Goal: Task Accomplishment & Management: Manage account settings

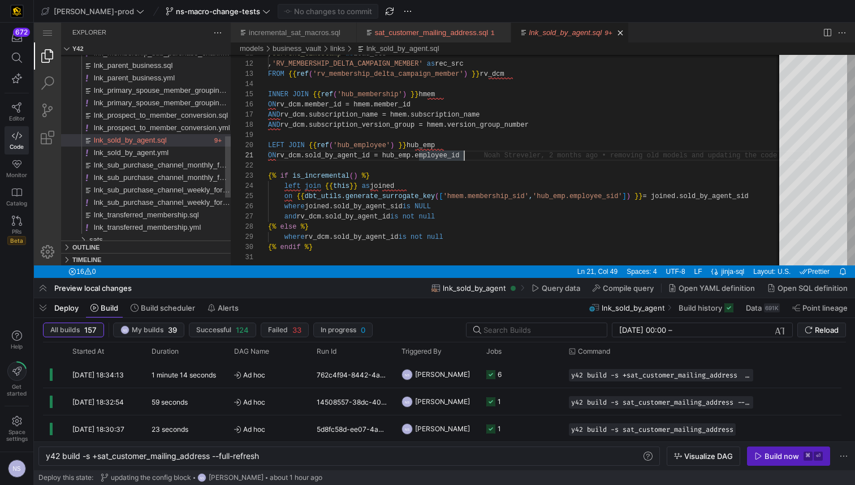
scroll to position [0, 196]
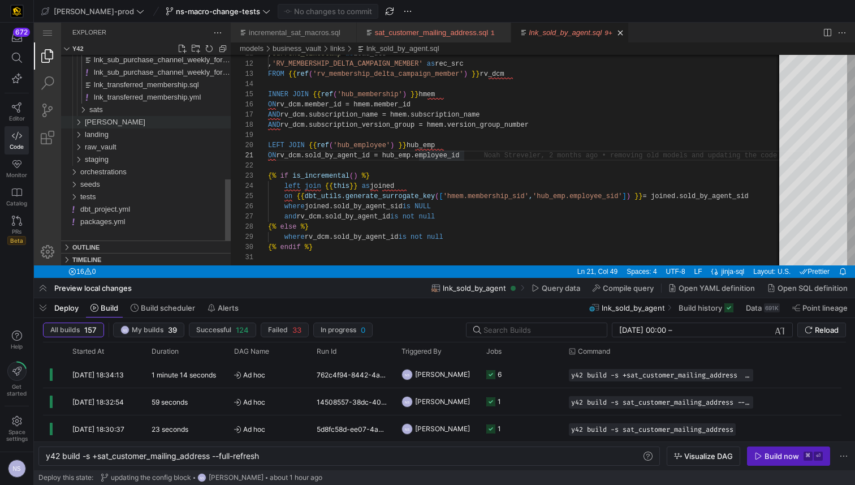
click at [131, 124] on div "[PERSON_NAME]" at bounding box center [158, 122] width 146 height 12
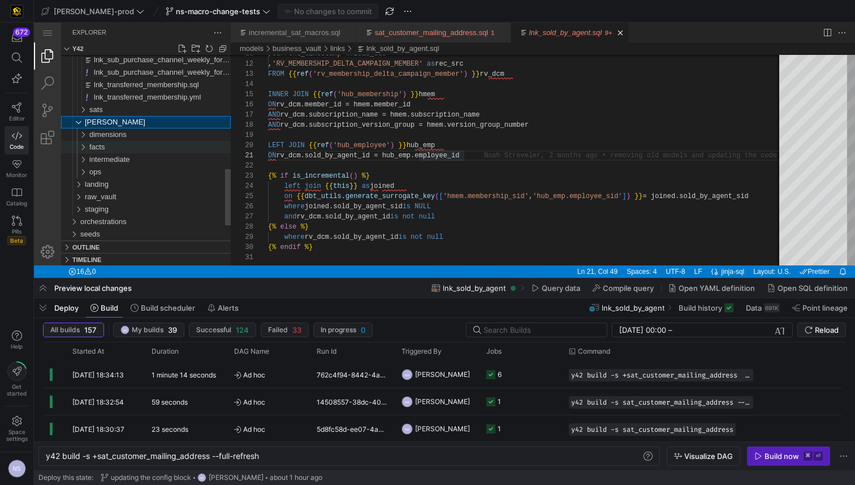
click at [121, 148] on div "facts" at bounding box center [159, 147] width 141 height 12
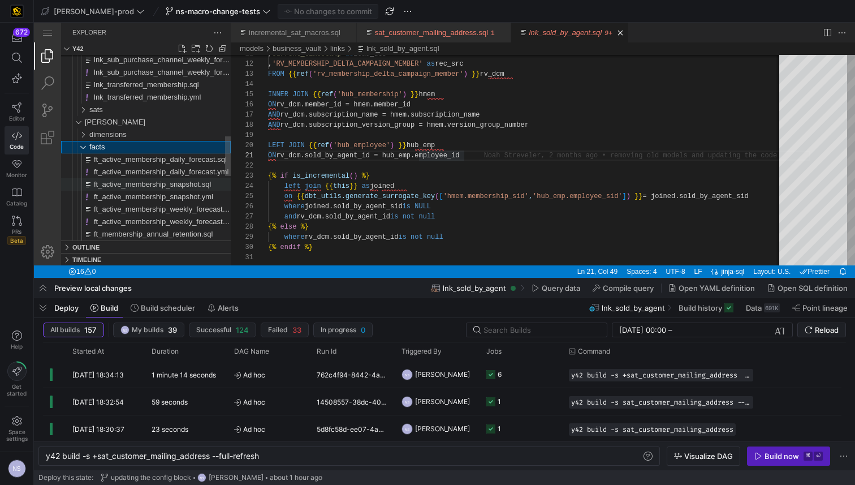
click at [136, 181] on span "ft_active_membership_snapshot.sql" at bounding box center [152, 184] width 117 height 8
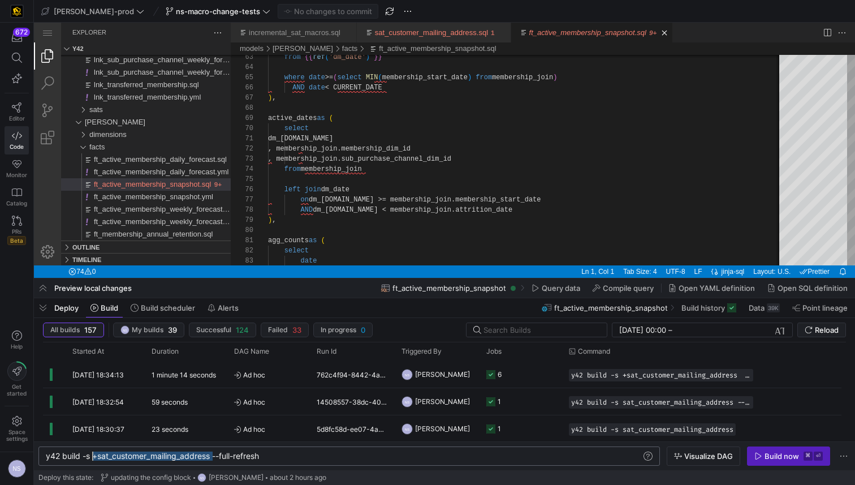
scroll to position [0, 47]
drag, startPoint x: 213, startPoint y: 457, endPoint x: 93, endPoint y: 455, distance: 119.9
click at [93, 455] on div "y42 build -s +sat_customer_mailing_address --full- refresh" at bounding box center [344, 455] width 596 height 9
click at [305, 460] on div "y42 build -s +sat_customer_mailing_address --full- refresh" at bounding box center [344, 455] width 596 height 9
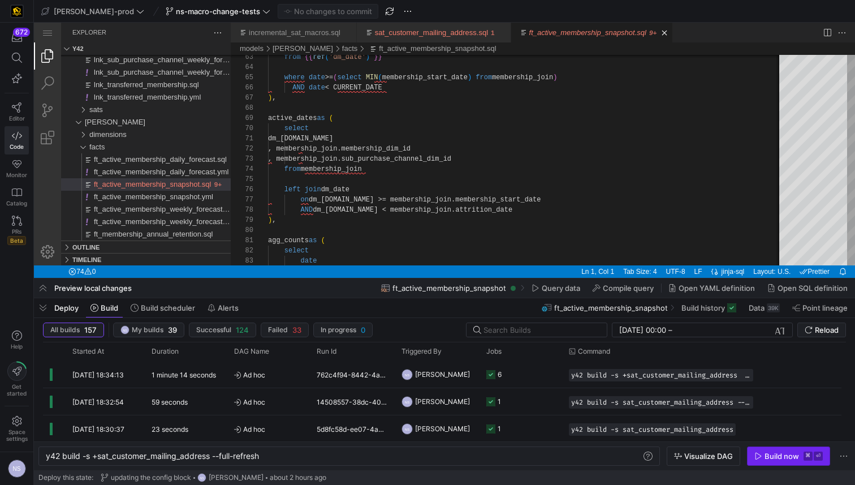
click at [762, 50] on icon "button" at bounding box center [562, 45] width 657 height 10
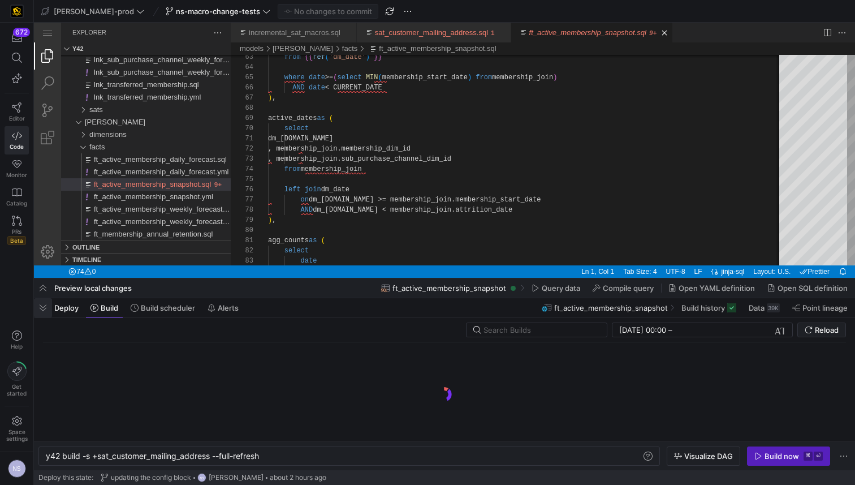
click at [496, 14] on span "button" at bounding box center [554, 10] width 117 height 8
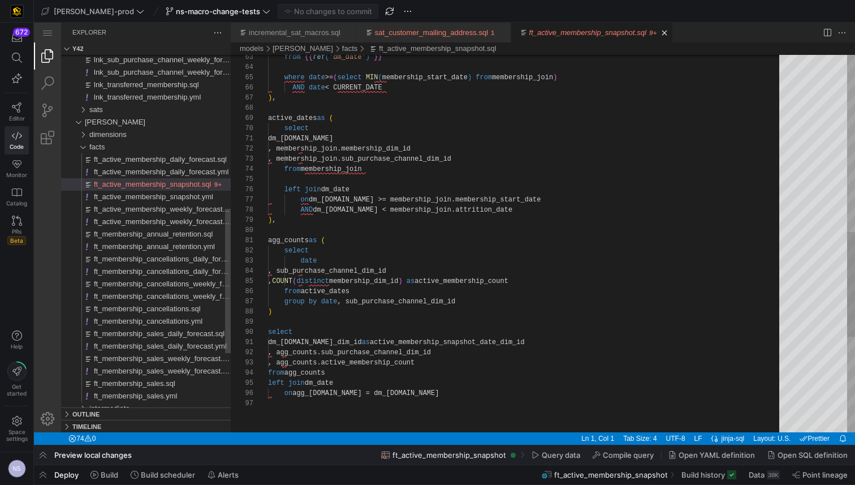
scroll to position [81, 200]
click at [496, 14] on span "button" at bounding box center [554, 10] width 117 height 8
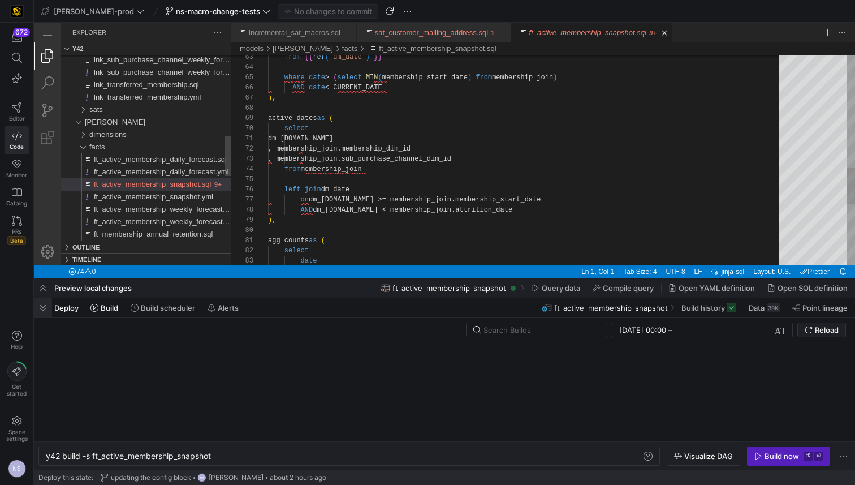
scroll to position [0, 166]
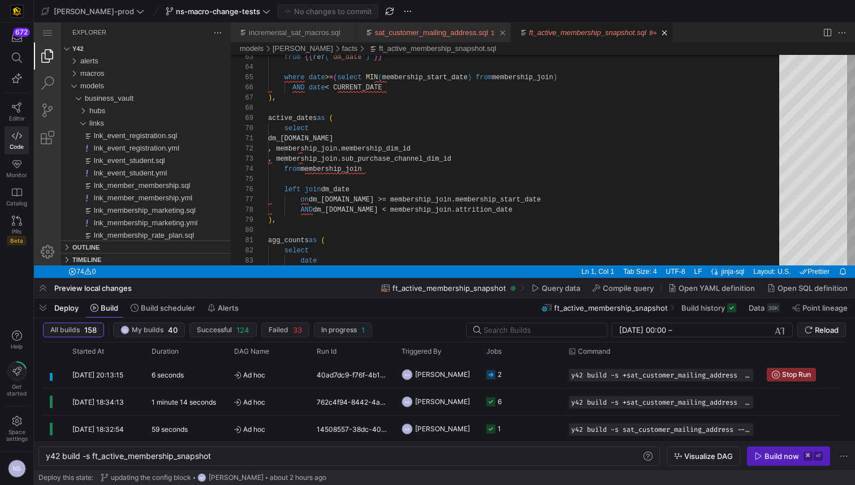
click at [427, 33] on link "sat_customer_mailing_address.sql" at bounding box center [431, 32] width 113 height 8
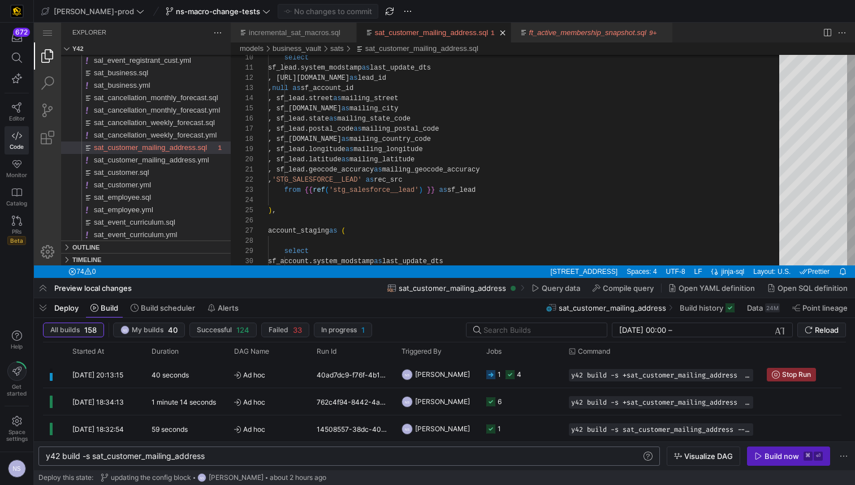
scroll to position [0, 47]
click at [94, 457] on div "y42 build -s sat_customer_mailing_address" at bounding box center [344, 455] width 596 height 9
type textarea "y42 build -s +sat_customer_mailing_address"
click at [514, 375] on icon "Press SPACE to select this row." at bounding box center [510, 374] width 9 height 9
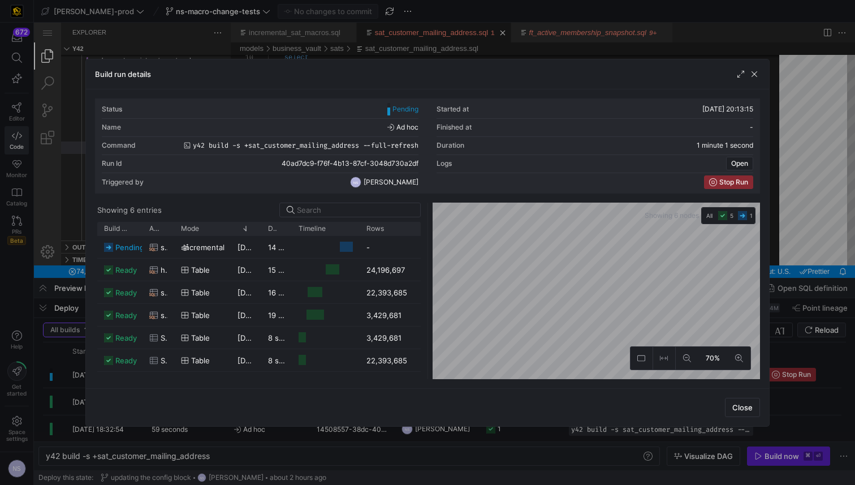
click at [452, 224] on as-split "Showing 6 entries Drag here to set row groups Drag here to set column labels Bu…" at bounding box center [427, 291] width 665 height 176
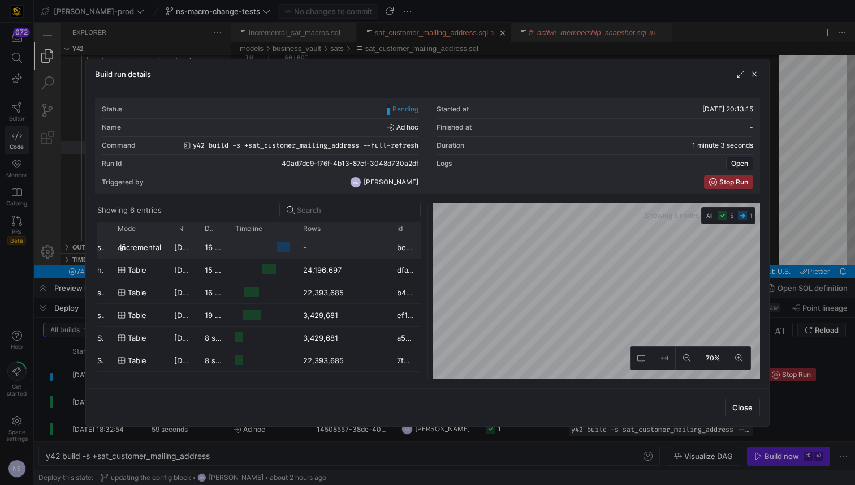
scroll to position [0, 0]
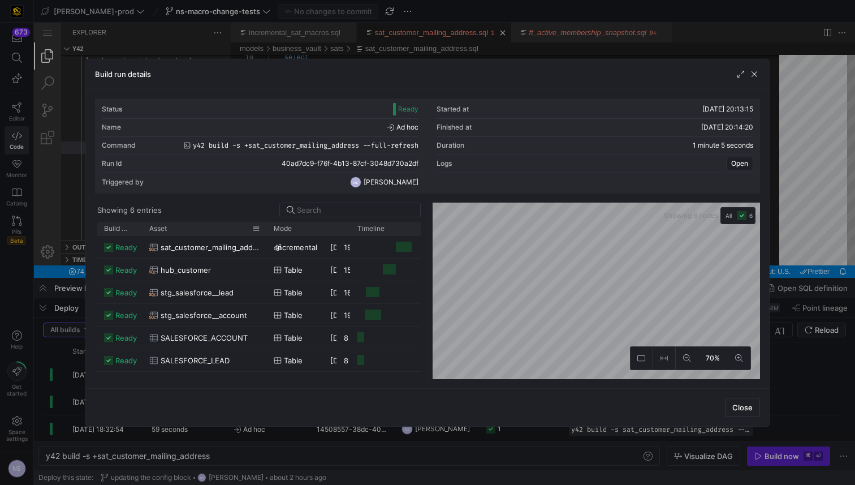
drag, startPoint x: 171, startPoint y: 229, endPoint x: 264, endPoint y: 234, distance: 92.9
click at [265, 234] on div at bounding box center [267, 229] width 5 height 14
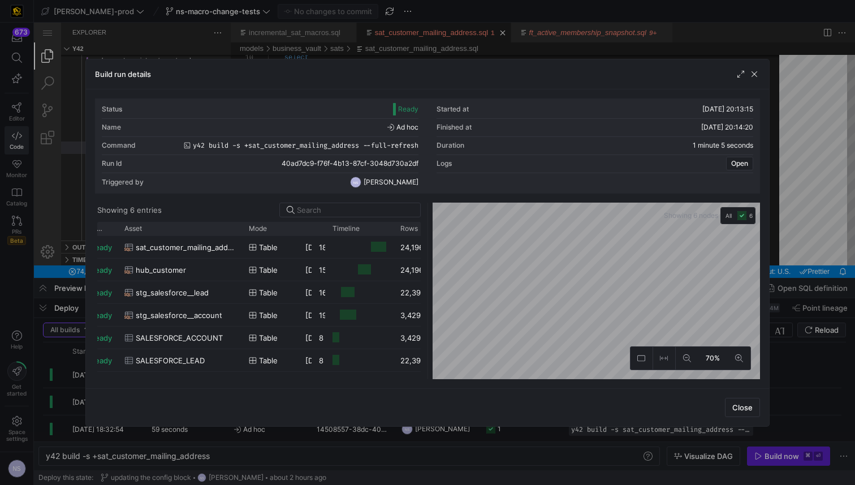
click at [446, 231] on as-split "Showing 6 entries Drag here to set row groups Drag here to set column labels Bu…" at bounding box center [427, 291] width 665 height 176
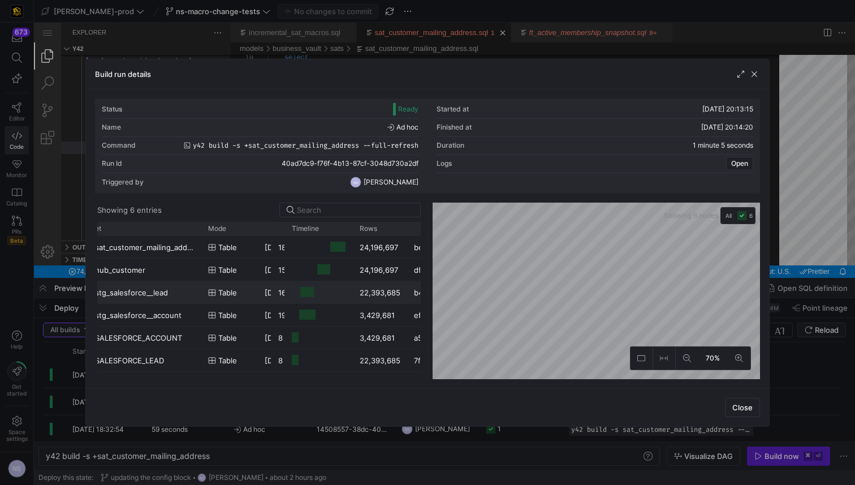
click at [839, 369] on div at bounding box center [427, 242] width 855 height 485
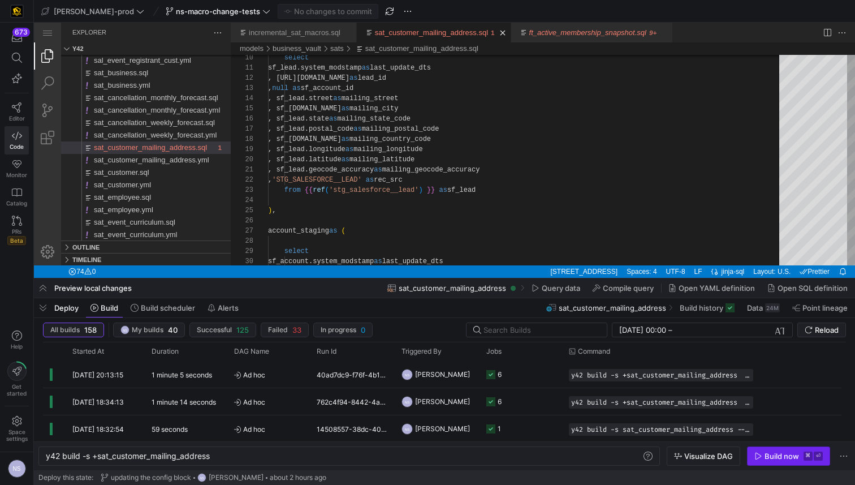
click at [759, 458] on icon "button" at bounding box center [759, 456] width 8 height 8
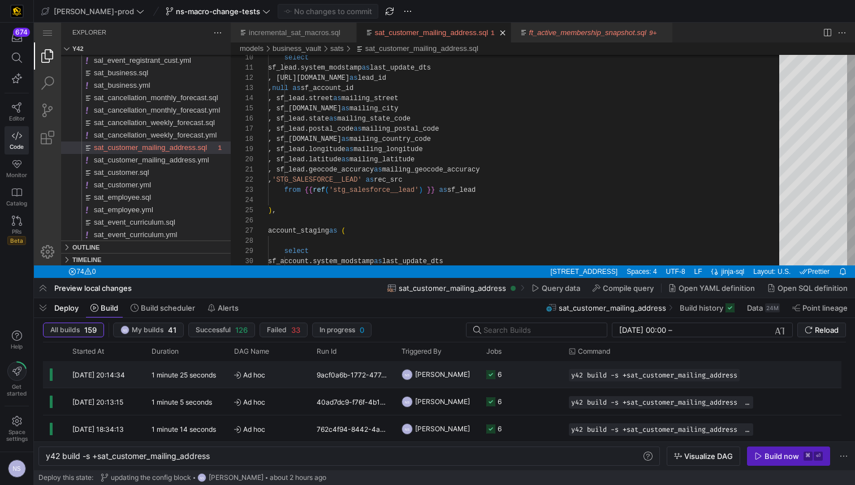
click at [501, 363] on div "6" at bounding box center [500, 374] width 4 height 27
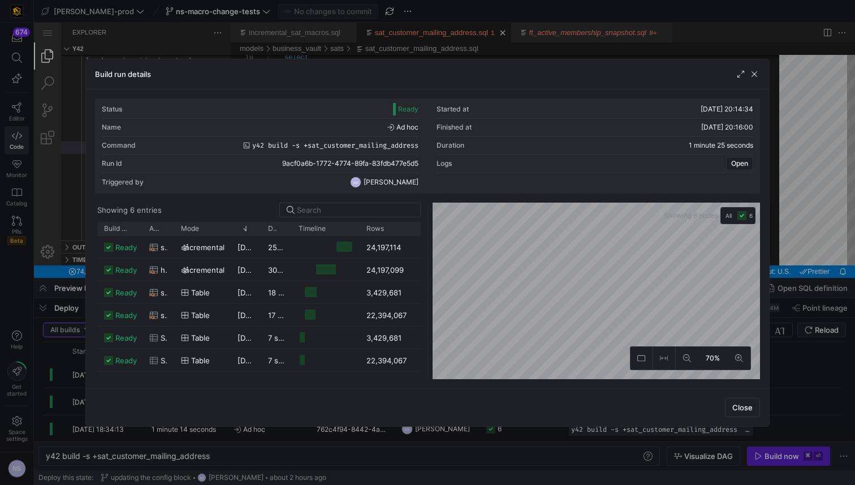
click at [441, 225] on as-split "Showing 6 entries Drag here to set row groups Drag here to set column labels Bu…" at bounding box center [427, 291] width 665 height 176
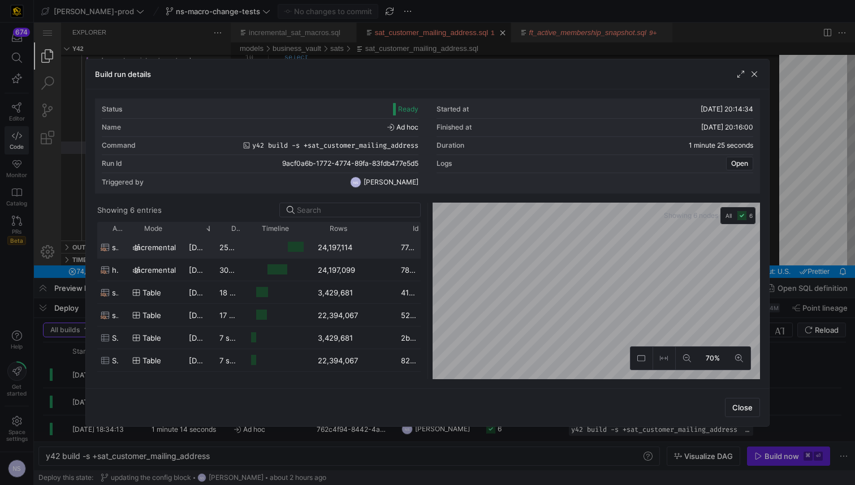
scroll to position [0, 53]
click at [800, 227] on div at bounding box center [427, 242] width 855 height 485
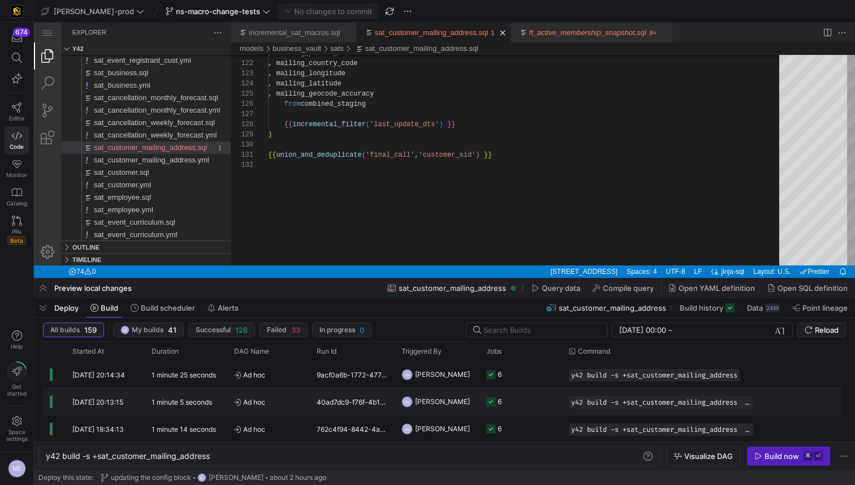
click at [537, 400] on y42-job-status-cell-renderer "6" at bounding box center [521, 401] width 69 height 25
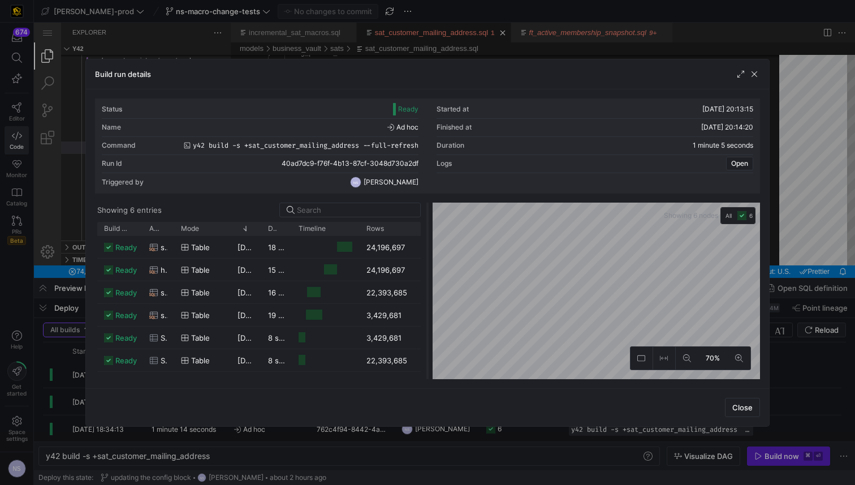
click at [440, 227] on as-split "Showing 6 entries Drag here to set row groups Drag here to set column labels Bu…" at bounding box center [427, 291] width 665 height 176
click at [830, 281] on div at bounding box center [427, 242] width 855 height 485
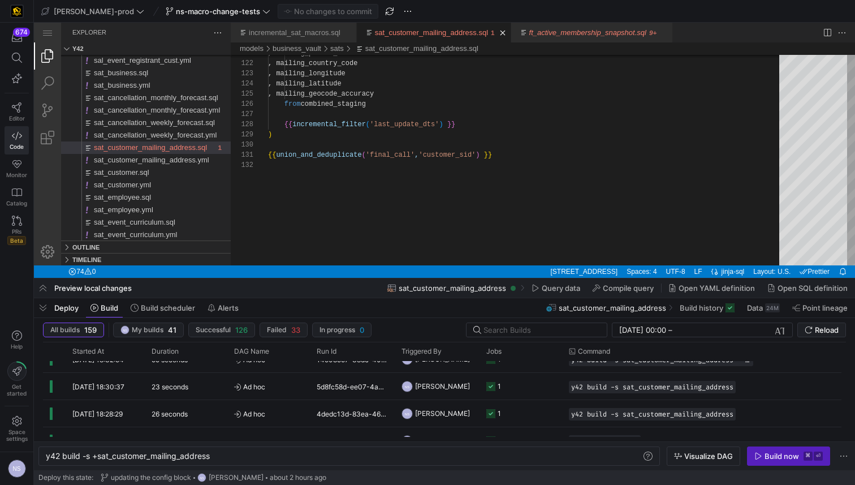
scroll to position [117, 0]
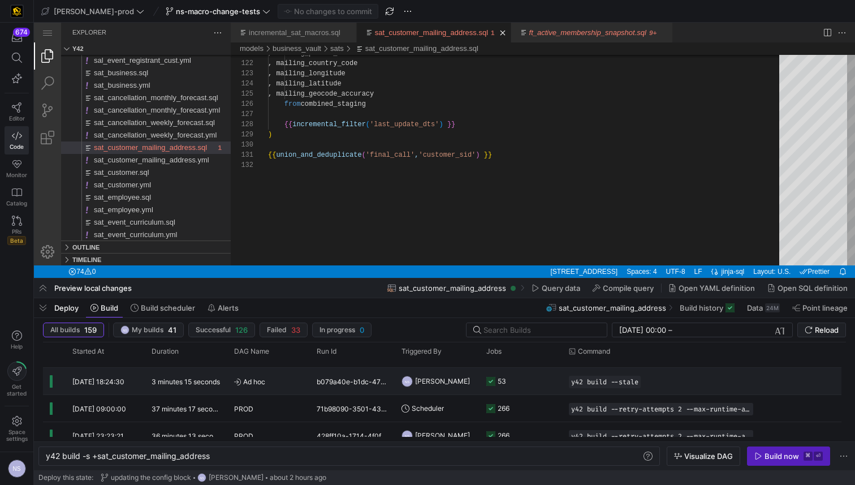
click at [537, 386] on y42-job-status-cell-renderer "53" at bounding box center [521, 380] width 69 height 25
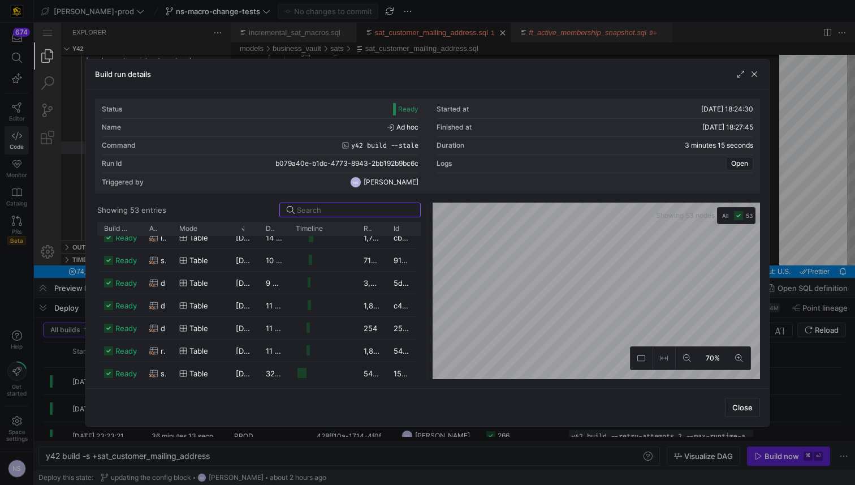
scroll to position [868, 0]
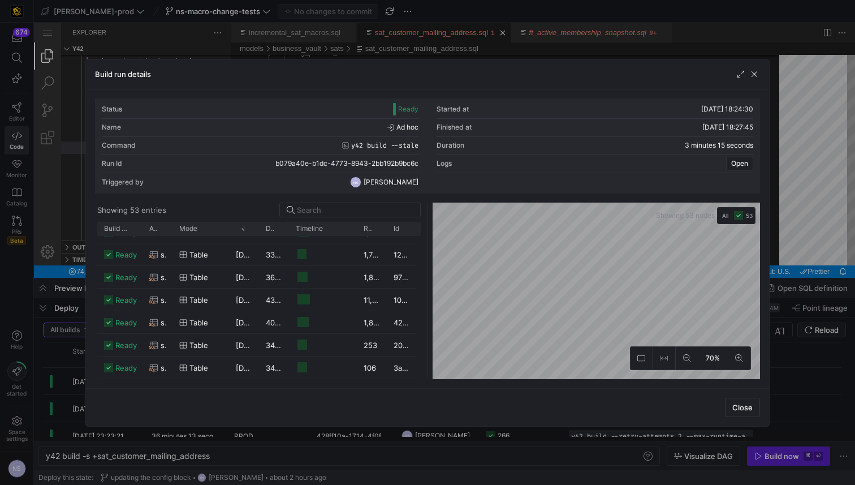
drag, startPoint x: 847, startPoint y: 209, endPoint x: 813, endPoint y: 186, distance: 40.8
click at [847, 209] on div at bounding box center [427, 242] width 855 height 485
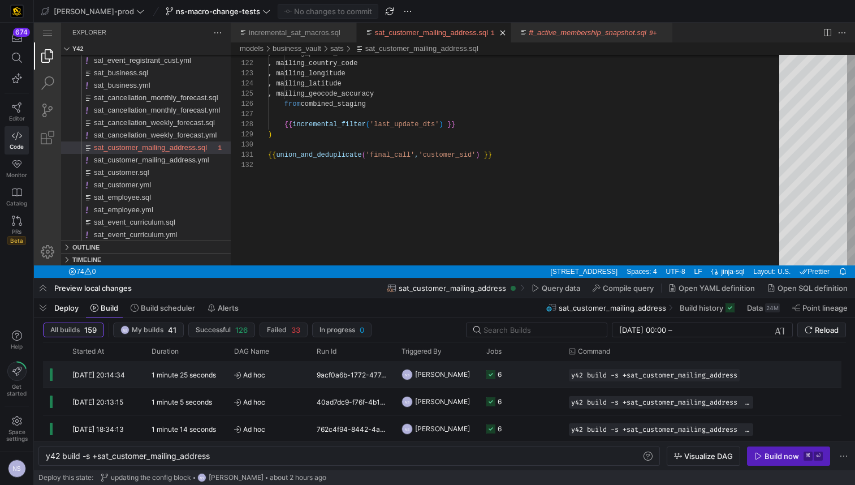
click at [533, 375] on y42-job-status-cell-renderer "6" at bounding box center [521, 373] width 69 height 25
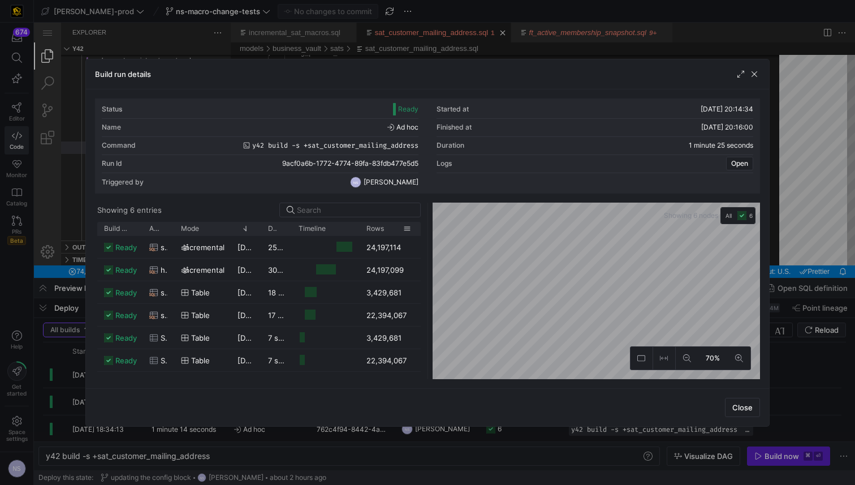
drag, startPoint x: 389, startPoint y: 231, endPoint x: 416, endPoint y: 230, distance: 27.7
click at [416, 230] on div at bounding box center [418, 229] width 5 height 14
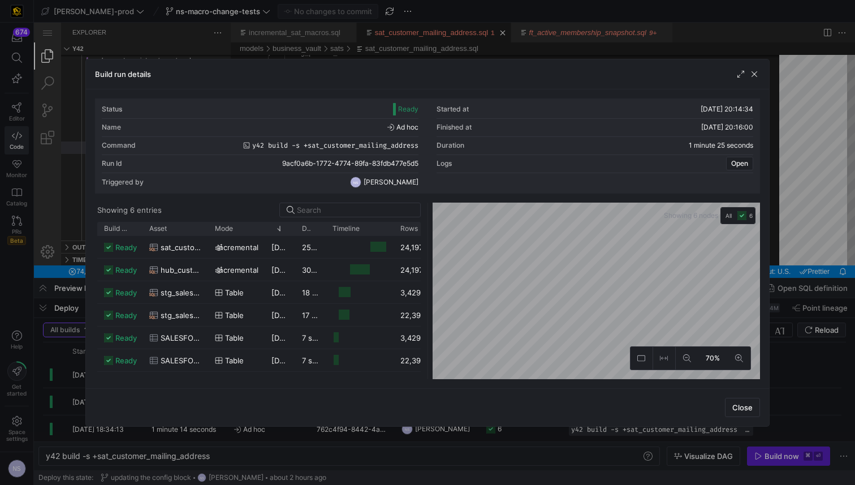
drag, startPoint x: 173, startPoint y: 230, endPoint x: 203, endPoint y: 242, distance: 32.0
click at [203, 242] on div "Build status Asset Mode 1" at bounding box center [258, 300] width 323 height 157
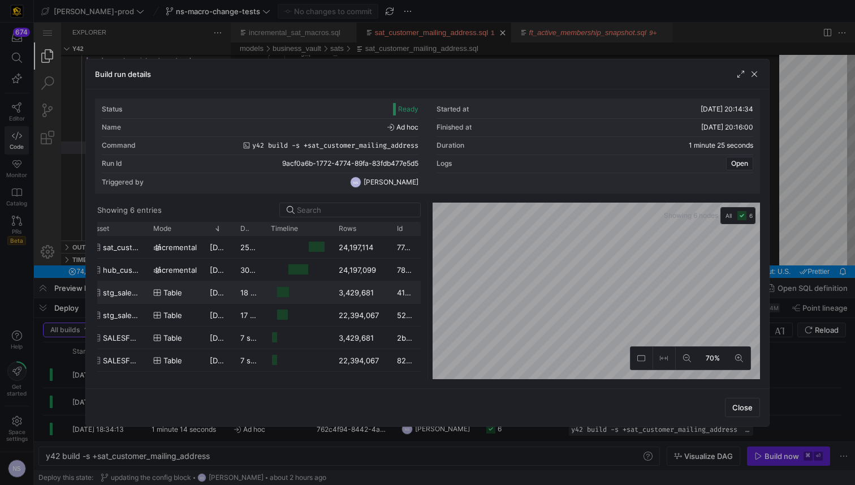
scroll to position [0, 0]
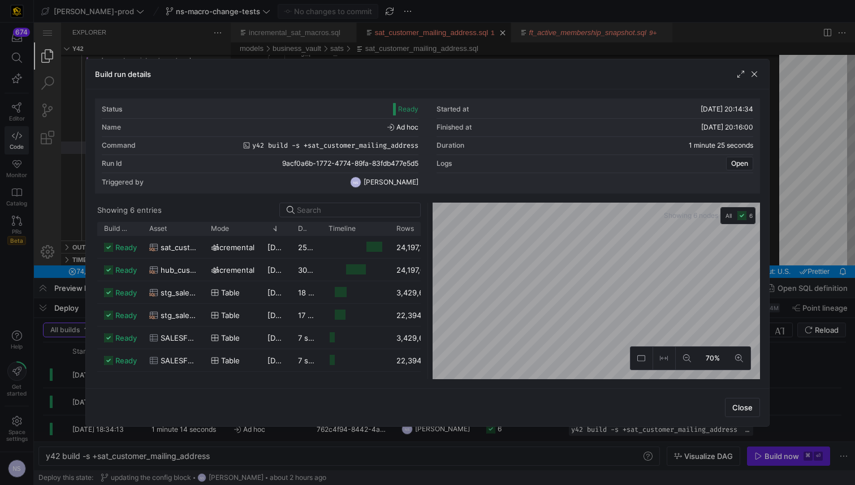
click at [813, 217] on div at bounding box center [427, 242] width 855 height 485
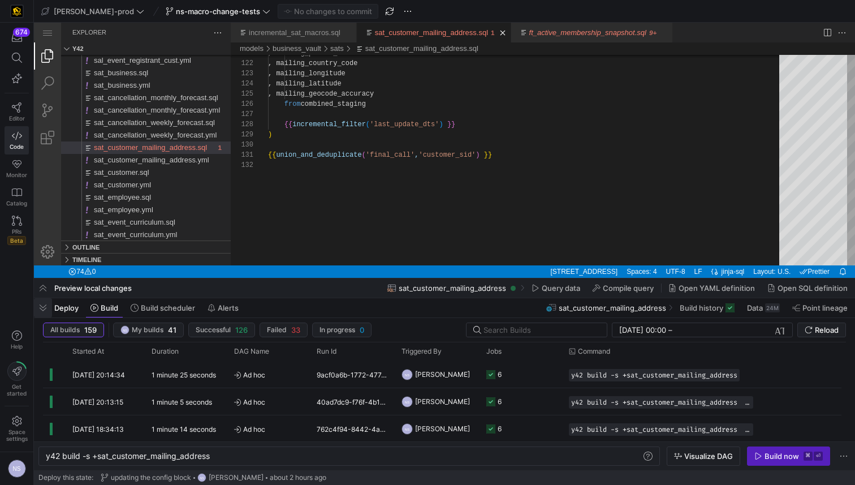
drag, startPoint x: 42, startPoint y: 302, endPoint x: 26, endPoint y: 354, distance: 54.0
click at [496, 14] on span "button" at bounding box center [554, 10] width 117 height 8
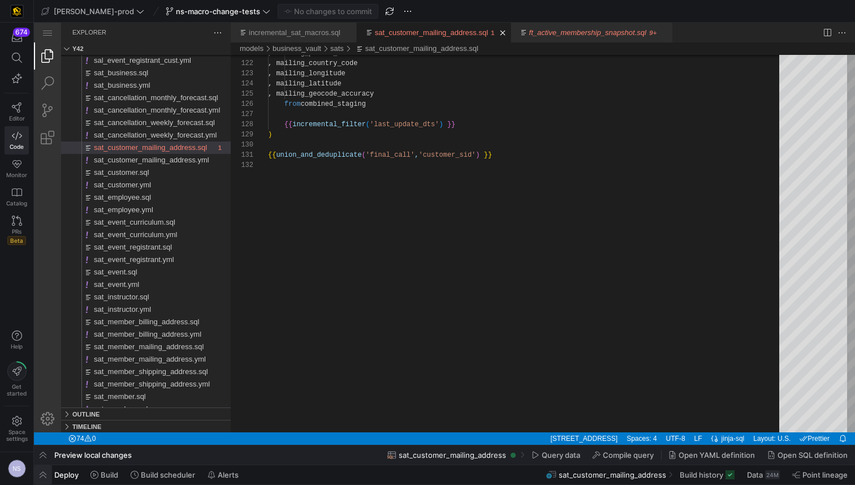
click at [496, 14] on span "button" at bounding box center [554, 10] width 117 height 8
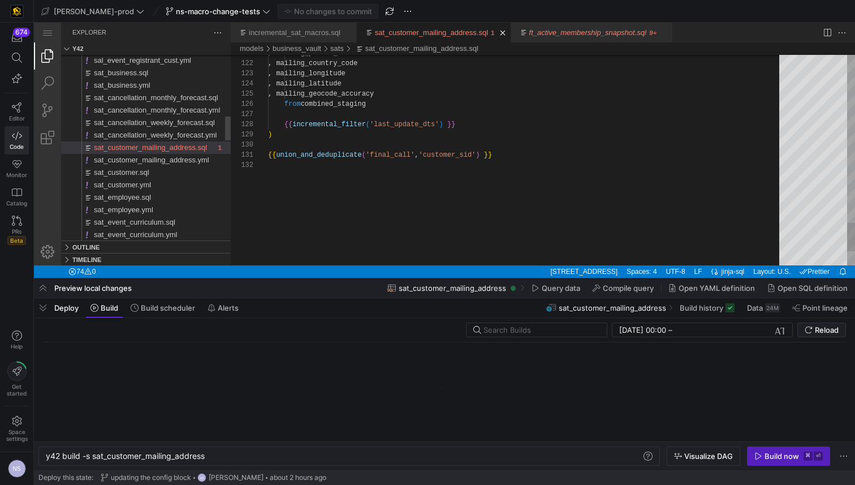
scroll to position [0, 161]
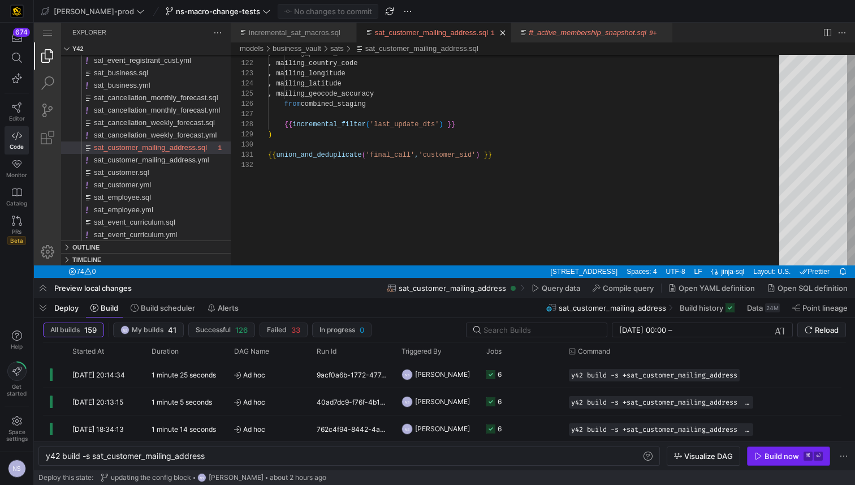
click at [761, 458] on icon "button" at bounding box center [759, 456] width 8 height 8
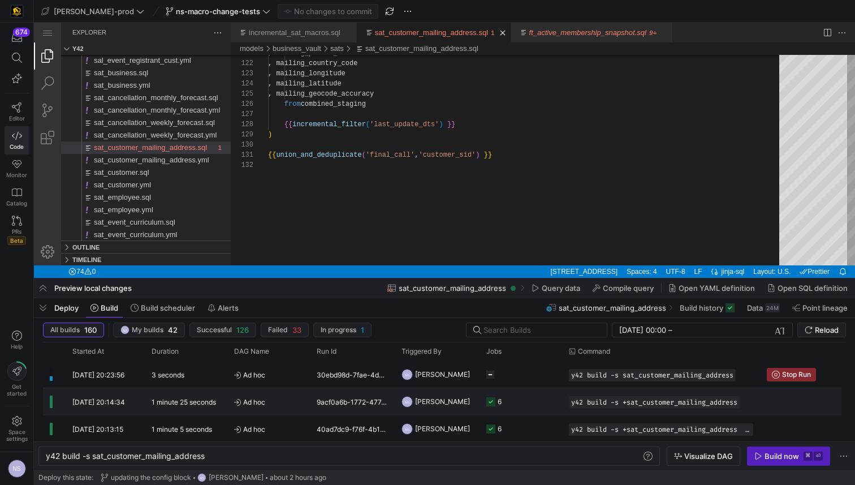
click at [537, 398] on y42-job-status-cell-renderer "6" at bounding box center [521, 401] width 69 height 25
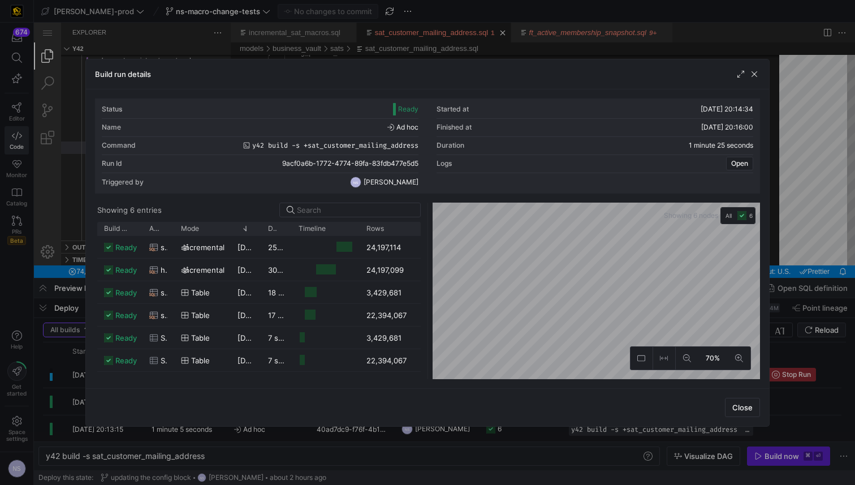
click at [434, 229] on as-split "Showing 6 entries Drag here to set row groups Drag here to set column labels Bu…" at bounding box center [427, 291] width 665 height 176
click at [782, 303] on div at bounding box center [427, 242] width 855 height 485
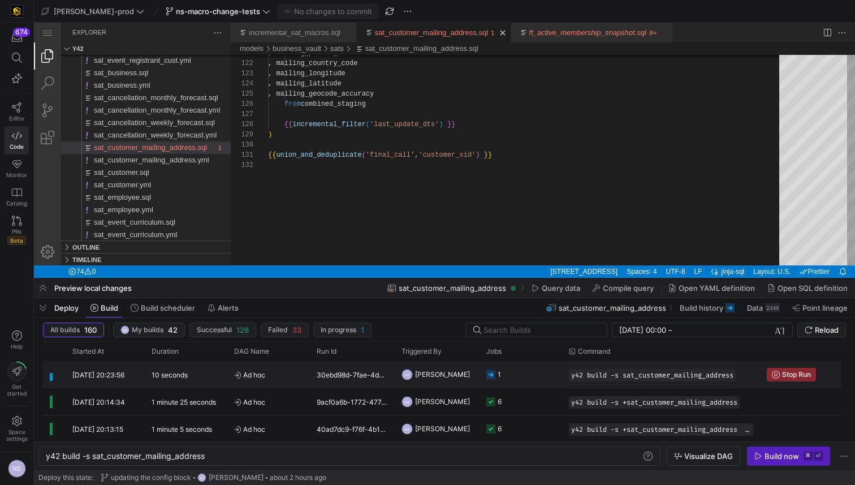
click at [541, 371] on y42-job-status-cell-renderer "1" at bounding box center [521, 373] width 69 height 25
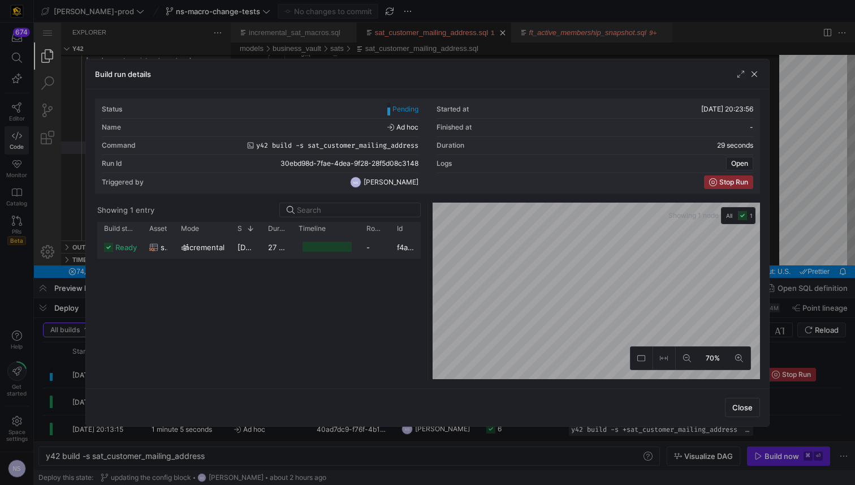
click at [386, 239] on div "-" at bounding box center [375, 247] width 31 height 22
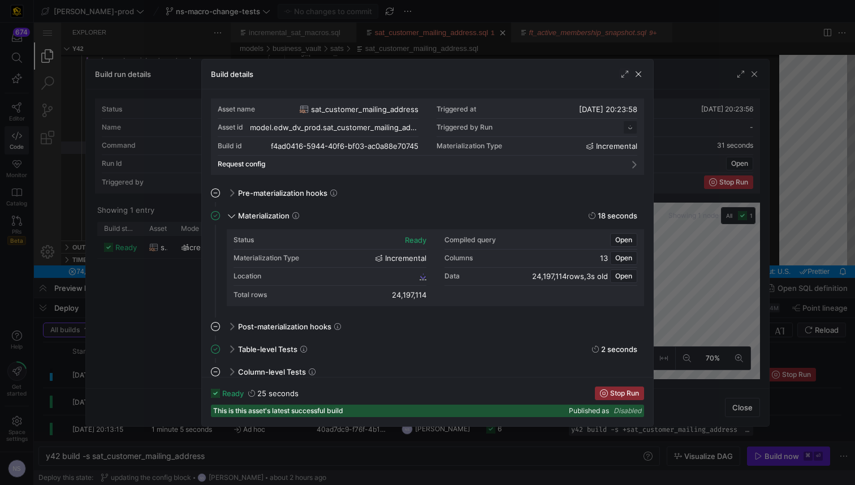
scroll to position [102, 0]
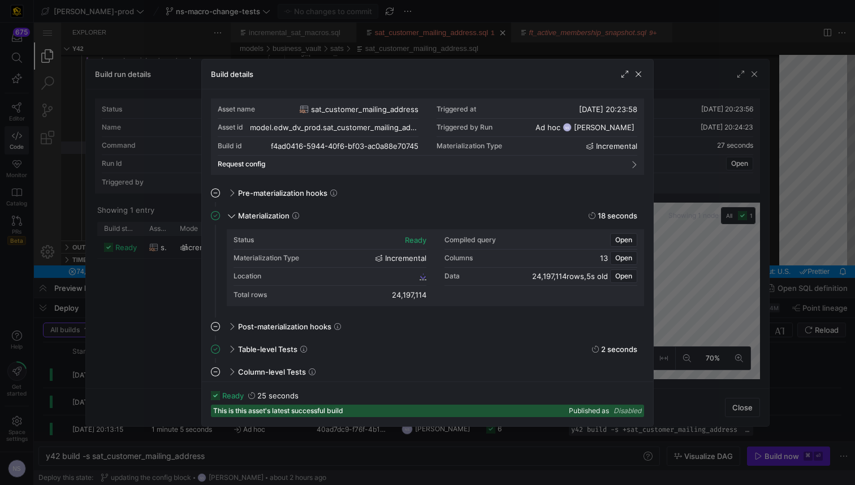
click at [678, 313] on div at bounding box center [427, 242] width 855 height 485
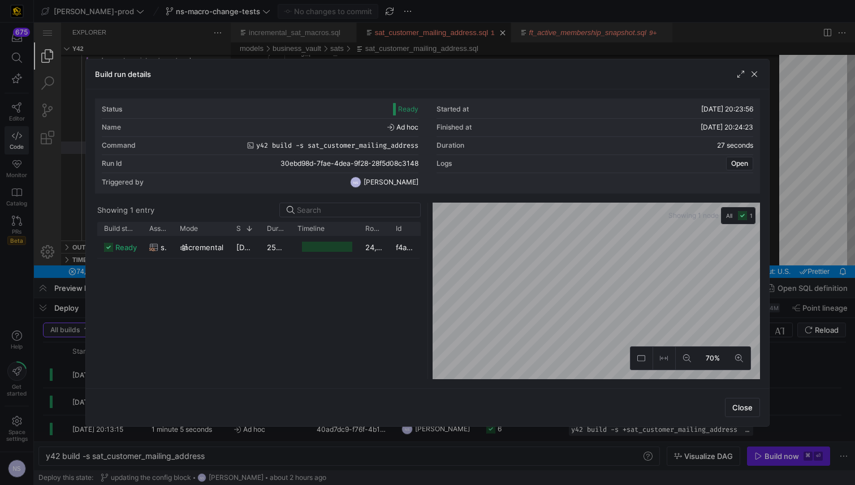
click at [803, 267] on div at bounding box center [427, 242] width 855 height 485
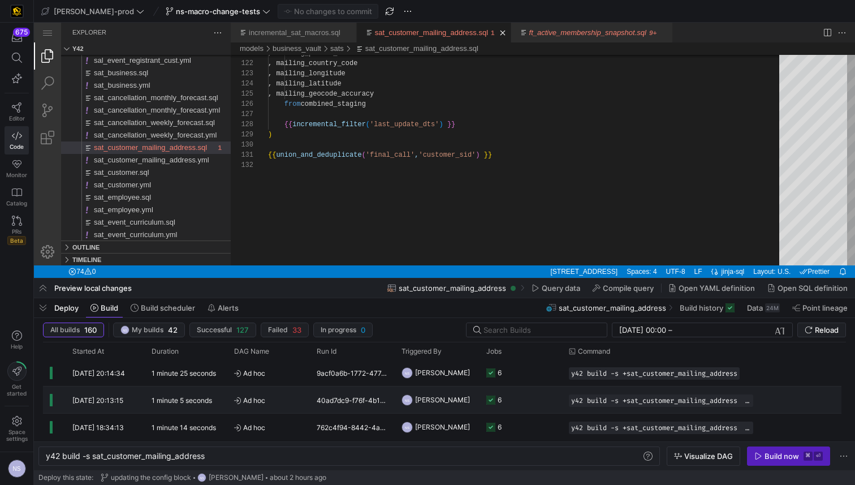
scroll to position [29, 0]
click at [535, 398] on y42-job-status-cell-renderer "6" at bounding box center [521, 398] width 69 height 25
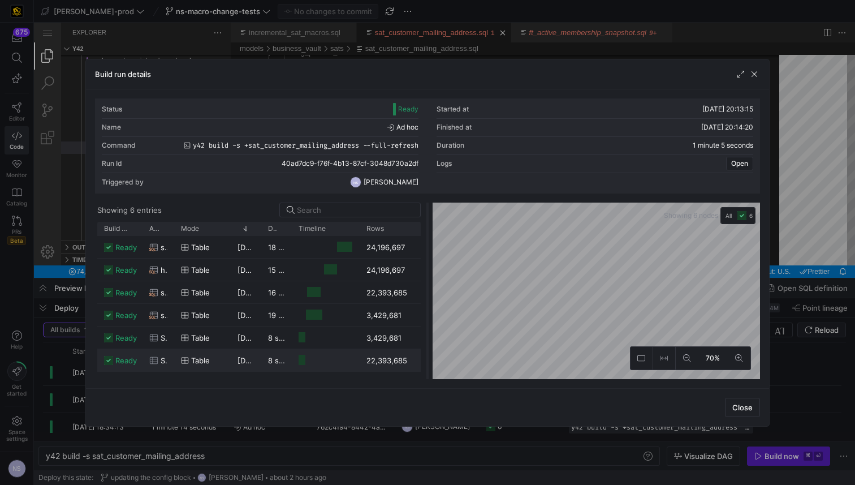
drag, startPoint x: 389, startPoint y: 233, endPoint x: 428, endPoint y: 229, distance: 38.6
click at [428, 229] on as-split "Showing 6 entries Drag here to set row groups Drag here to set column labels Bu…" at bounding box center [427, 291] width 665 height 176
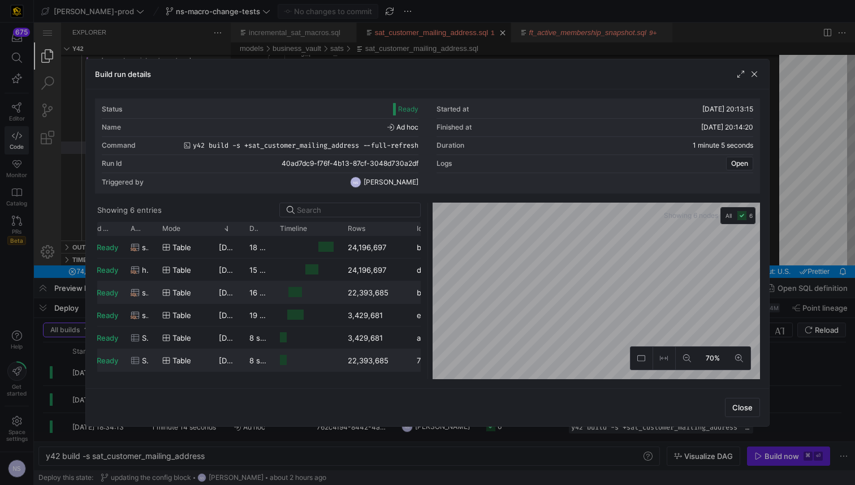
scroll to position [0, 24]
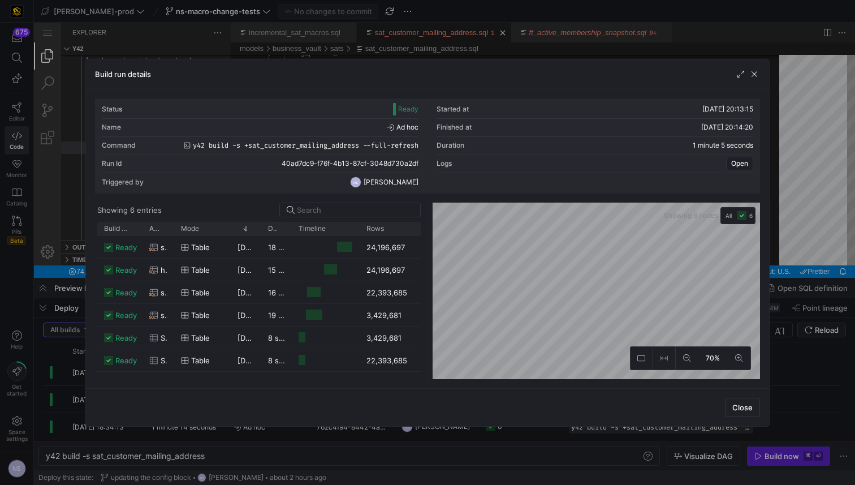
click at [802, 282] on div at bounding box center [427, 242] width 855 height 485
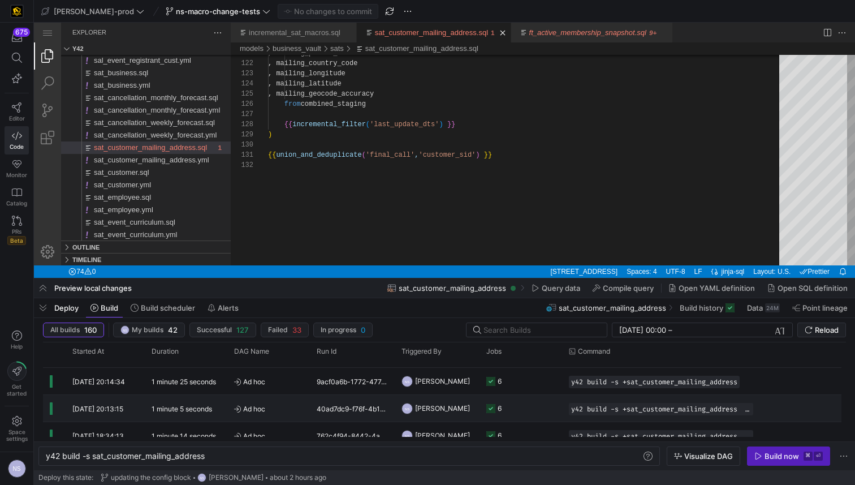
click at [534, 413] on y42-job-status-cell-renderer "6" at bounding box center [521, 407] width 69 height 25
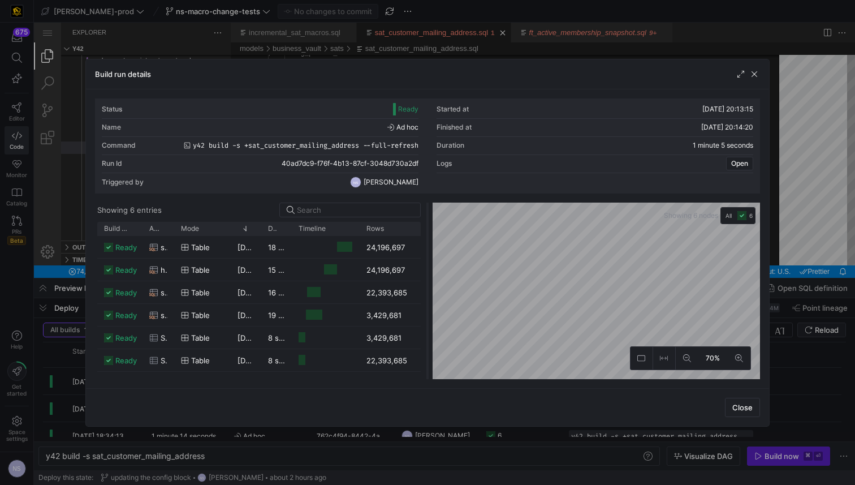
click at [456, 226] on as-split "Showing 6 entries Drag here to set row groups Drag here to set column labels Bu…" at bounding box center [427, 291] width 665 height 176
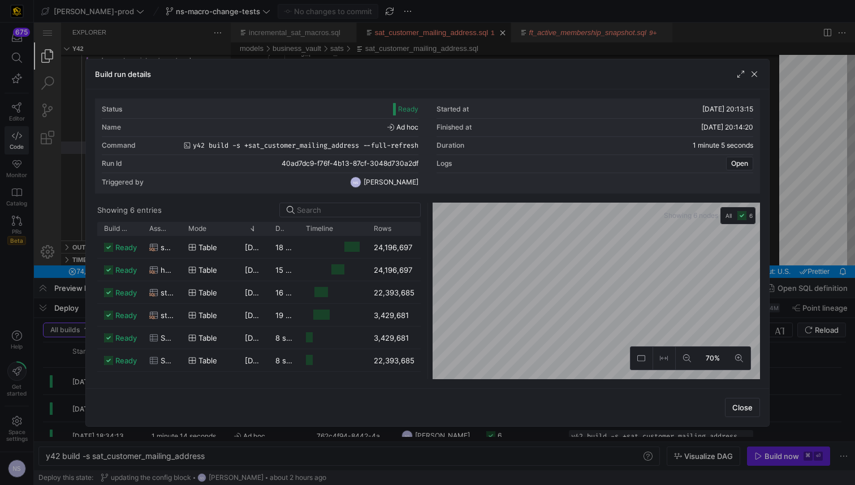
drag, startPoint x: 173, startPoint y: 230, endPoint x: 180, endPoint y: 241, distance: 13.0
click at [180, 241] on div "Build status Asset Mode 1" at bounding box center [258, 300] width 323 height 157
click at [826, 253] on div at bounding box center [427, 242] width 855 height 485
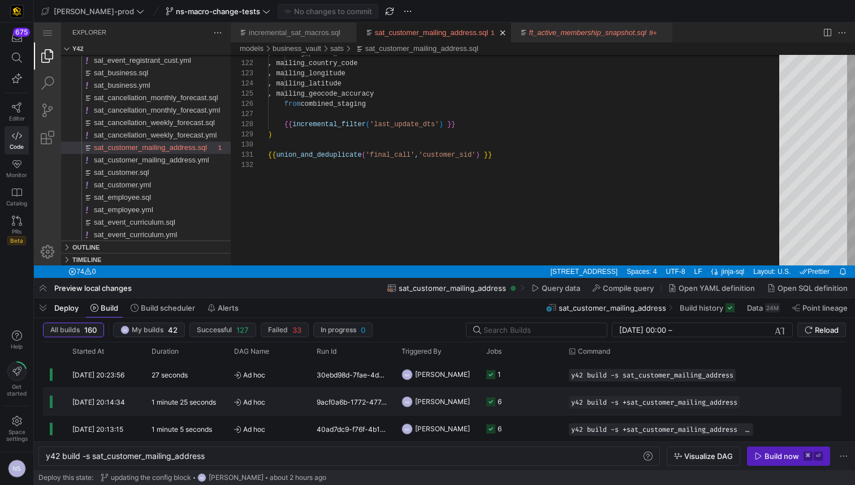
click at [547, 403] on y42-job-status-cell-renderer "6" at bounding box center [521, 401] width 69 height 25
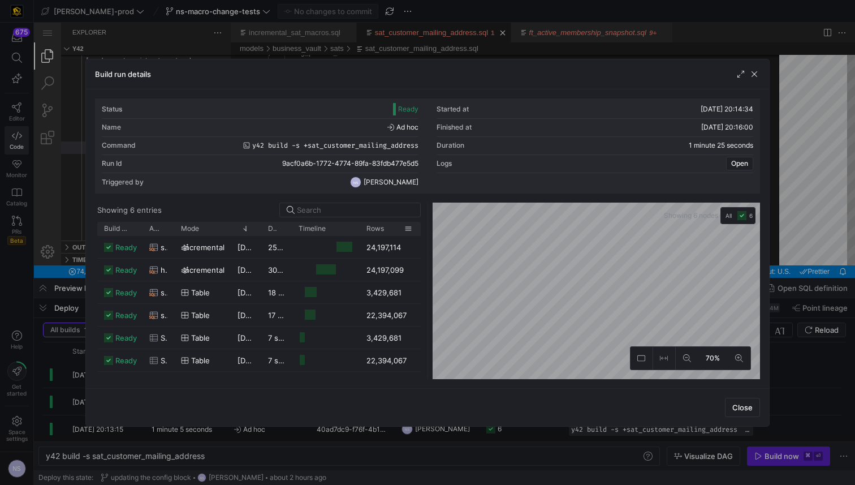
drag, startPoint x: 388, startPoint y: 230, endPoint x: 417, endPoint y: 230, distance: 28.9
click at [417, 230] on div at bounding box center [419, 229] width 5 height 14
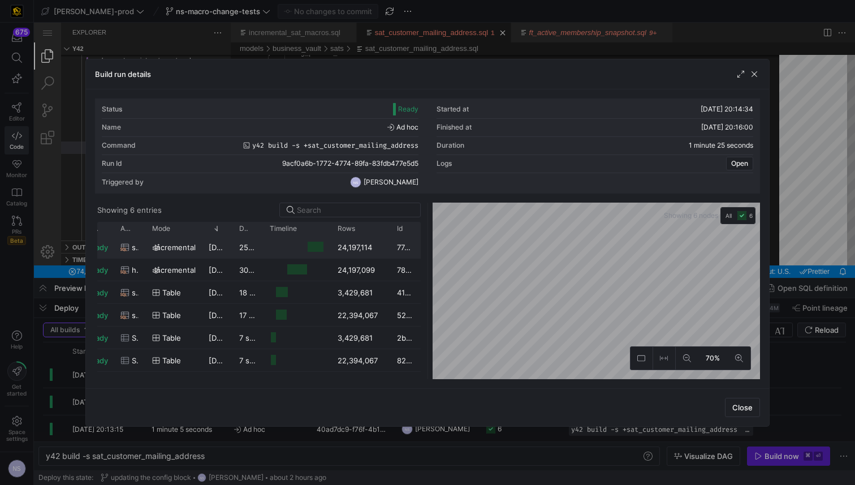
click at [321, 252] on y42-job-duration-timeline-cell-renderer at bounding box center [297, 246] width 54 height 21
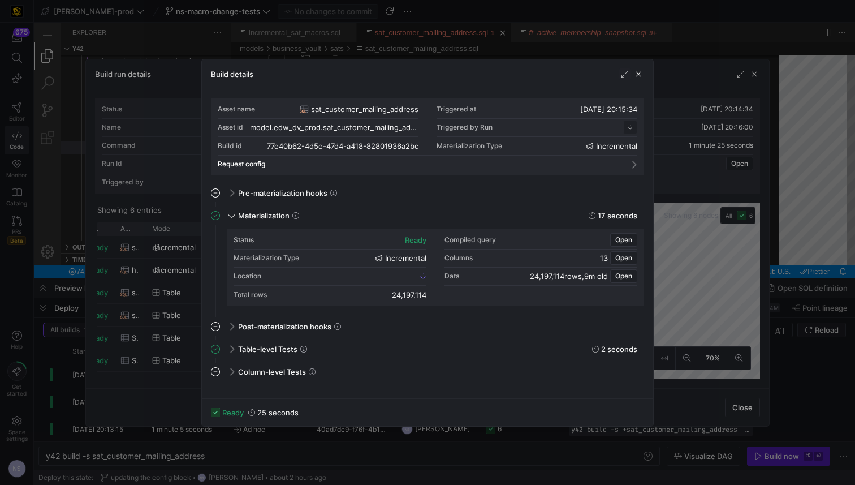
scroll to position [102, 0]
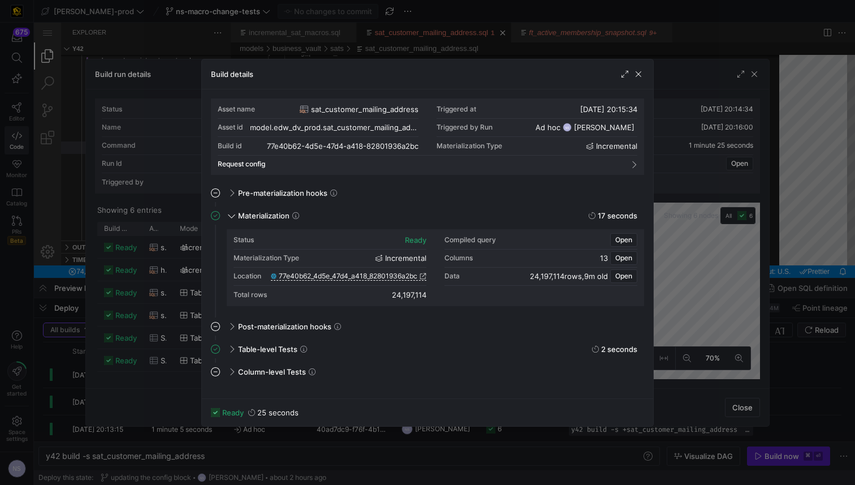
click at [415, 277] on span "77e40b62_4d5e_47d4_a418_82801936a2bc" at bounding box center [348, 276] width 139 height 8
click at [519, 33] on div at bounding box center [427, 242] width 855 height 485
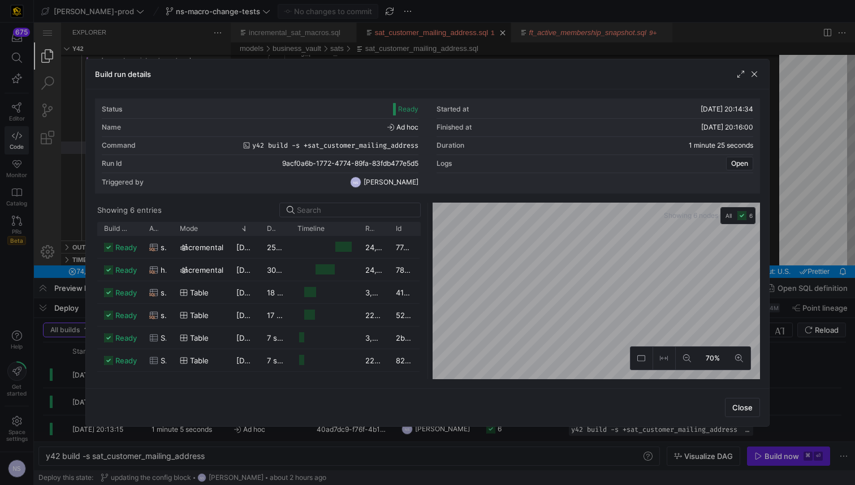
click at [519, 33] on div at bounding box center [427, 242] width 855 height 485
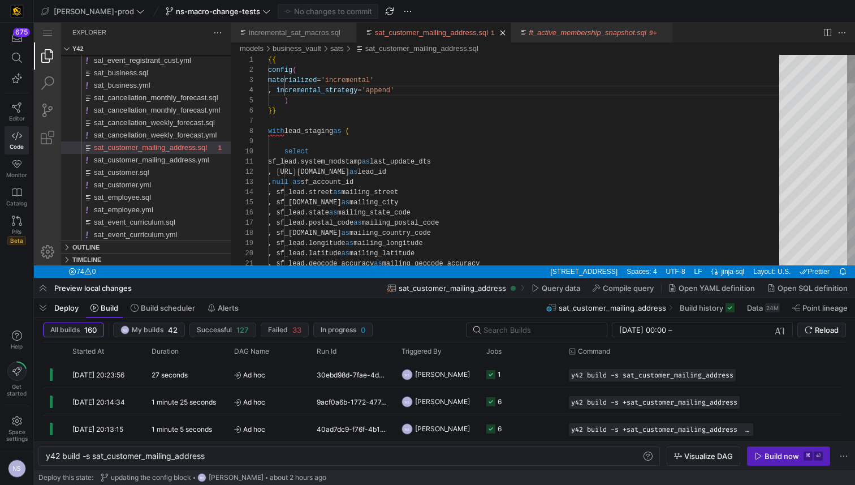
scroll to position [51, 8]
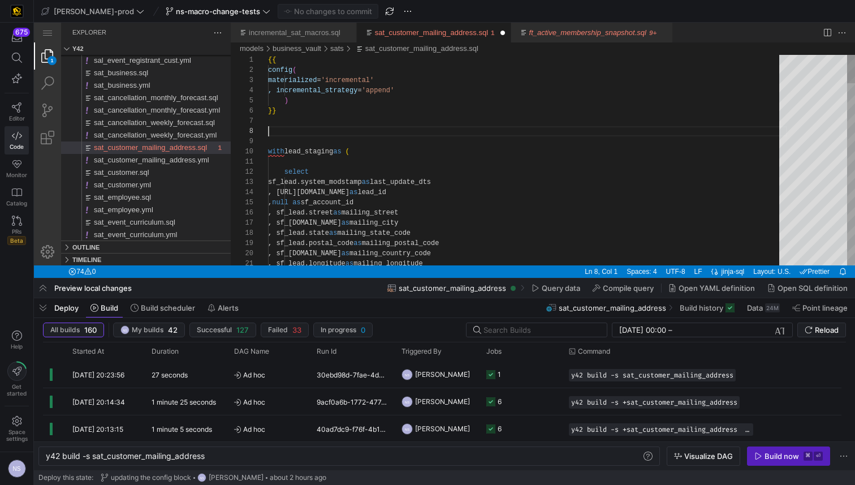
paste textarea "incremental_strategy='merge', unique_key=['customer_sid', 'load_dts'] ) }} with…"
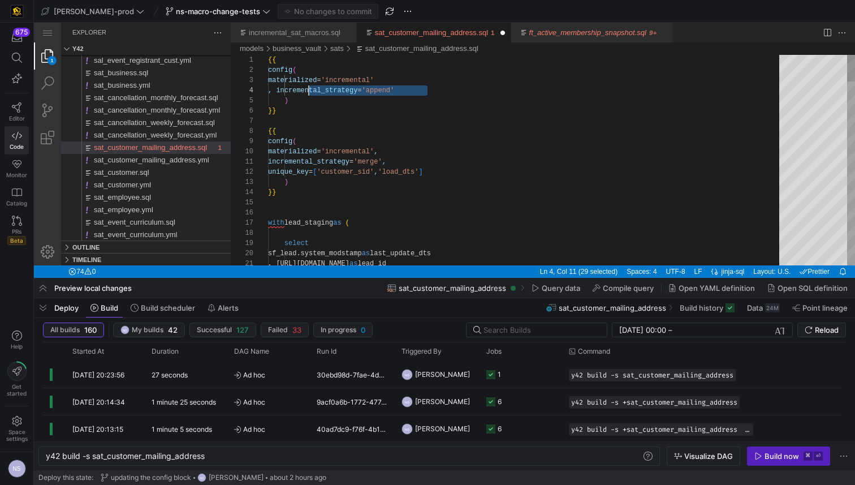
scroll to position [31, 41]
drag, startPoint x: 440, startPoint y: 92, endPoint x: 310, endPoint y: 87, distance: 129.6
type textarea "{{ config( materialized='incremental' , incremental_strategy='append' ) }} {{ c…"
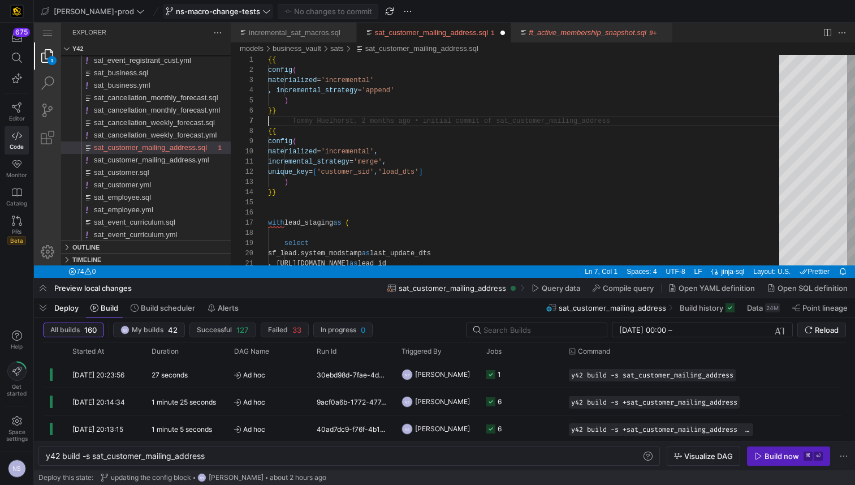
click at [201, 8] on span "ns-macro-change-tests" at bounding box center [218, 11] width 84 height 9
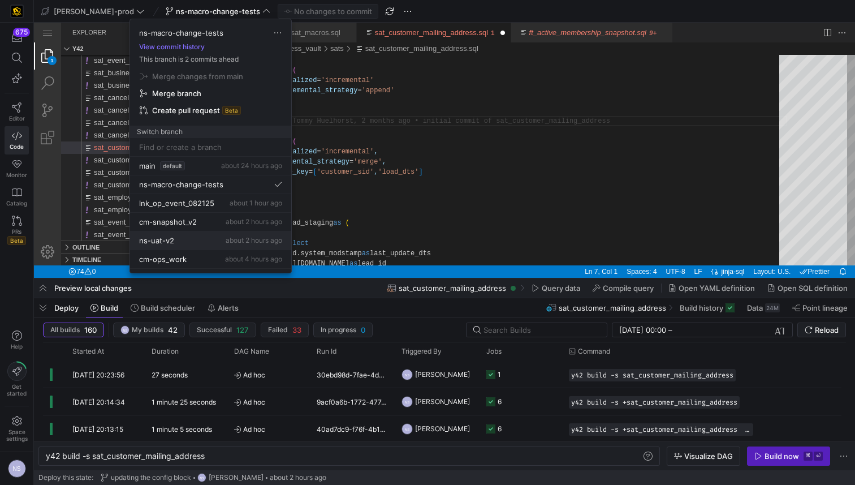
click at [226, 236] on span "about 2 hours ago" at bounding box center [254, 240] width 57 height 8
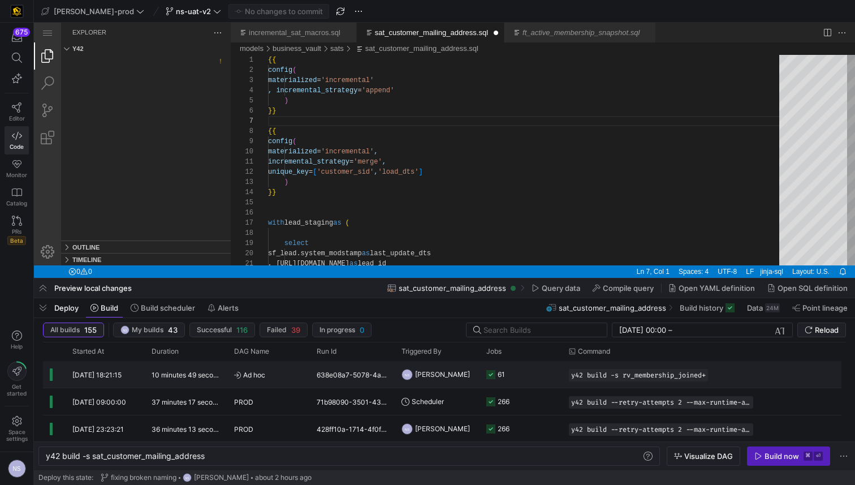
click at [560, 381] on div "61" at bounding box center [521, 374] width 83 height 27
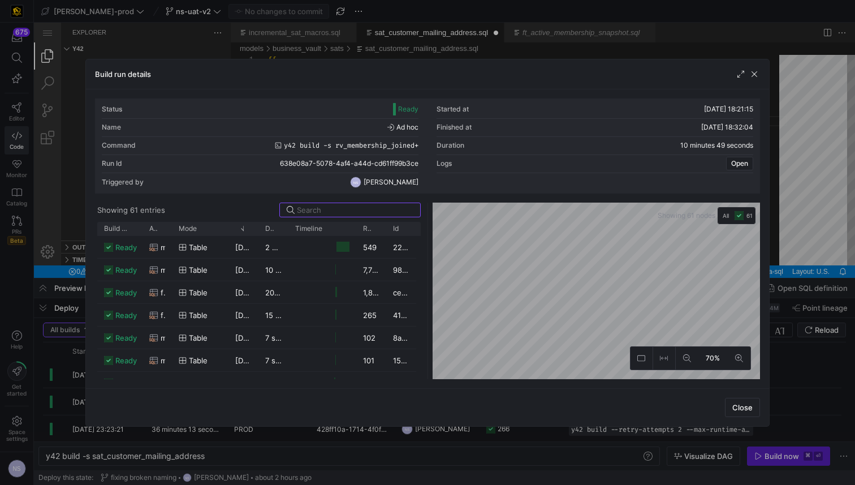
click at [798, 159] on div at bounding box center [427, 242] width 855 height 485
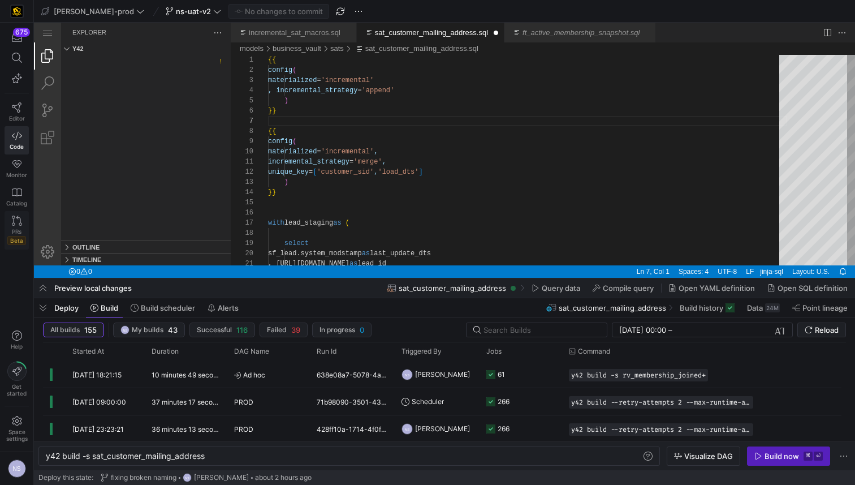
click at [10, 228] on div "PRs Beta" at bounding box center [16, 236] width 19 height 17
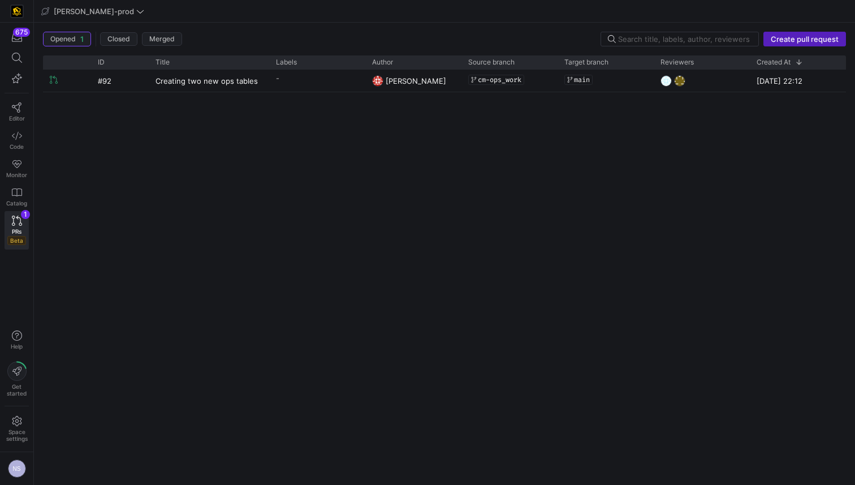
drag, startPoint x: 811, startPoint y: 44, endPoint x: 694, endPoint y: 209, distance: 202.6
click at [701, 208] on y42-list-view "Opened 1 Closed Merged Create pull request Drag here to set row groups Drag her…" at bounding box center [444, 254] width 821 height 462
click at [16, 425] on icon at bounding box center [17, 421] width 10 height 10
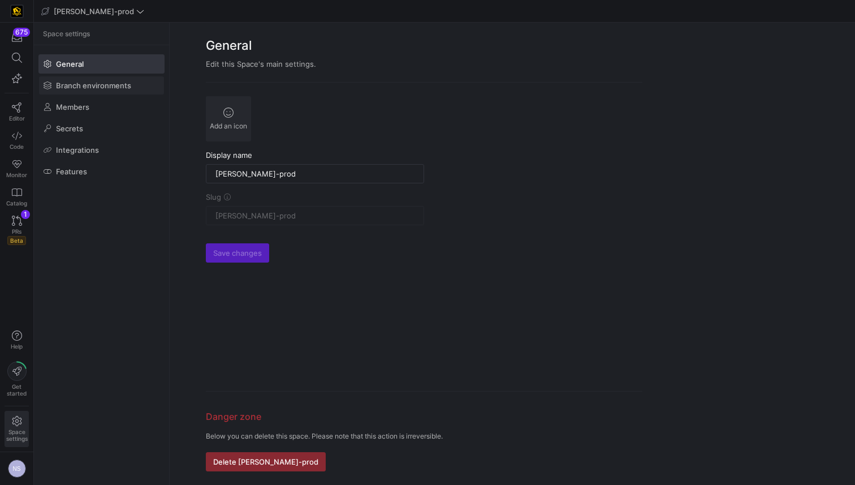
click at [114, 91] on span at bounding box center [101, 85] width 125 height 18
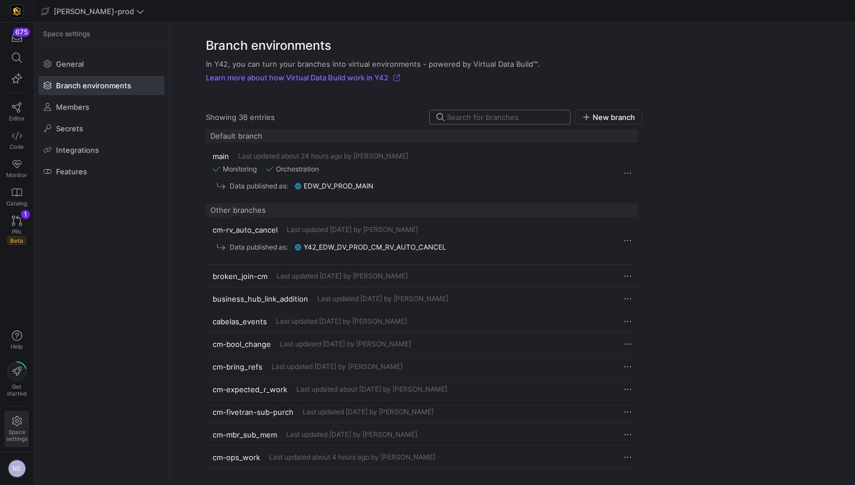
click at [515, 117] on input at bounding box center [505, 117] width 117 height 9
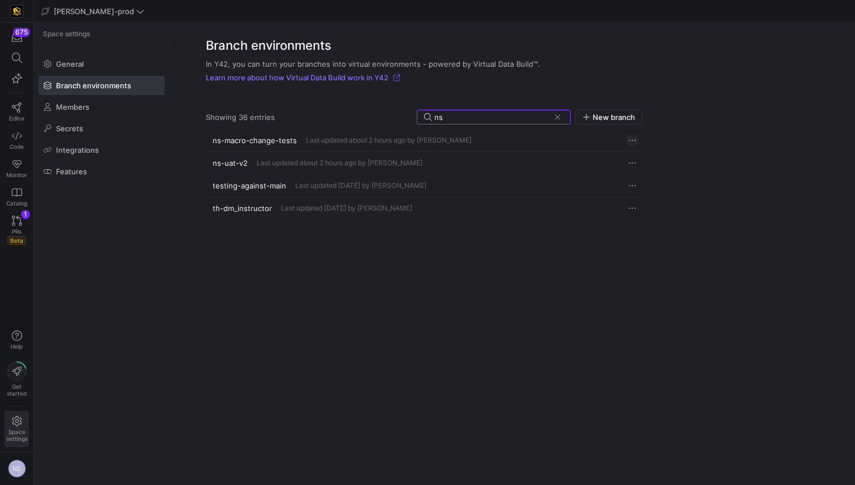
type input "ns"
click at [631, 141] on span "Press SPACE to select this row." at bounding box center [632, 140] width 11 height 11
click at [647, 152] on span "Edit" at bounding box center [641, 155] width 14 height 9
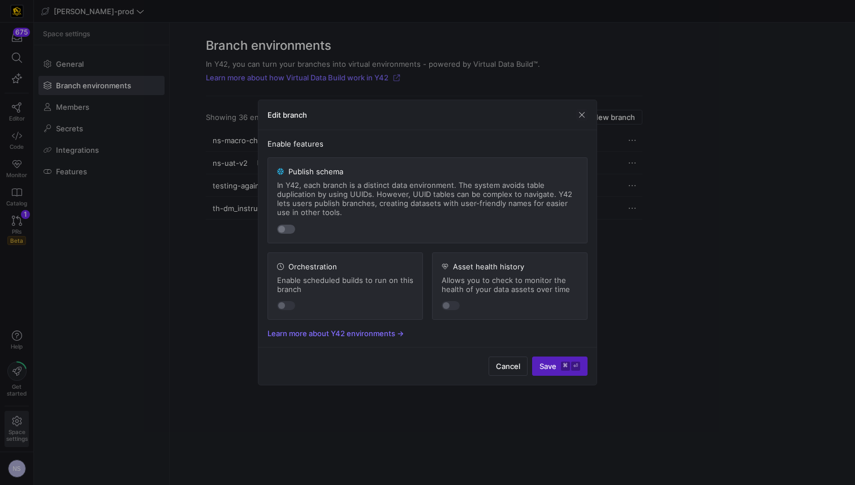
click at [288, 230] on div "button" at bounding box center [286, 229] width 18 height 9
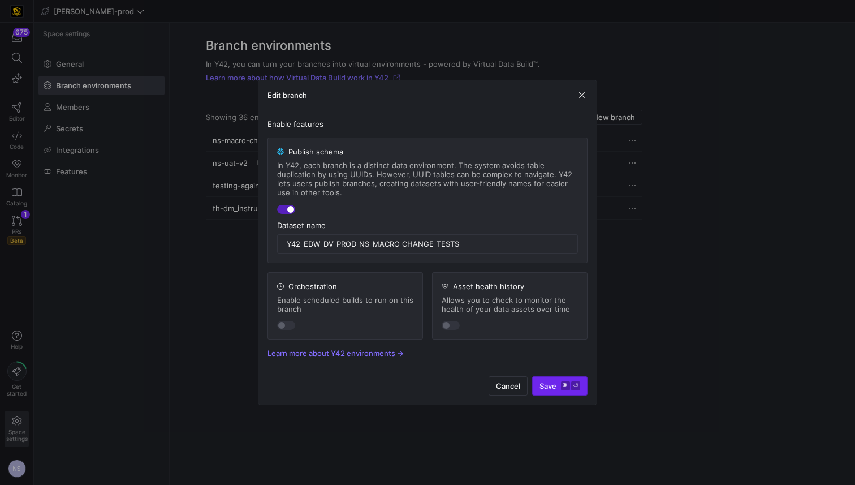
click at [550, 386] on span "Save ⌘ ⏎" at bounding box center [560, 385] width 41 height 9
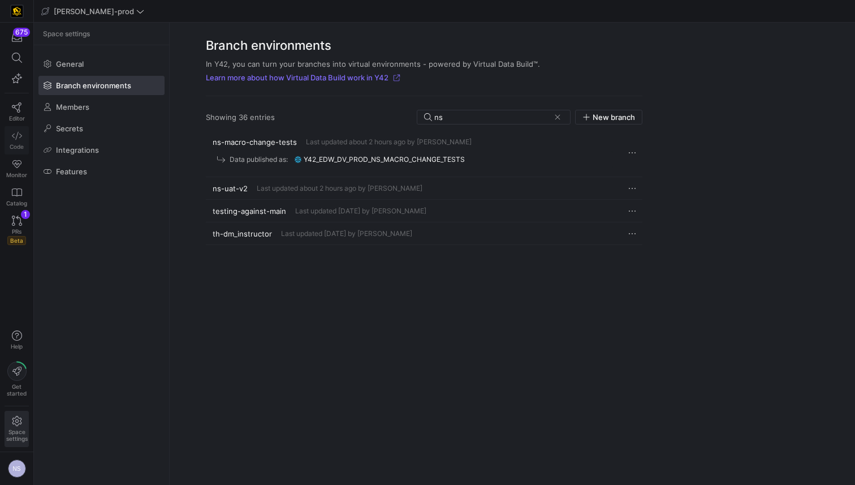
click at [8, 138] on link "Code" at bounding box center [17, 140] width 24 height 28
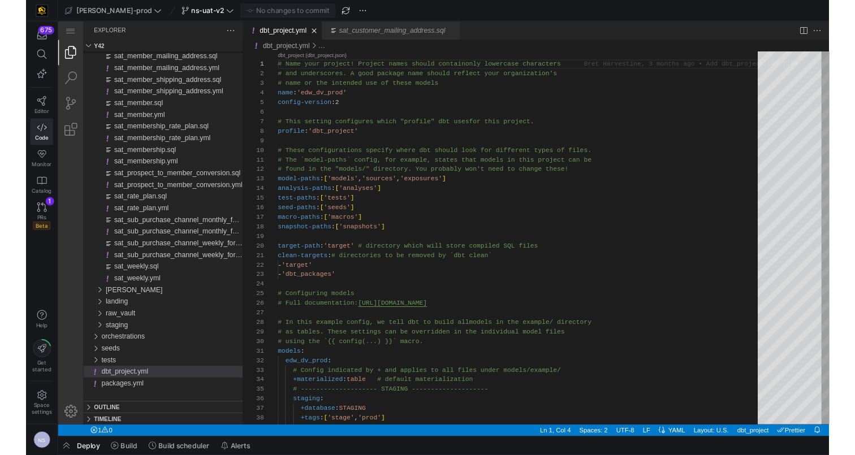
scroll to position [0, 12]
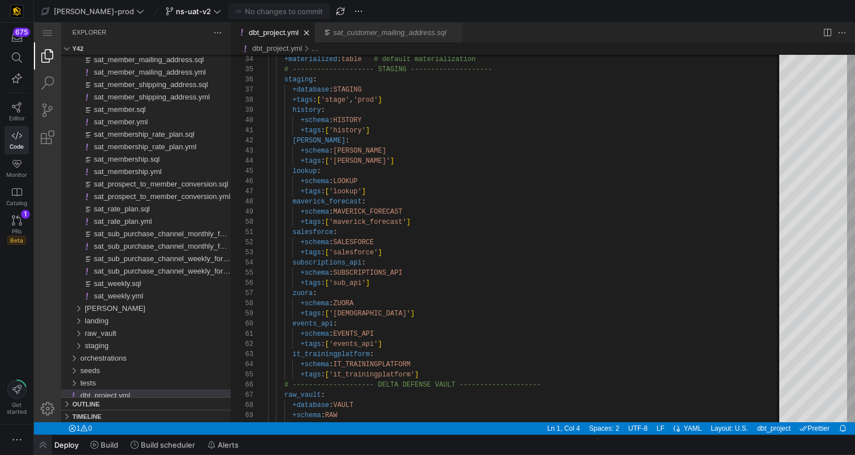
click at [45, 449] on span "button" at bounding box center [43, 445] width 18 height 19
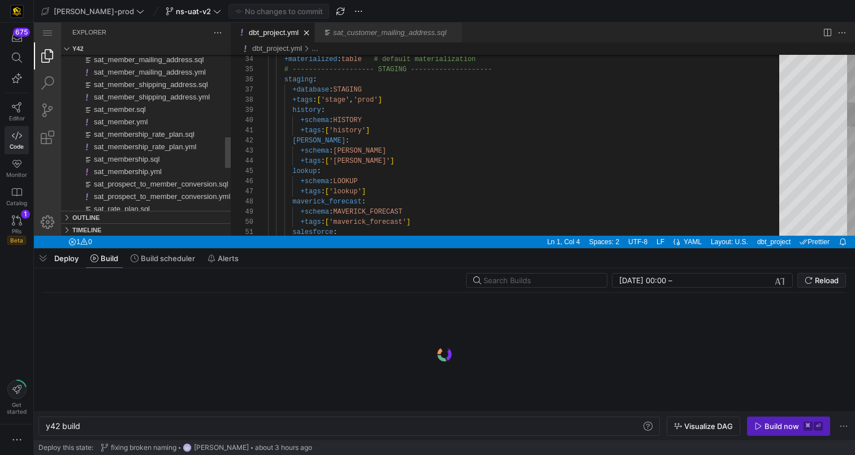
scroll to position [0, 34]
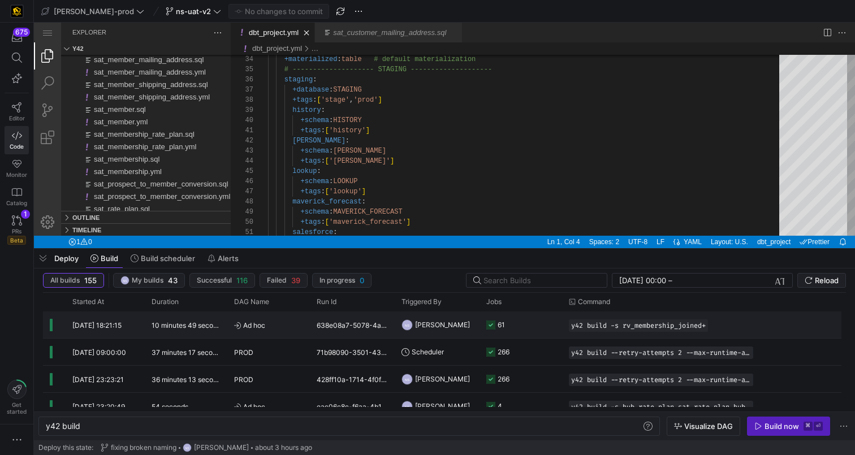
click at [539, 322] on y42-job-status-cell-renderer "61" at bounding box center [521, 324] width 69 height 25
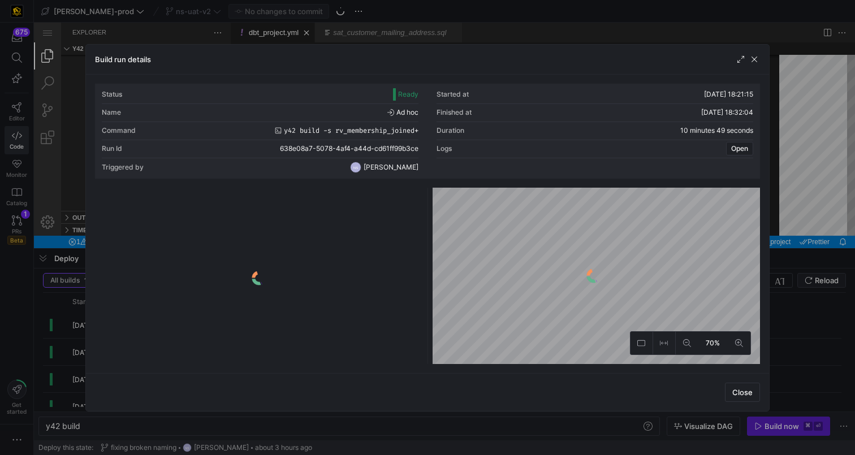
click at [356, 194] on y42-list-view at bounding box center [259, 276] width 328 height 176
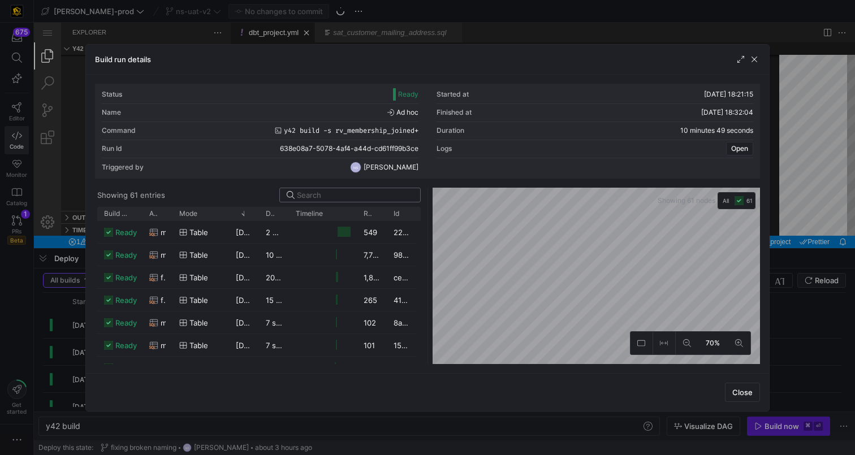
click at [354, 192] on input at bounding box center [355, 195] width 117 height 9
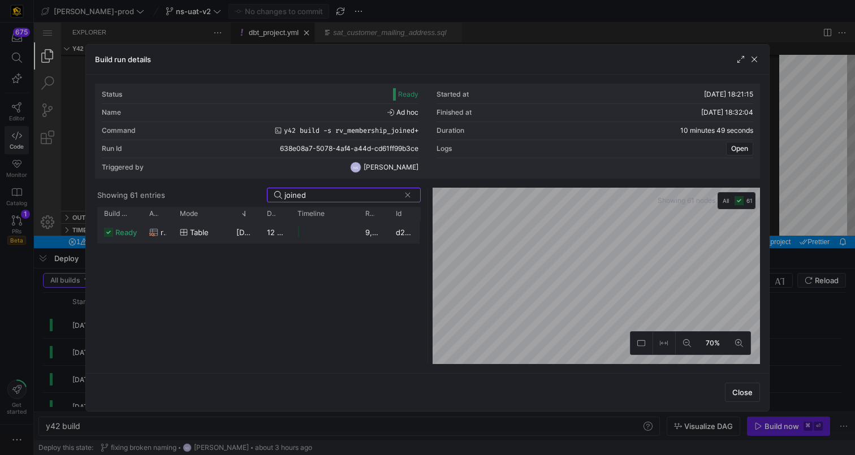
type input "joined"
click at [340, 239] on y42-job-duration-timeline-cell-renderer at bounding box center [325, 232] width 54 height 21
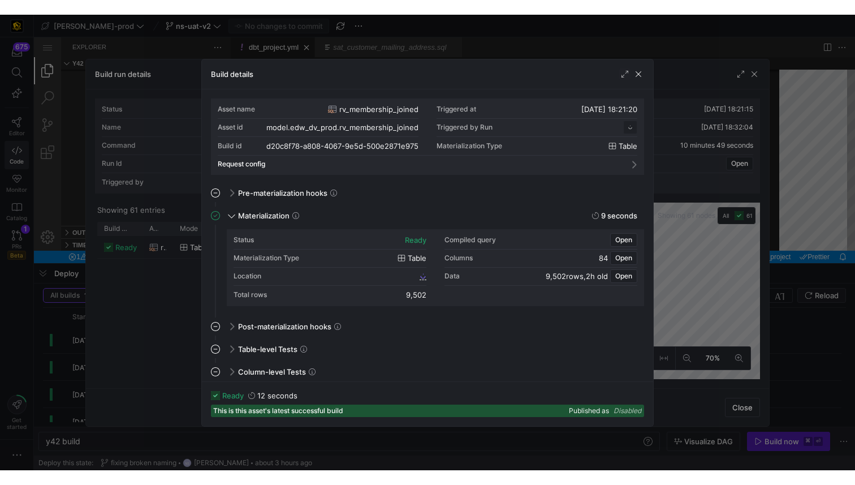
scroll to position [102, 0]
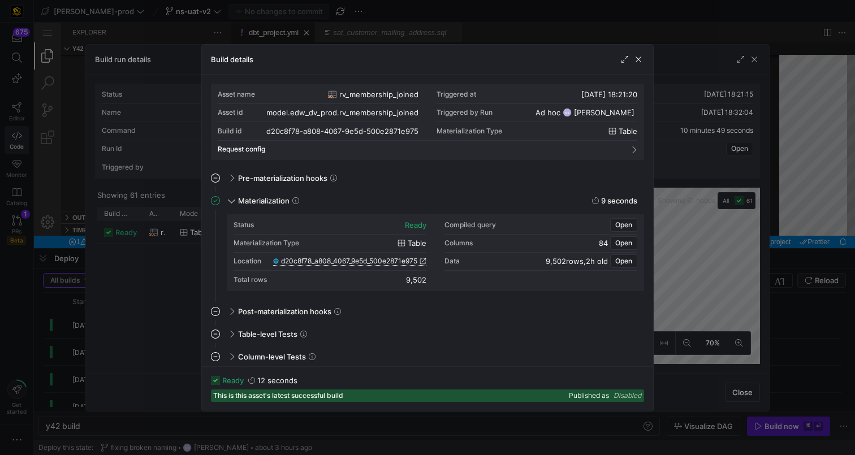
click at [423, 264] on link "d20c8f78_a808_4067_9e5d_500e2871e975" at bounding box center [349, 261] width 153 height 8
click at [695, 173] on div at bounding box center [427, 227] width 855 height 455
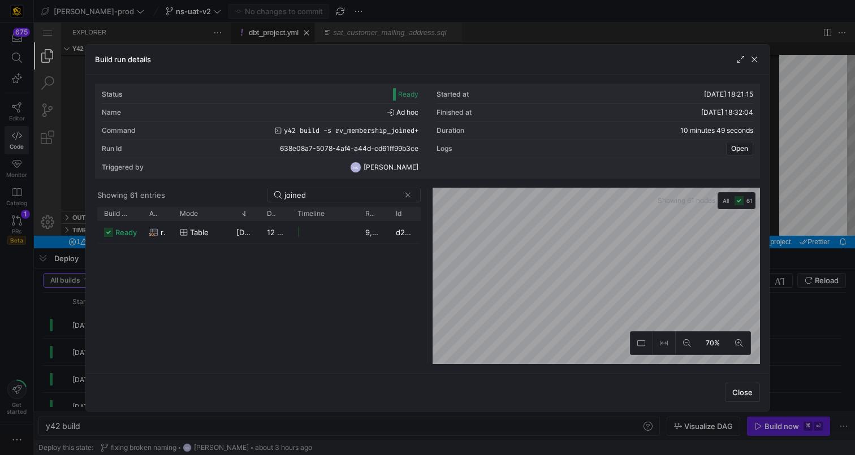
click at [780, 160] on div at bounding box center [427, 227] width 855 height 455
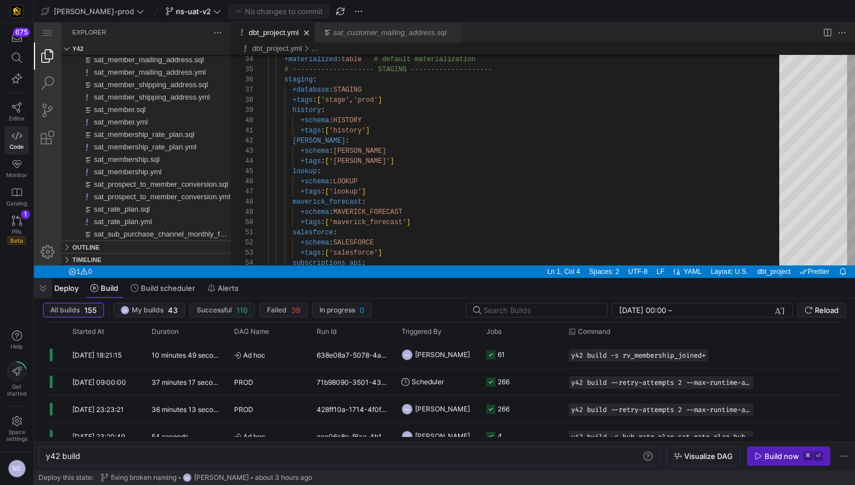
click at [42, 286] on span "button" at bounding box center [43, 287] width 18 height 19
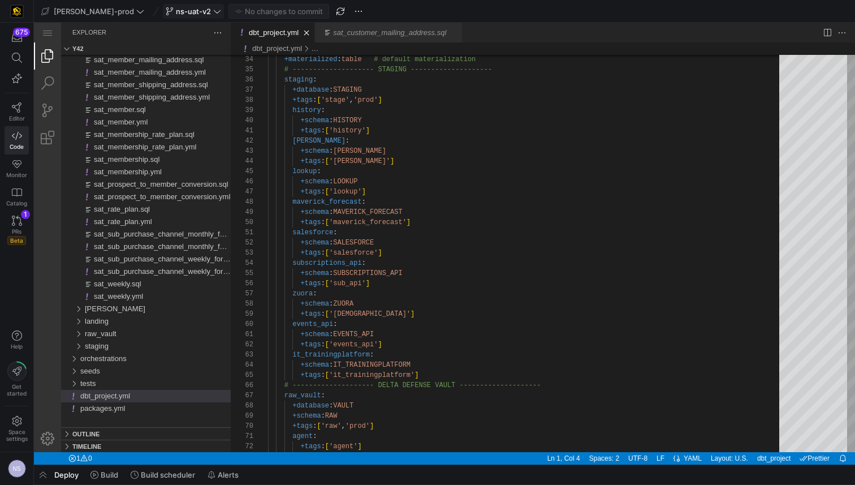
click at [176, 8] on span "ns-uat-v2" at bounding box center [193, 11] width 35 height 9
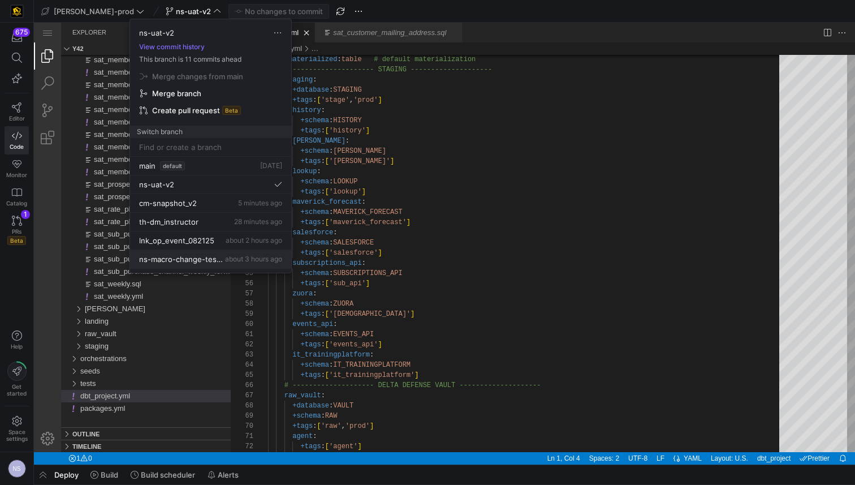
click at [225, 256] on span "about 3 hours ago" at bounding box center [253, 259] width 57 height 8
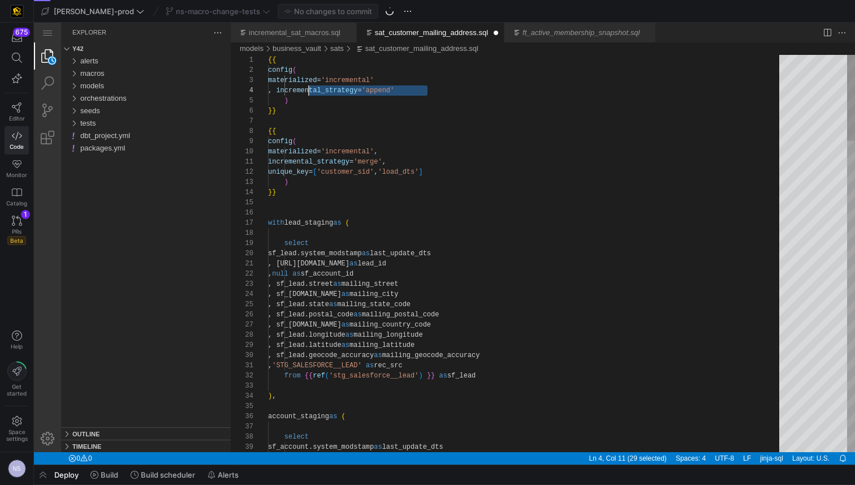
scroll to position [31, 41]
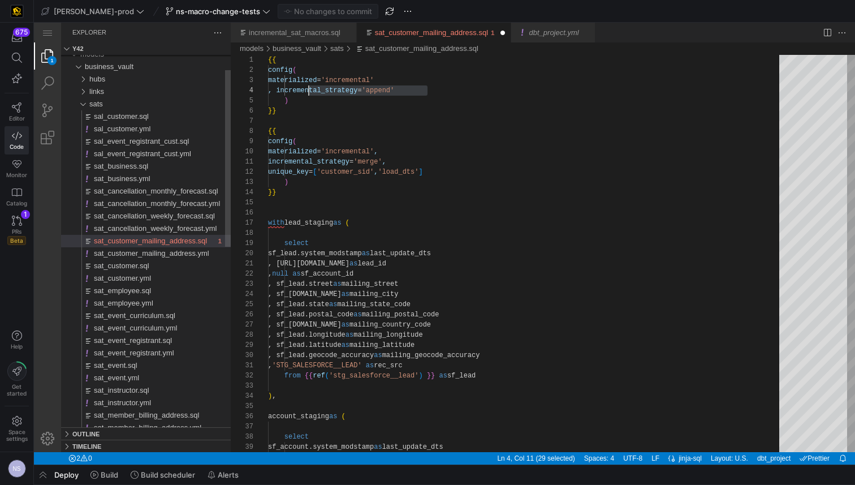
click at [400, 35] on link "sat_customer_mailing_address.sql" at bounding box center [431, 32] width 113 height 8
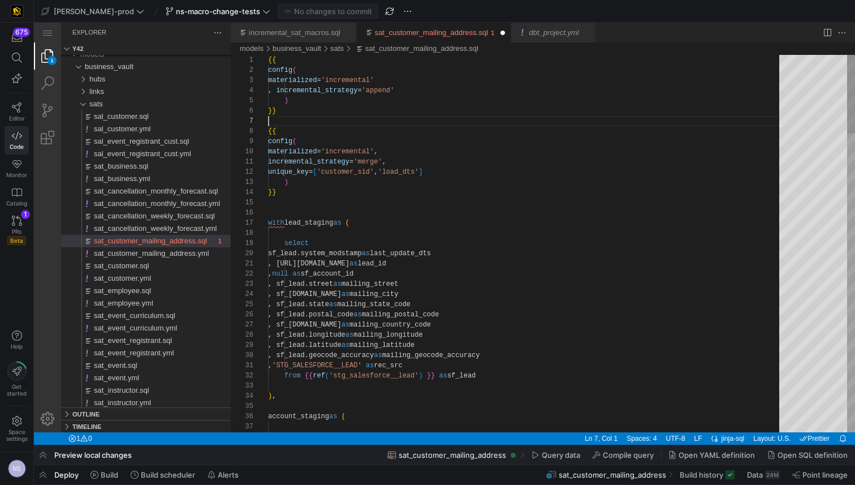
scroll to position [61, 0]
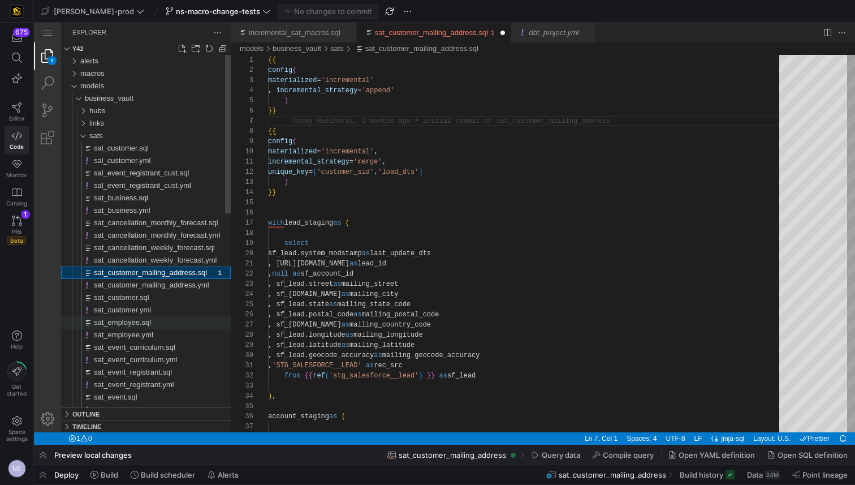
click at [143, 323] on span "sat_employee.sql" at bounding box center [122, 322] width 57 height 8
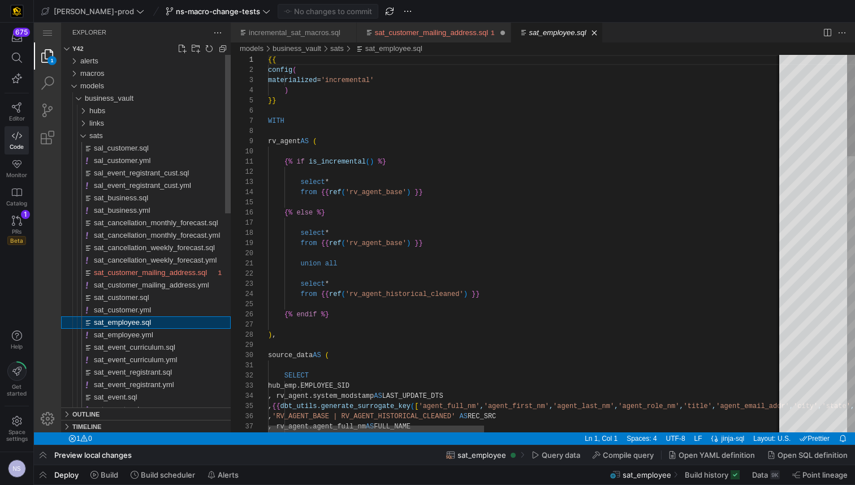
scroll to position [102, 0]
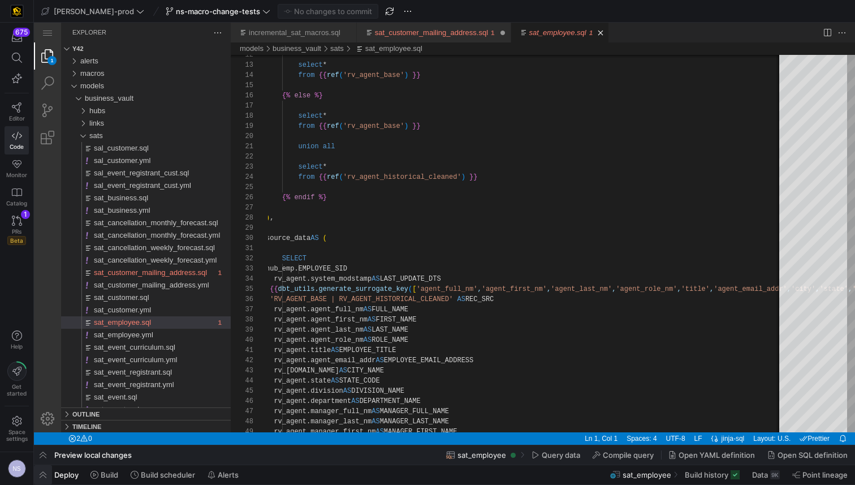
click at [35, 477] on span "button" at bounding box center [43, 474] width 18 height 19
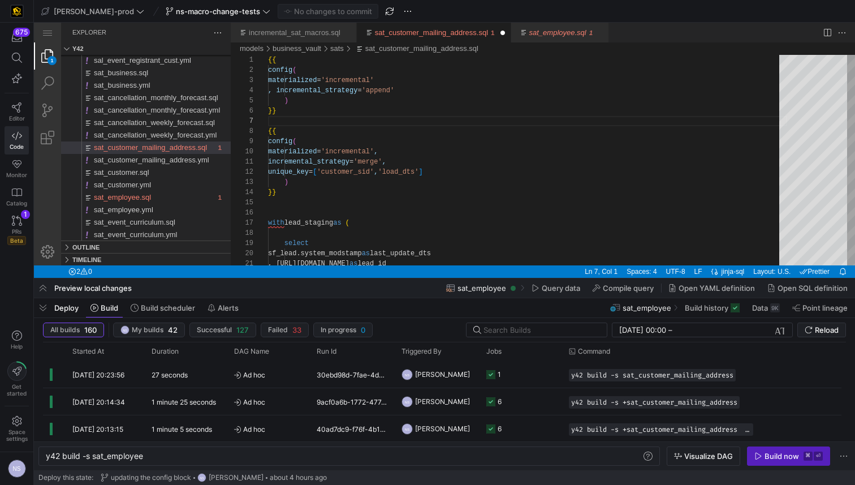
click at [419, 33] on link "sat_customer_mailing_address.sql" at bounding box center [431, 32] width 113 height 8
type textarea "y42 build -s sat_customer_mailing_address"
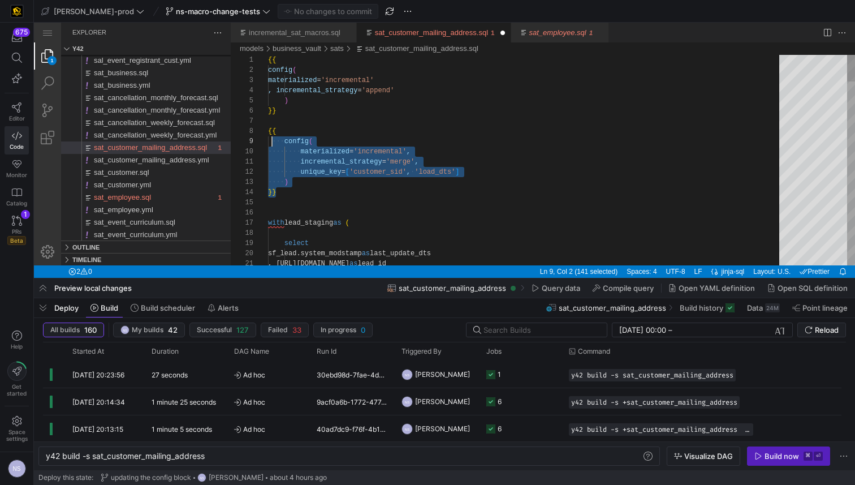
scroll to position [71, 0]
drag, startPoint x: 300, startPoint y: 190, endPoint x: 263, endPoint y: 131, distance: 69.7
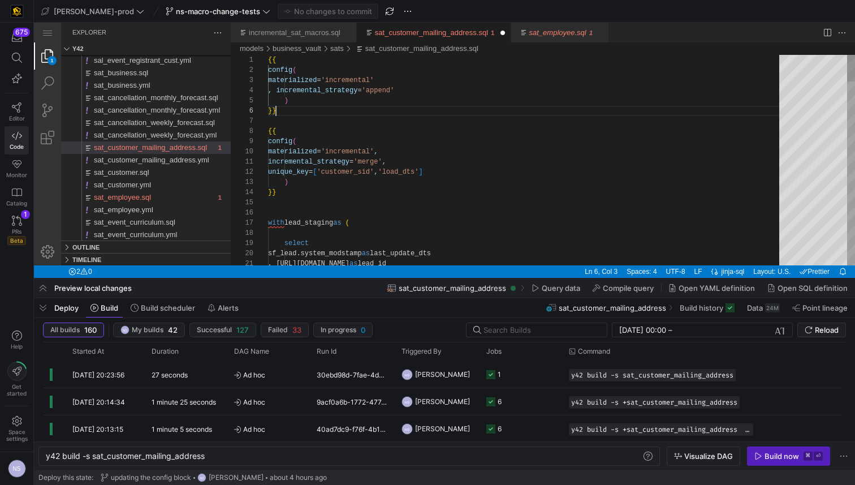
scroll to position [51, 8]
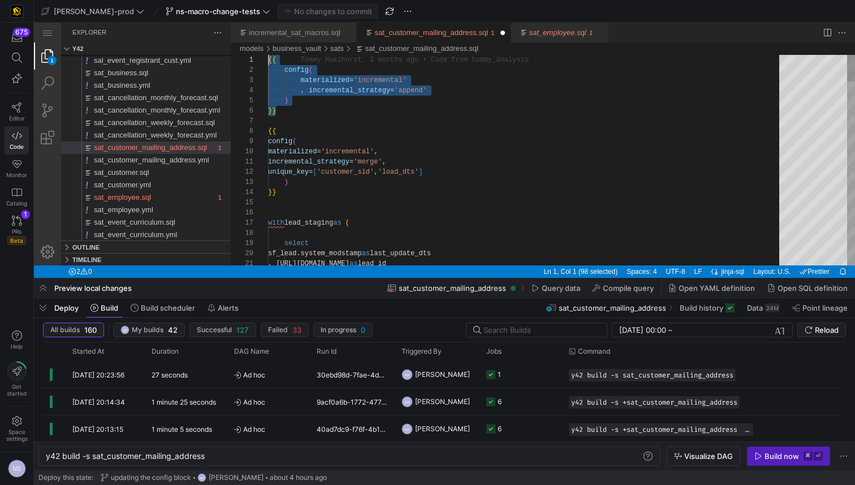
drag, startPoint x: 309, startPoint y: 110, endPoint x: 260, endPoint y: 61, distance: 70.0
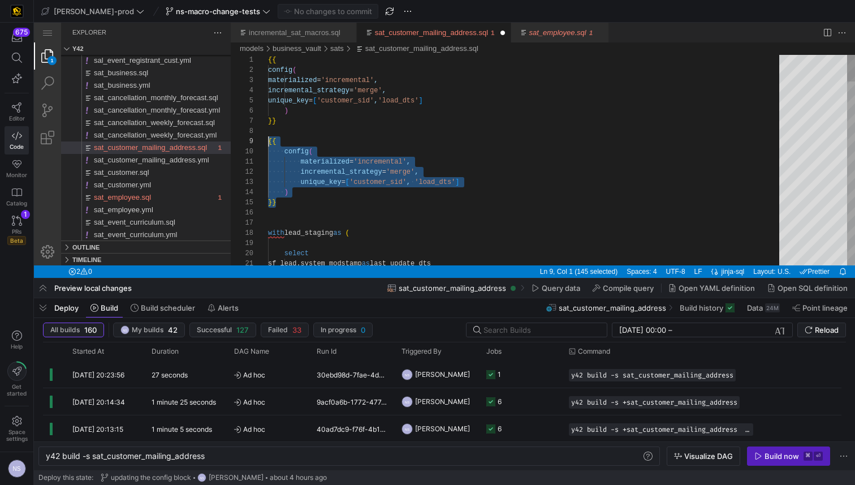
scroll to position [71, 0]
drag, startPoint x: 294, startPoint y: 204, endPoint x: 258, endPoint y: 131, distance: 81.5
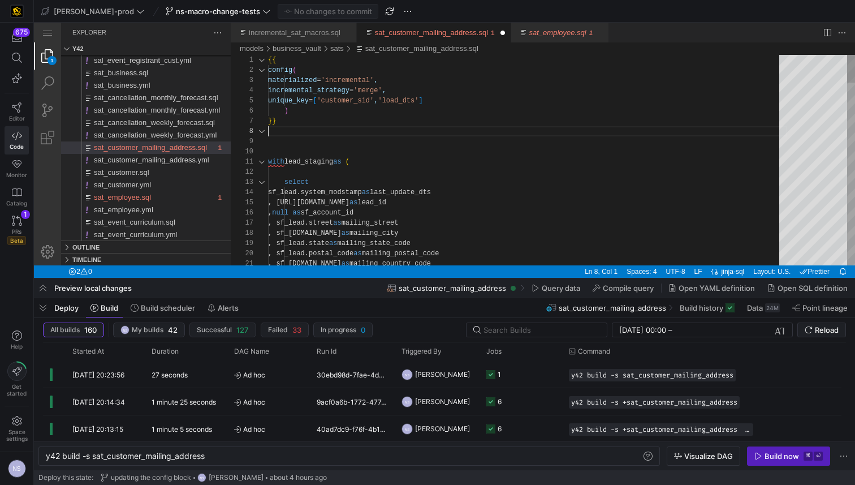
type textarea "{{ config( materialized='incremental', incremental_strategy='merge', unique_key…"
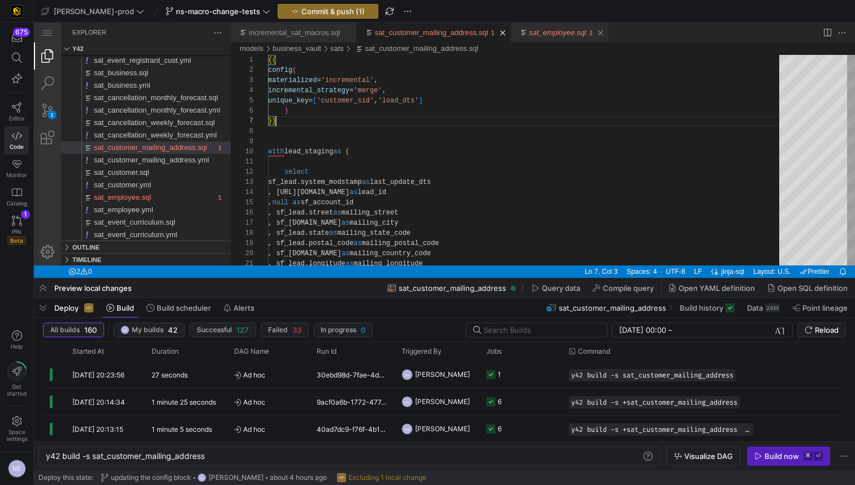
click at [529, 33] on link "sat_employee.sql" at bounding box center [557, 32] width 57 height 8
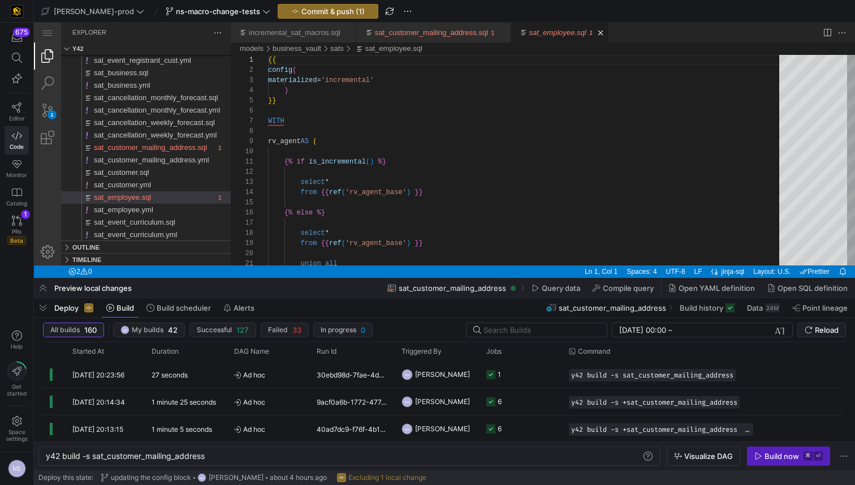
scroll to position [0, 0]
type textarea "y42 build -s sat_employee"
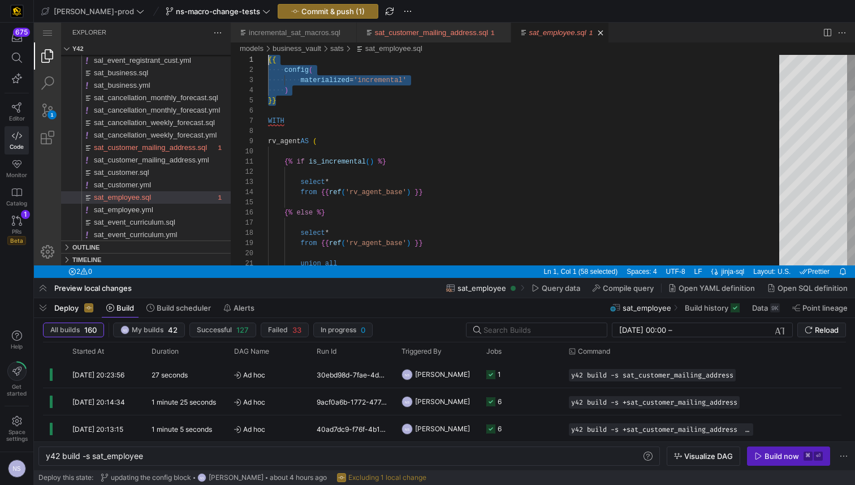
drag, startPoint x: 292, startPoint y: 99, endPoint x: 244, endPoint y: 59, distance: 62.7
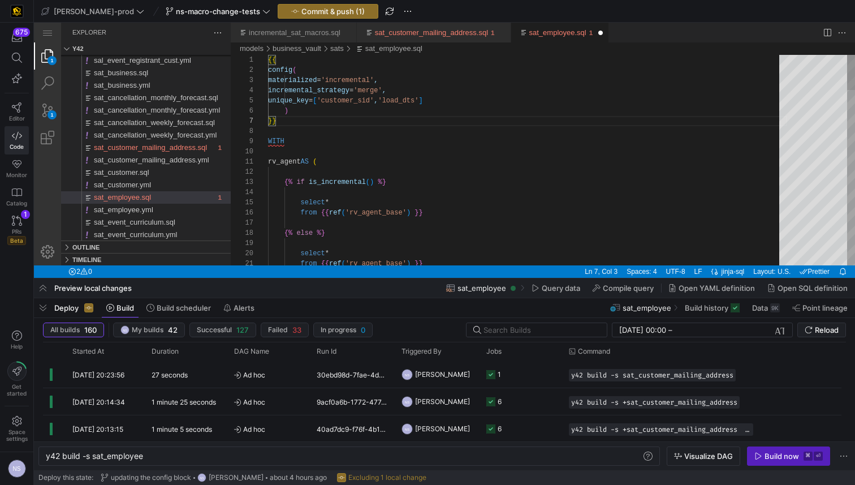
scroll to position [41, 191]
drag, startPoint x: 385, startPoint y: 100, endPoint x: 353, endPoint y: 104, distance: 32.5
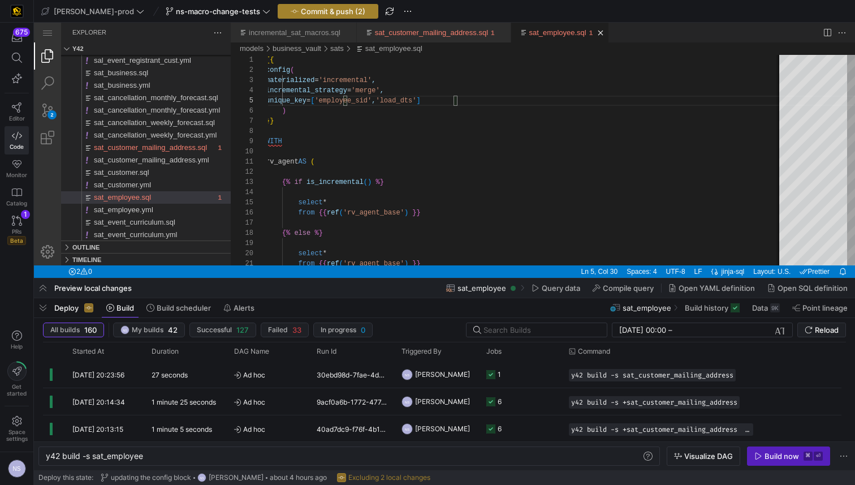
type textarea "{{ config( materialized='incremental', incremental_strategy='merge', unique_key…"
click at [322, 10] on span "Commit & push (2)" at bounding box center [333, 11] width 64 height 9
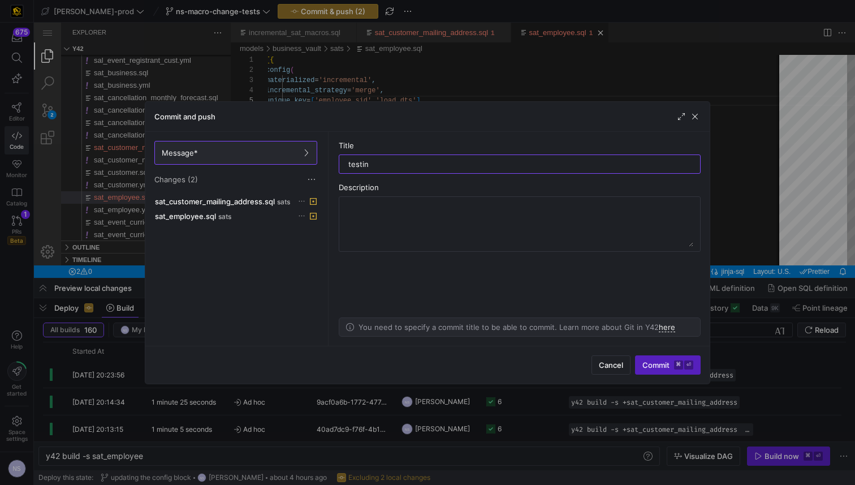
type input "testing"
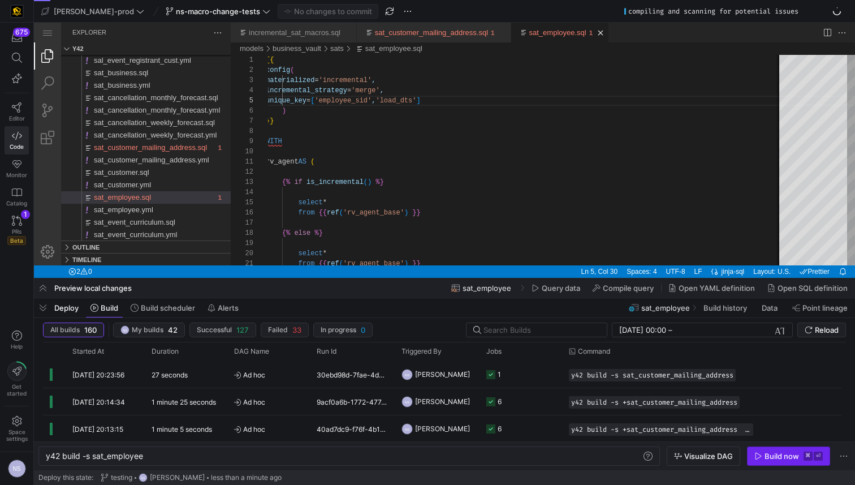
click at [777, 458] on div "Build now" at bounding box center [782, 455] width 35 height 9
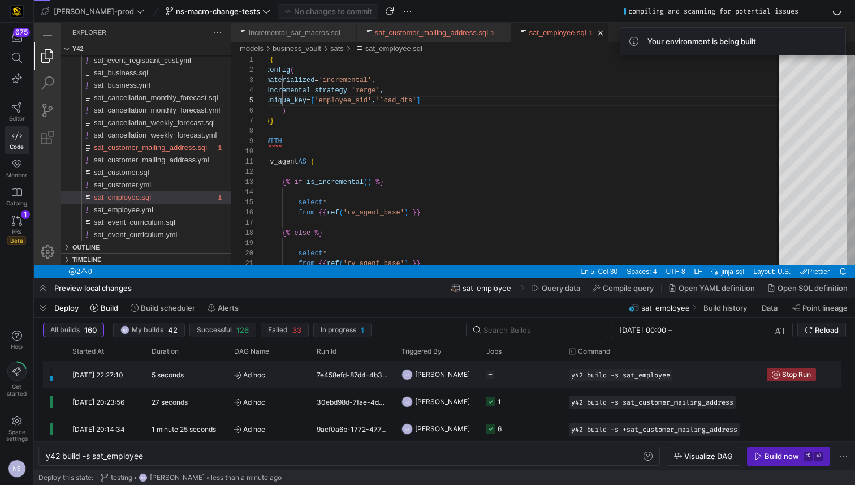
click at [545, 374] on y42-job-status-cell-renderer at bounding box center [521, 373] width 69 height 25
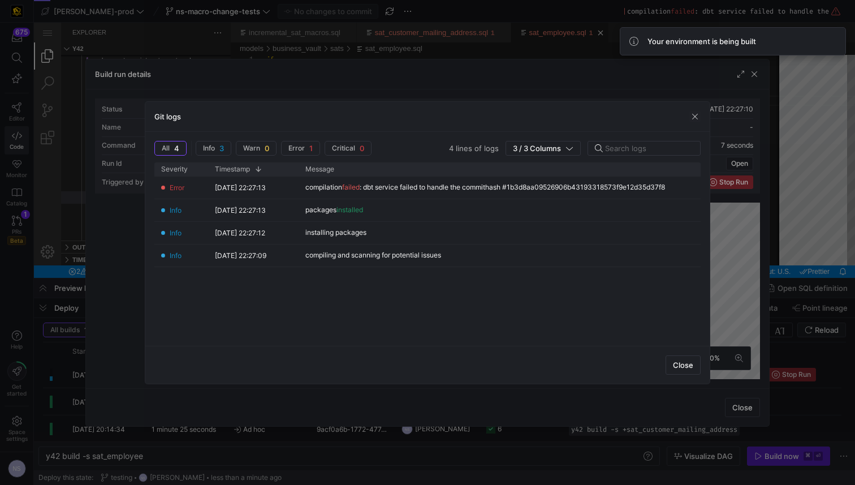
click at [789, 234] on div at bounding box center [427, 242] width 855 height 485
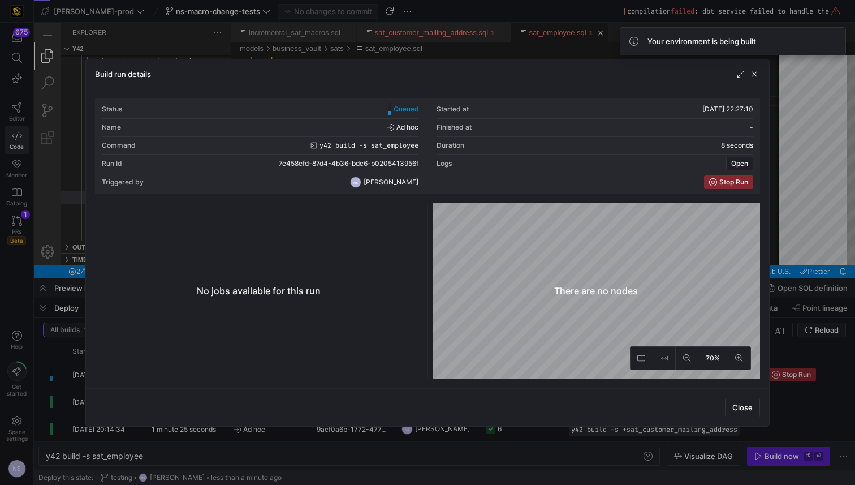
click at [798, 232] on div at bounding box center [427, 242] width 855 height 485
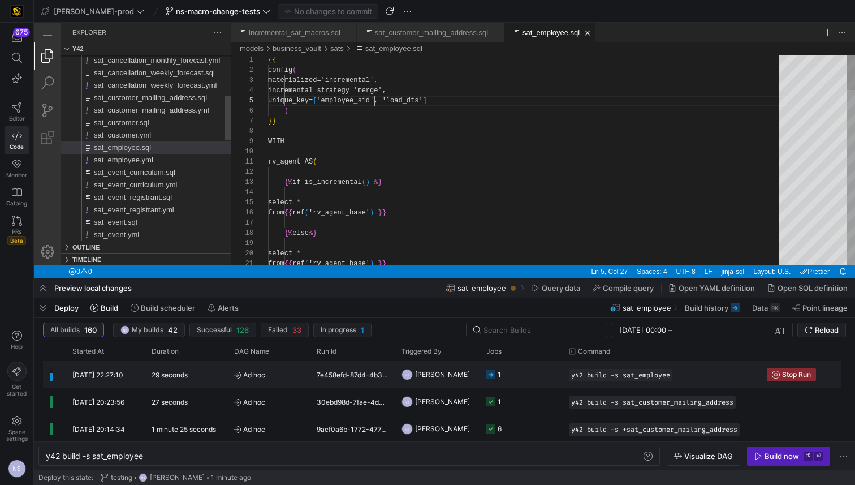
scroll to position [41, 106]
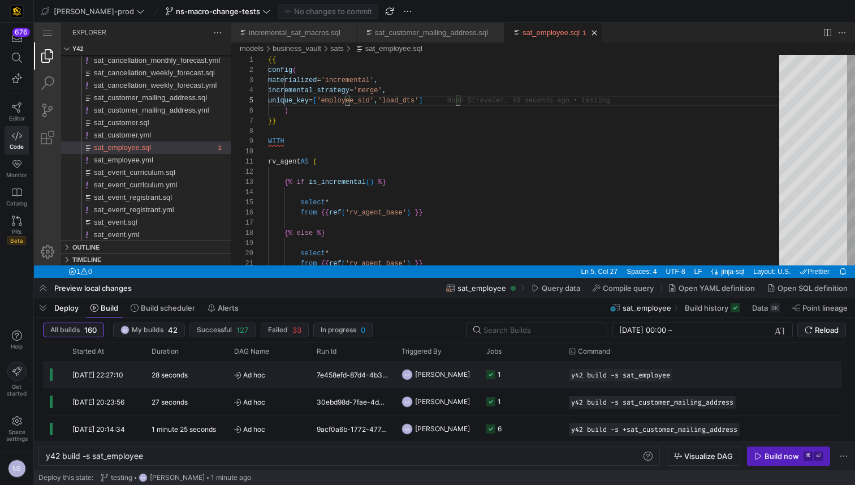
click at [417, 367] on span "[PERSON_NAME]" at bounding box center [442, 374] width 55 height 27
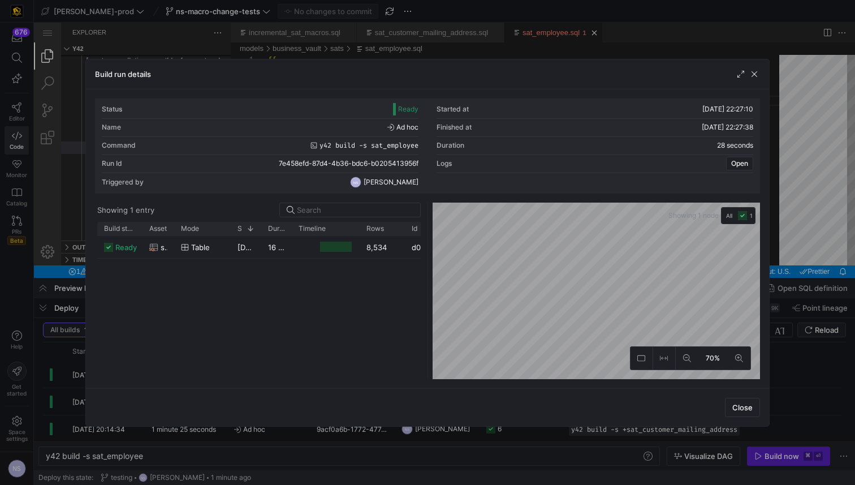
drag, startPoint x: 389, startPoint y: 228, endPoint x: 403, endPoint y: 230, distance: 14.8
click at [403, 230] on div at bounding box center [405, 229] width 5 height 14
click at [820, 279] on div at bounding box center [427, 242] width 855 height 485
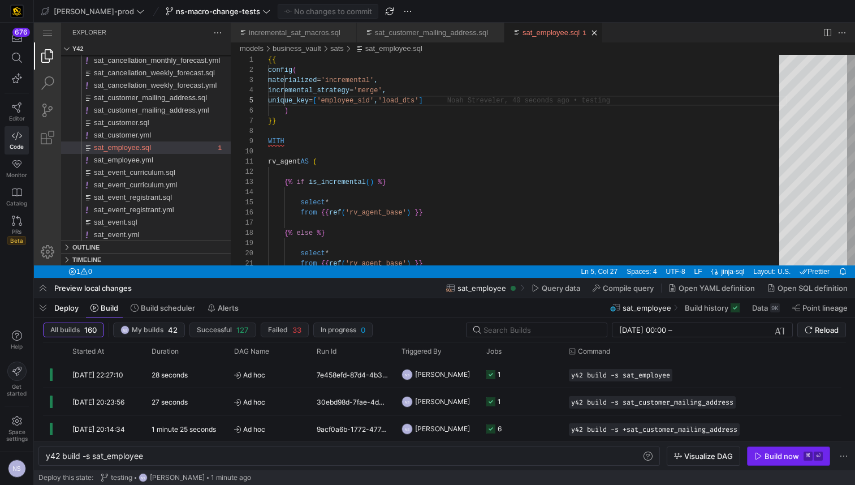
click at [780, 457] on div "Build now" at bounding box center [782, 455] width 35 height 9
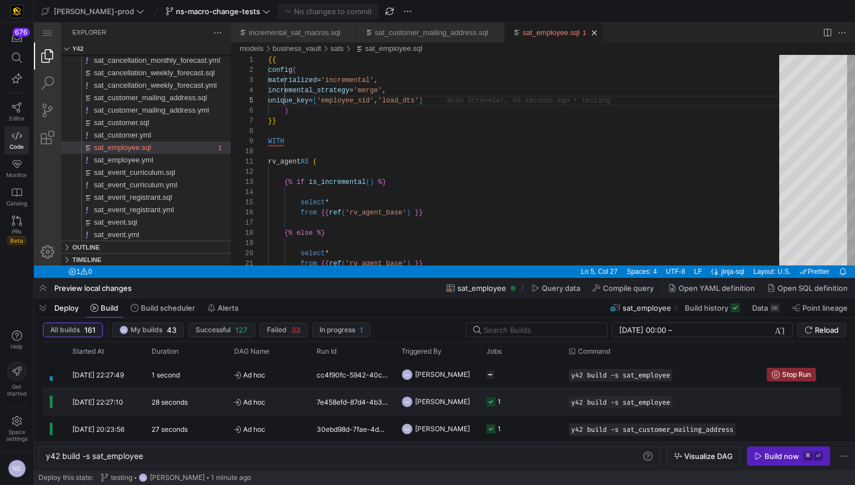
click at [517, 404] on y42-job-status-cell-renderer "1" at bounding box center [521, 401] width 69 height 25
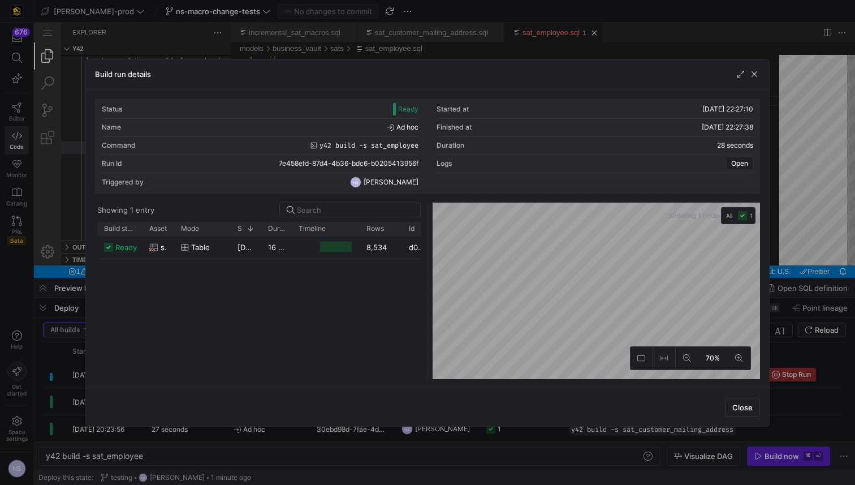
drag, startPoint x: 388, startPoint y: 229, endPoint x: 400, endPoint y: 233, distance: 12.4
click at [400, 233] on div at bounding box center [402, 229] width 5 height 14
click at [387, 244] on div "8,534" at bounding box center [381, 247] width 42 height 22
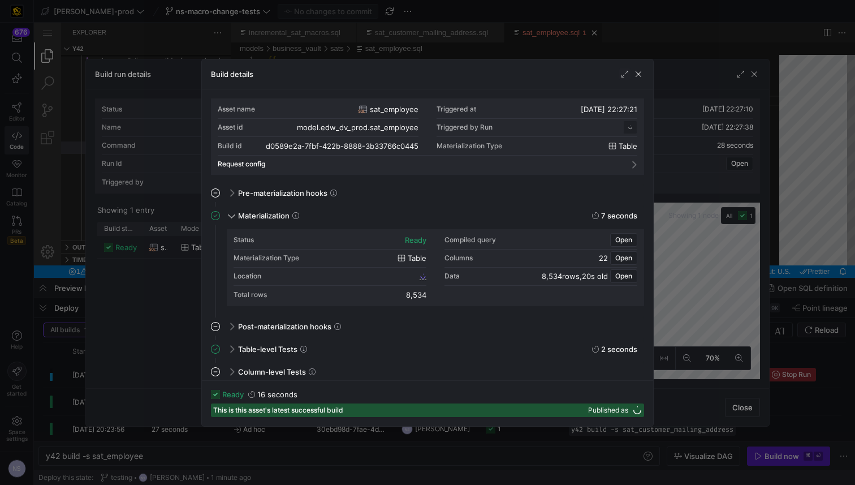
scroll to position [102, 0]
click at [403, 276] on span "d0589e2a_7fbf_422b_8888_3b33766c0445" at bounding box center [348, 276] width 137 height 8
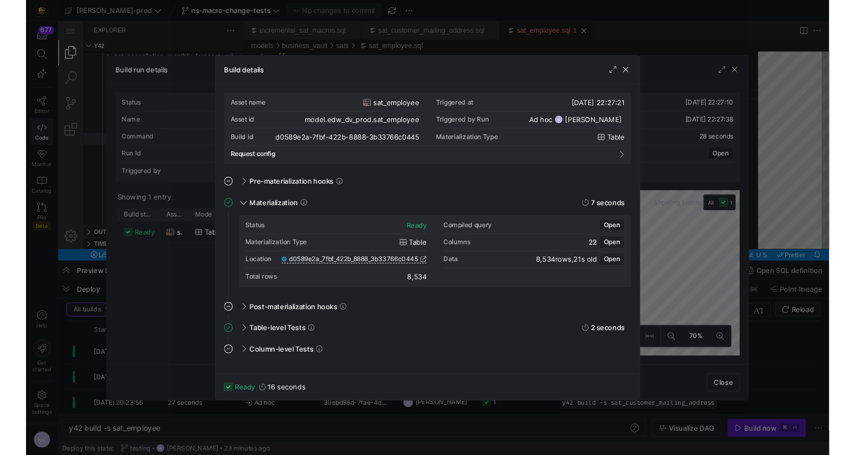
scroll to position [41, 106]
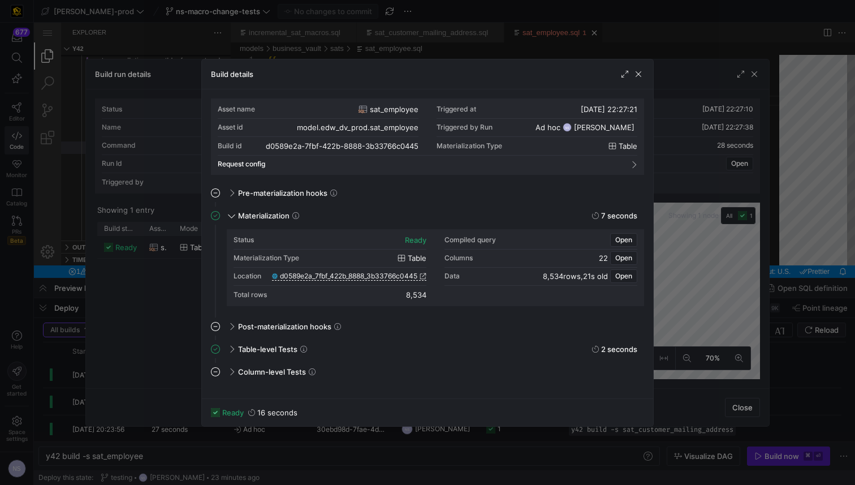
click at [754, 100] on div at bounding box center [427, 242] width 855 height 485
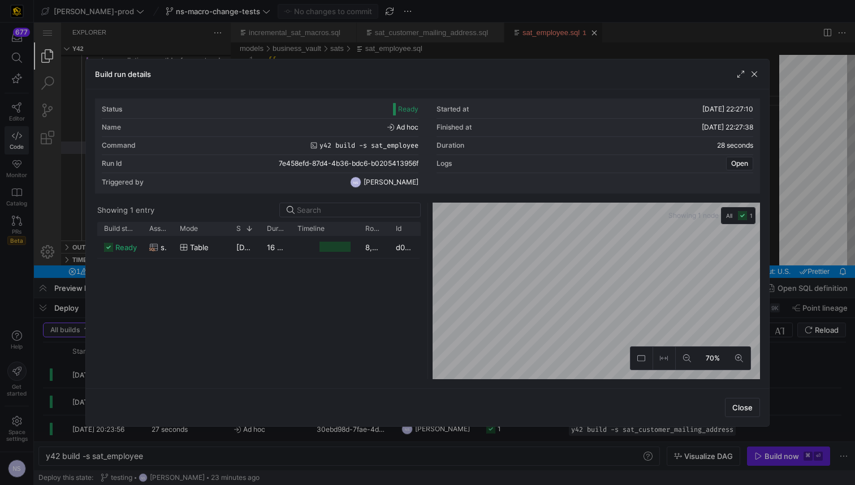
click at [792, 117] on div at bounding box center [427, 242] width 855 height 485
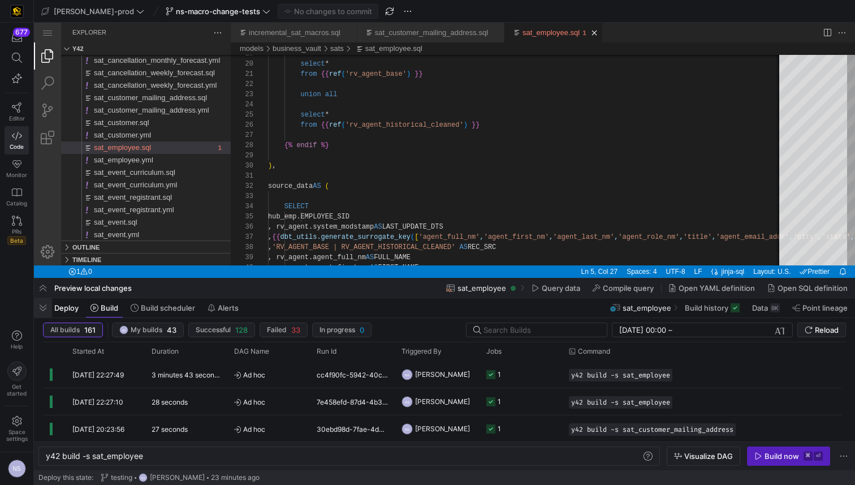
click at [39, 304] on span "button" at bounding box center [43, 307] width 18 height 19
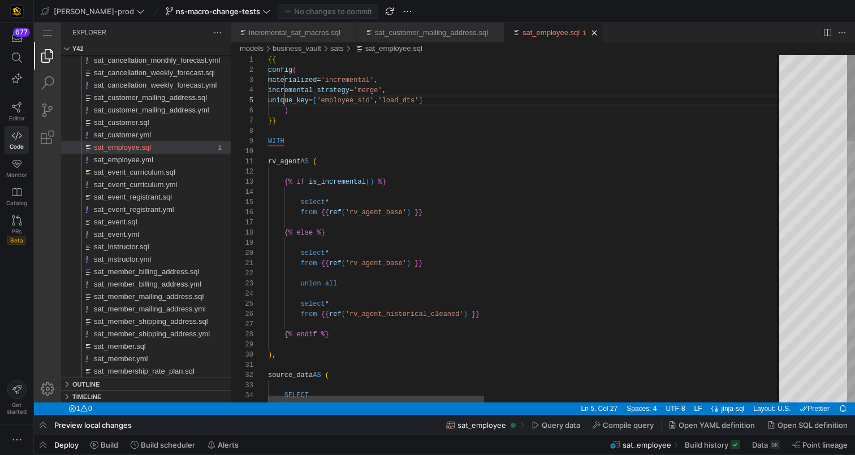
scroll to position [61, 8]
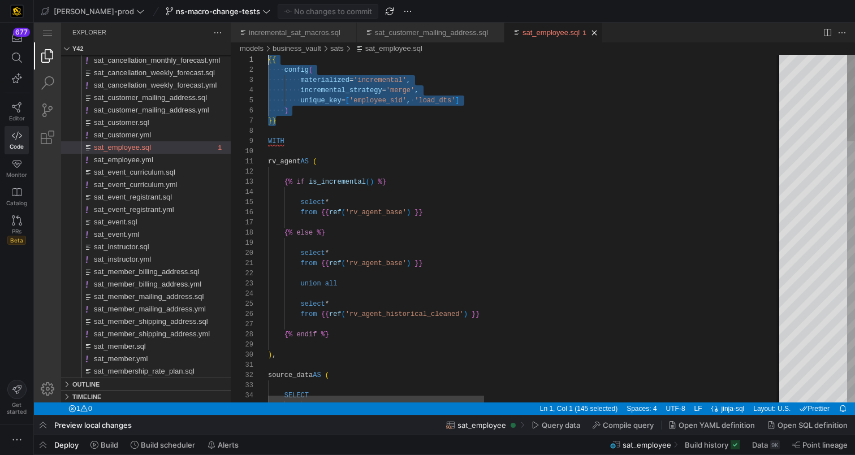
scroll to position [0, 0]
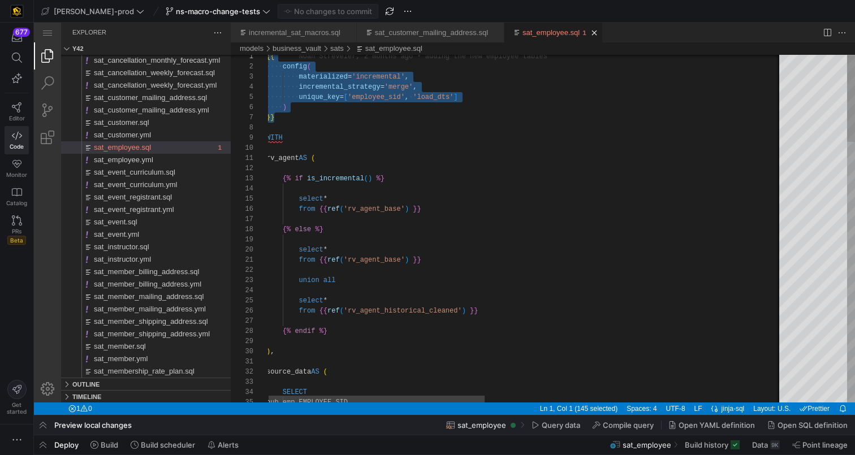
drag, startPoint x: 296, startPoint y: 120, endPoint x: 256, endPoint y: 57, distance: 74.7
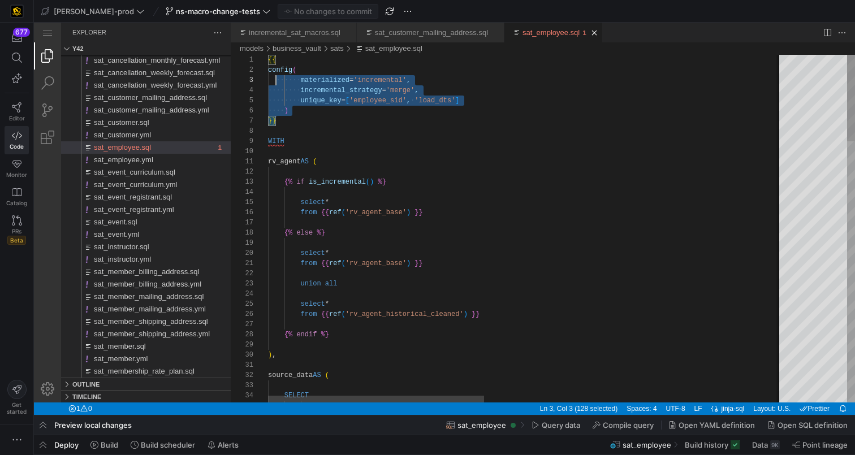
scroll to position [0, 0]
drag, startPoint x: 294, startPoint y: 115, endPoint x: 251, endPoint y: 49, distance: 78.1
type textarea "rv_agent AS ( {% if is_incremental() %} select * from {{ ref('rv_agent_base') }…"
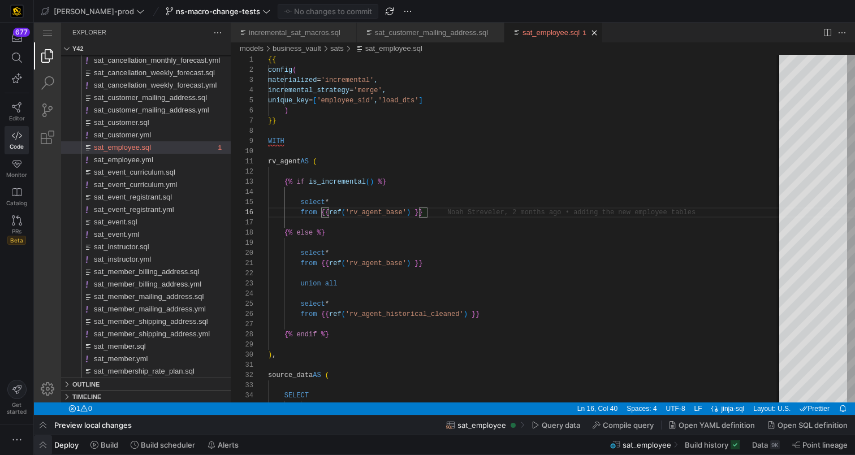
click at [37, 449] on span "button" at bounding box center [43, 445] width 18 height 19
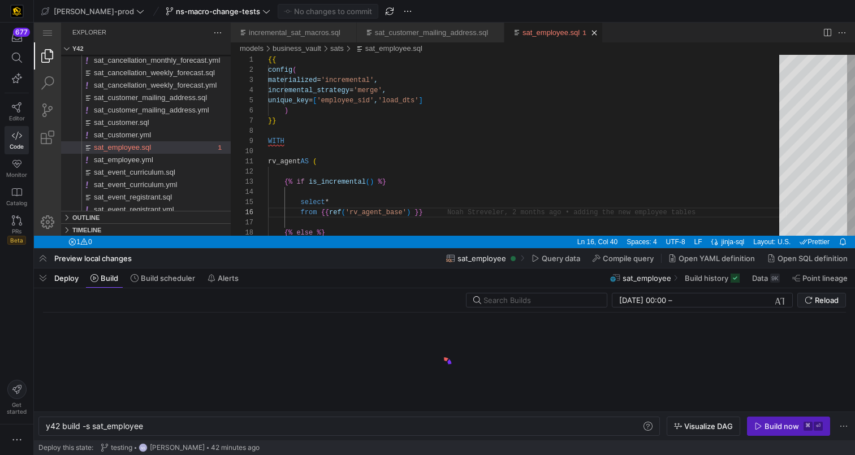
scroll to position [0, 97]
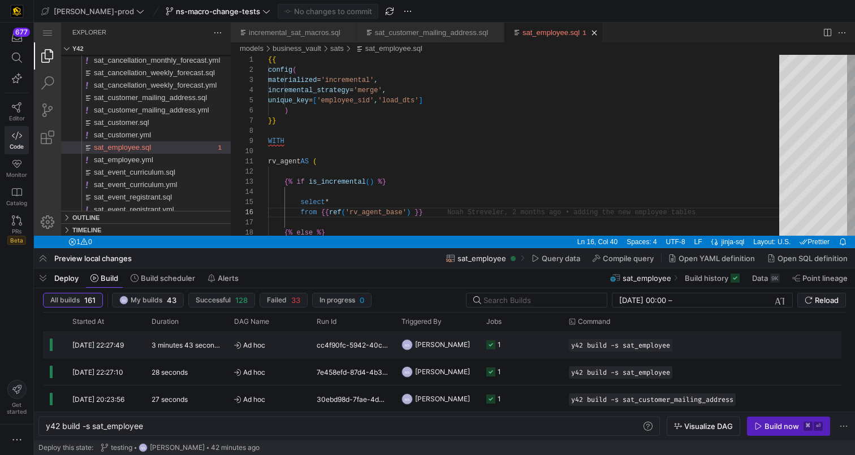
click at [518, 346] on y42-job-status-cell-renderer "1" at bounding box center [521, 344] width 69 height 25
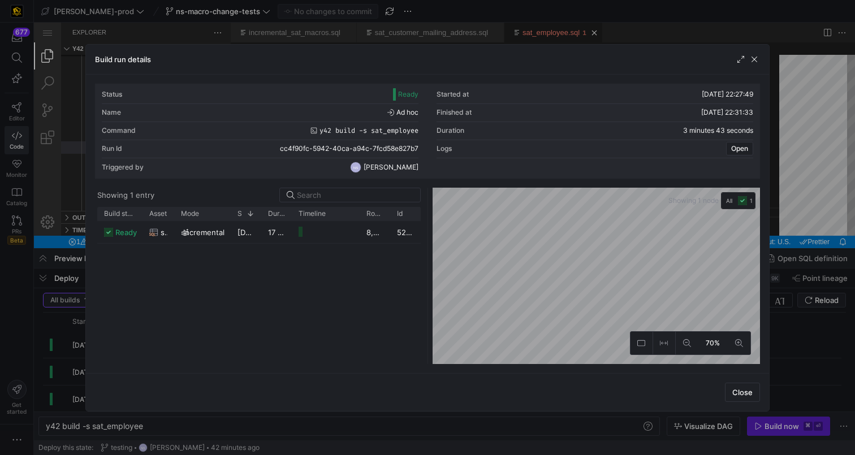
click at [390, 216] on div "Id" at bounding box center [405, 214] width 31 height 14
drag, startPoint x: 389, startPoint y: 216, endPoint x: 406, endPoint y: 214, distance: 16.4
click at [406, 214] on div at bounding box center [406, 214] width 5 height 14
click at [854, 231] on div at bounding box center [427, 227] width 855 height 455
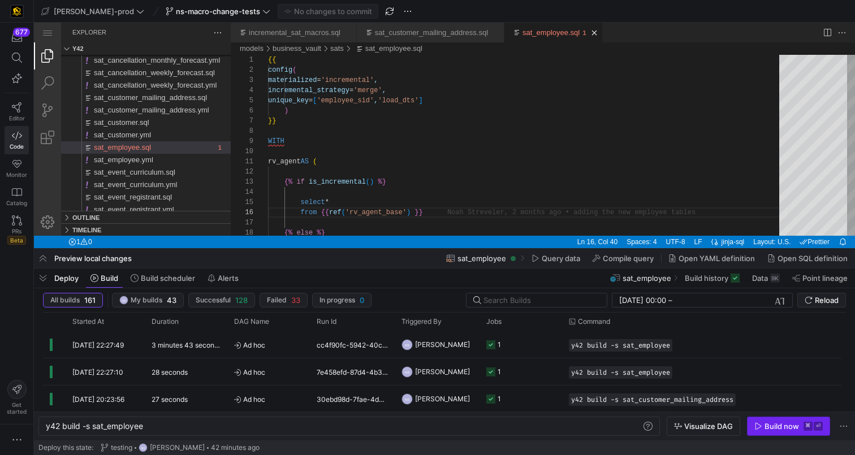
click at [780, 427] on div "Build now" at bounding box center [782, 426] width 35 height 9
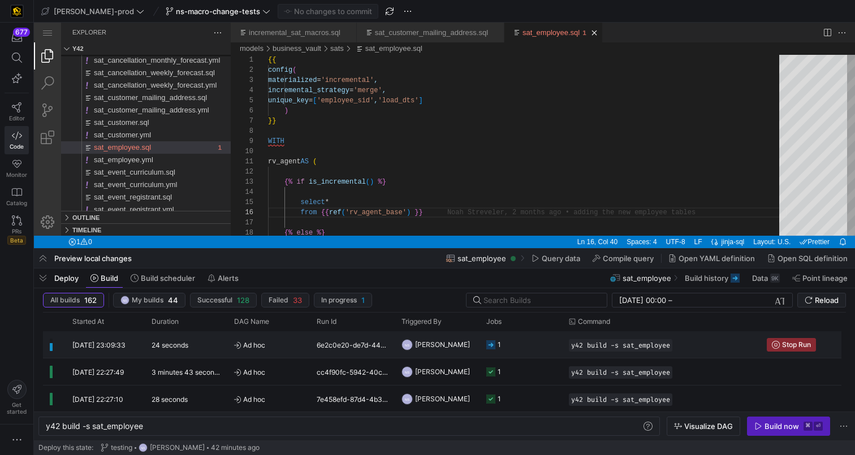
click at [520, 350] on y42-job-status-cell-renderer "1" at bounding box center [521, 344] width 69 height 25
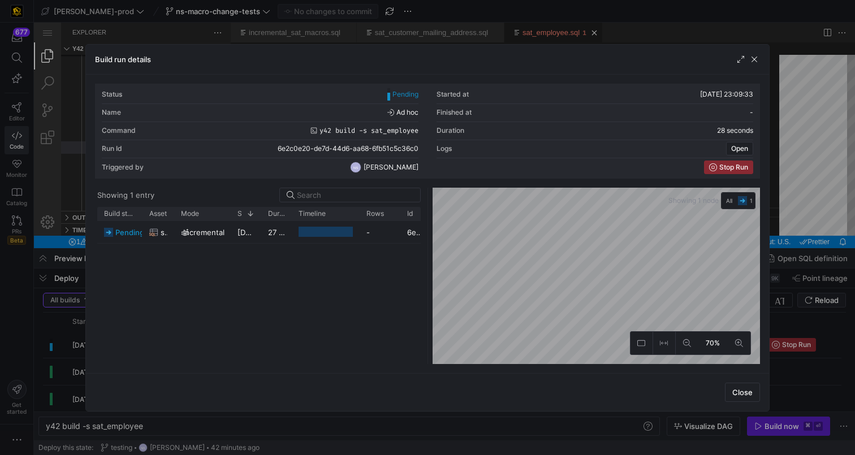
drag, startPoint x: 389, startPoint y: 215, endPoint x: 399, endPoint y: 213, distance: 10.3
click at [399, 213] on div at bounding box center [400, 214] width 5 height 14
click at [402, 213] on div at bounding box center [403, 214] width 5 height 14
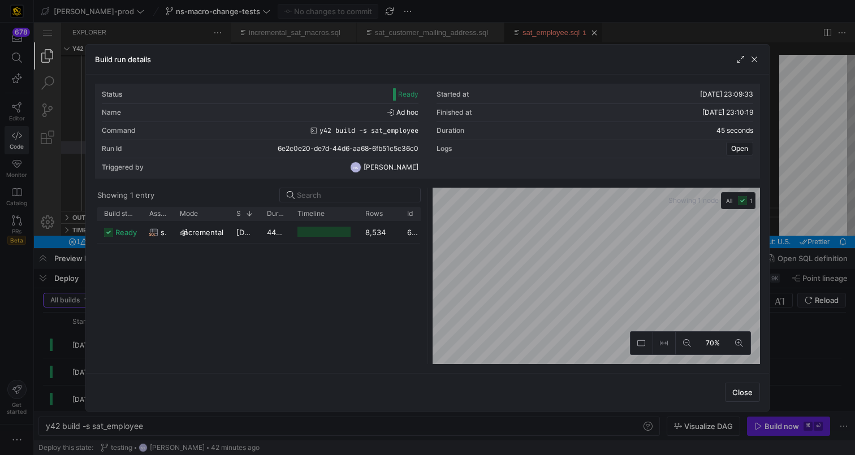
drag, startPoint x: 387, startPoint y: 214, endPoint x: 398, endPoint y: 213, distance: 11.4
click at [398, 213] on div at bounding box center [400, 214] width 5 height 14
click at [807, 179] on div at bounding box center [427, 227] width 855 height 455
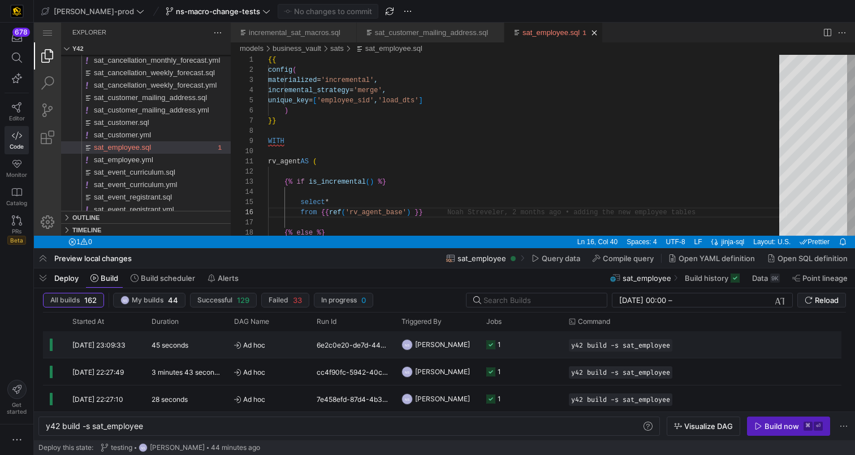
click at [524, 345] on y42-job-status-cell-renderer "1" at bounding box center [521, 344] width 69 height 25
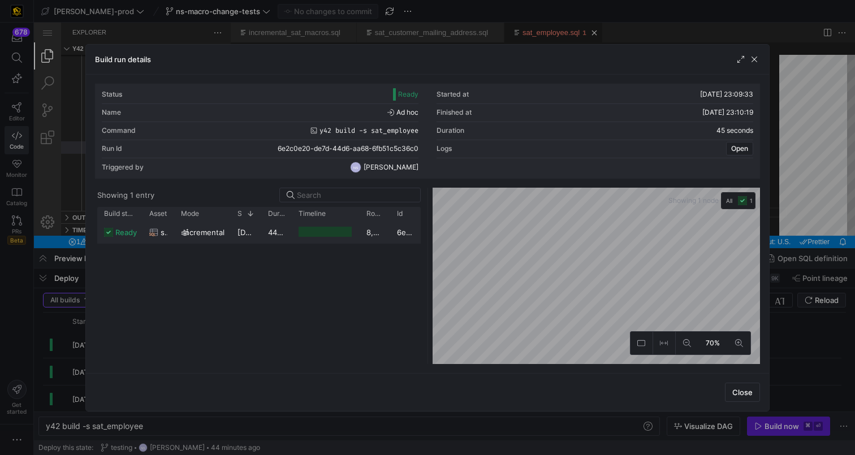
click at [335, 239] on y42-job-duration-timeline-cell-renderer at bounding box center [326, 232] width 54 height 21
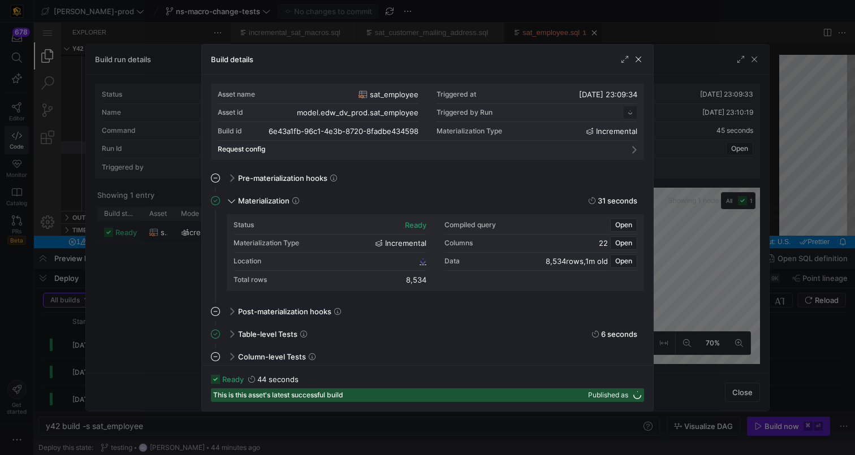
scroll to position [102, 0]
click at [416, 259] on span "6e43a1fb_96c1_4e3b_8720_8fadbe434598" at bounding box center [349, 261] width 135 height 8
click at [728, 159] on div at bounding box center [427, 227] width 855 height 455
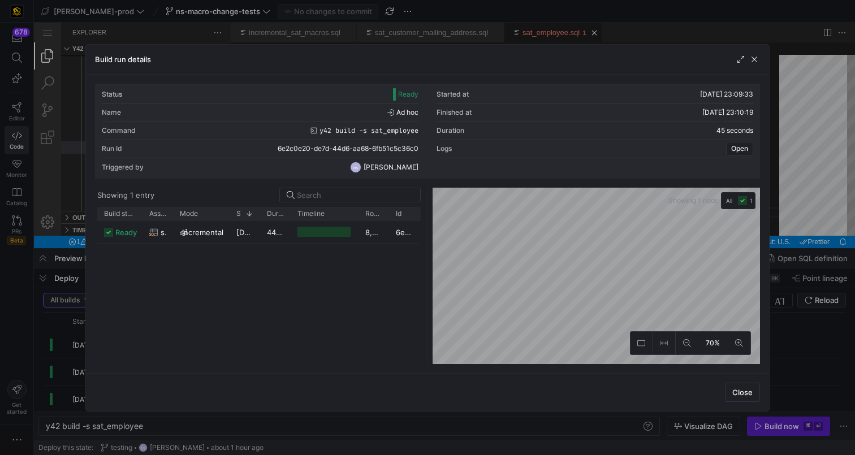
click at [824, 159] on div at bounding box center [427, 227] width 855 height 455
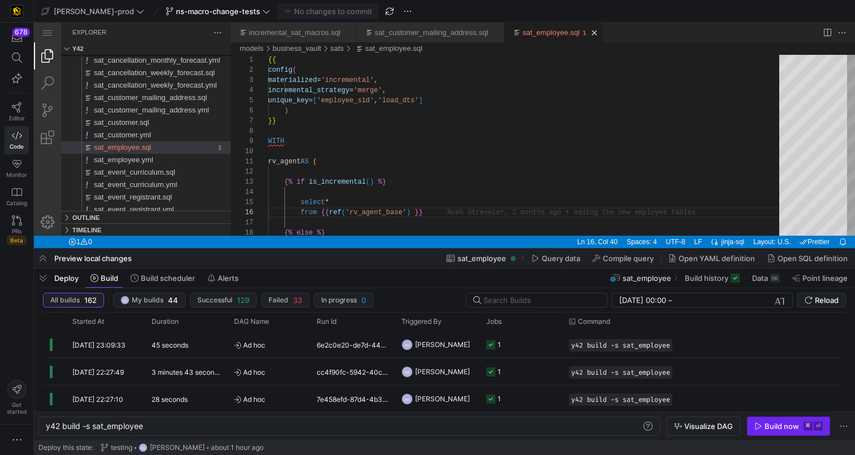
click at [781, 433] on span "button" at bounding box center [789, 426] width 82 height 18
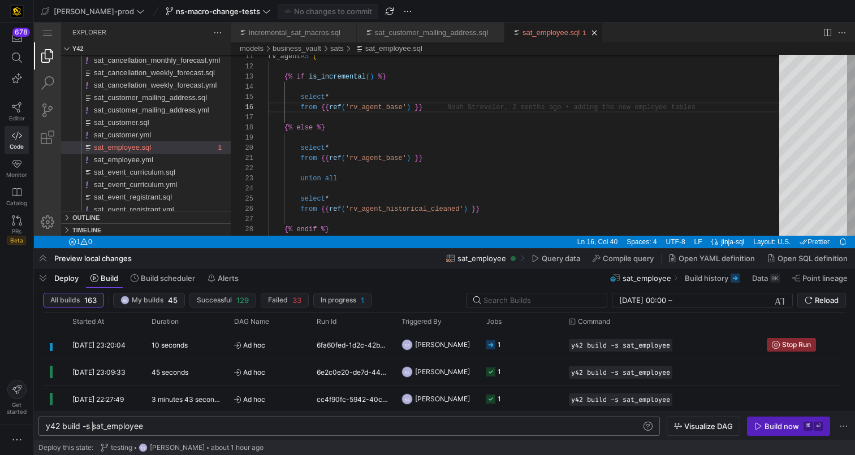
scroll to position [0, 47]
click at [92, 429] on div "y42 build -s sat_employee" at bounding box center [344, 426] width 596 height 9
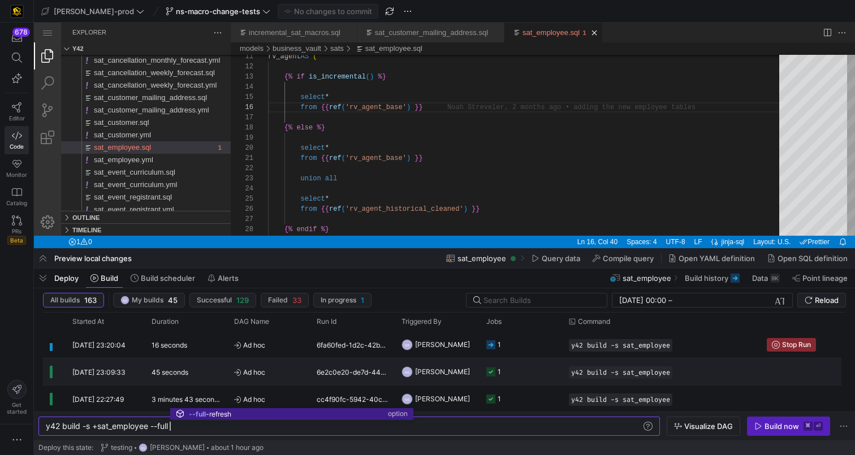
scroll to position [0, 154]
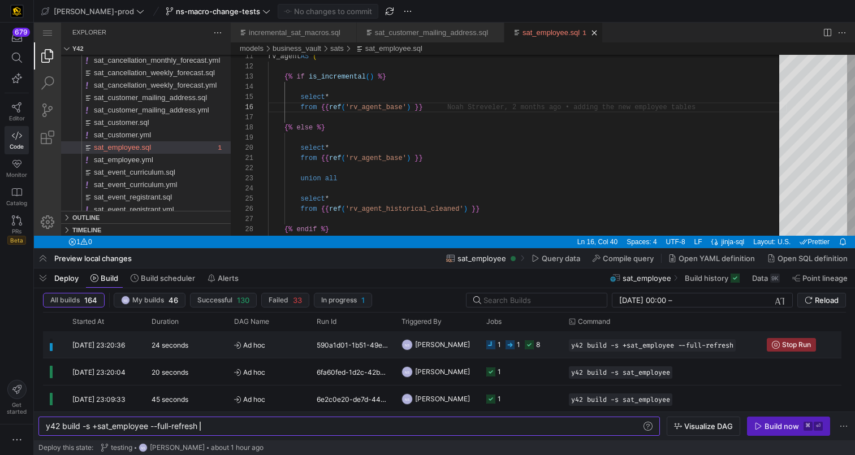
type textarea "y42 build -s +sat_employee --full-refresh"
click at [516, 341] on div "1" at bounding box center [513, 344] width 15 height 27
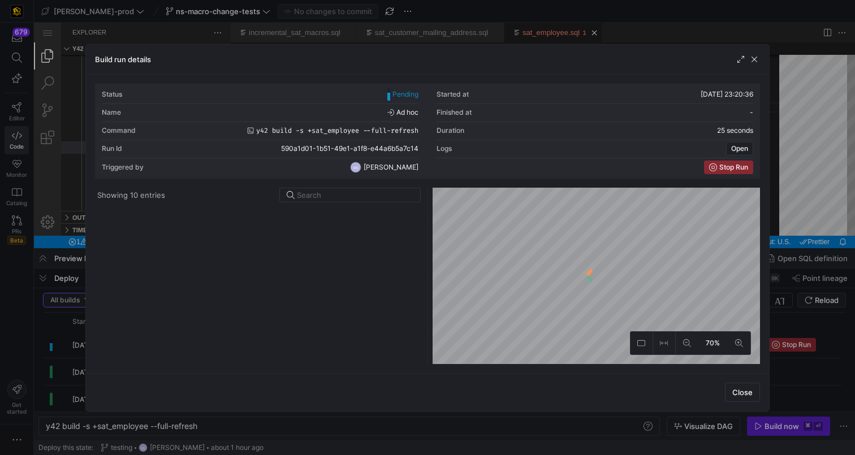
click at [784, 231] on div at bounding box center [427, 227] width 855 height 455
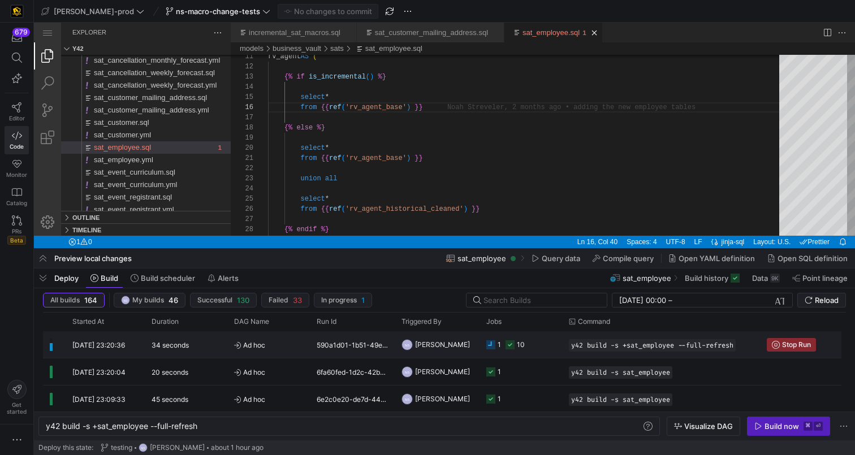
click at [532, 341] on y42-job-status-cell-renderer "1 10" at bounding box center [521, 344] width 69 height 25
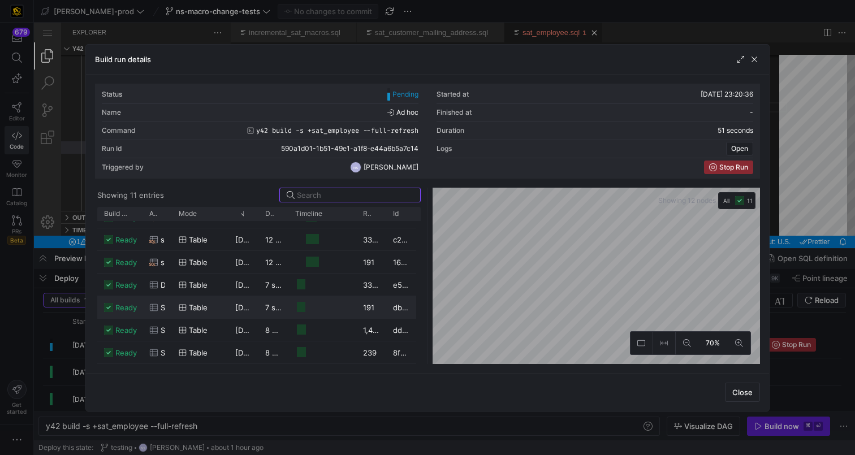
scroll to position [0, 0]
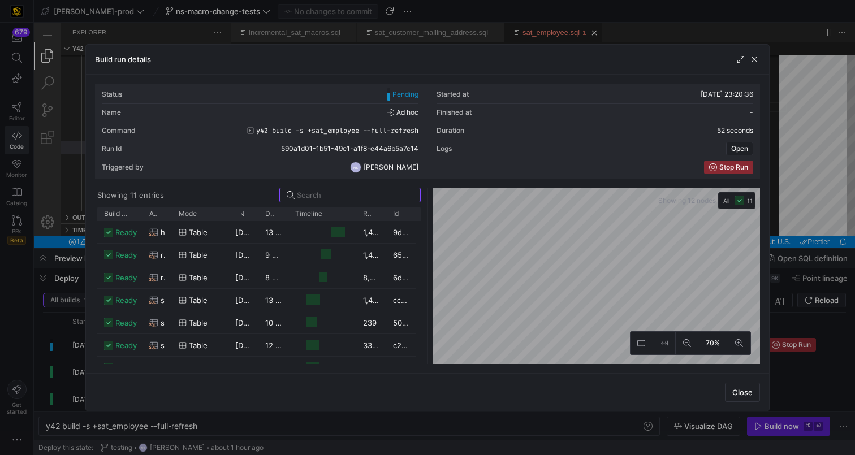
click at [834, 234] on div at bounding box center [427, 227] width 855 height 455
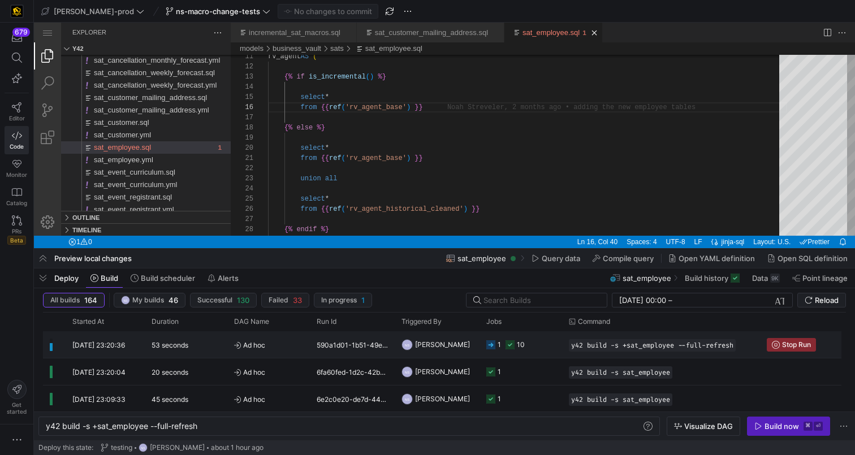
click at [535, 343] on y42-job-status-cell-renderer "1 10" at bounding box center [521, 344] width 69 height 25
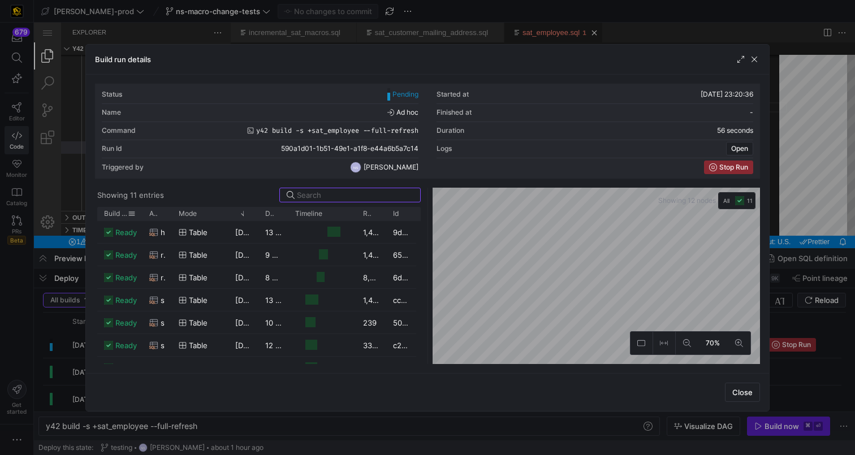
click at [128, 214] on span at bounding box center [132, 214] width 8 height 8
click at [113, 213] on span "Build status" at bounding box center [116, 214] width 24 height 8
click at [116, 213] on span at bounding box center [121, 214] width 12 height 8
click at [115, 213] on span at bounding box center [121, 214] width 12 height 8
click at [115, 213] on span "Build status" at bounding box center [109, 214] width 11 height 8
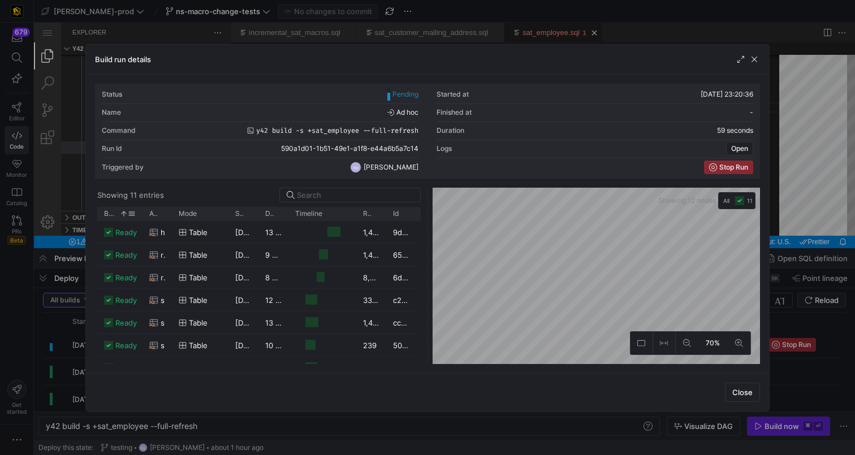
click at [115, 213] on span at bounding box center [121, 214] width 12 height 8
click at [115, 213] on span "Build status" at bounding box center [109, 214] width 11 height 8
click at [115, 213] on span at bounding box center [121, 214] width 12 height 8
click at [812, 157] on div at bounding box center [427, 227] width 855 height 455
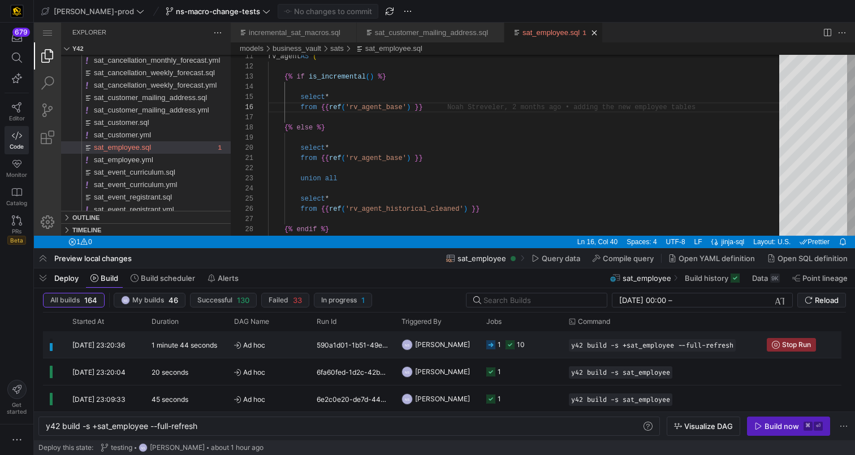
click at [526, 344] on y42-job-status-cell-renderer "1 10" at bounding box center [521, 344] width 69 height 25
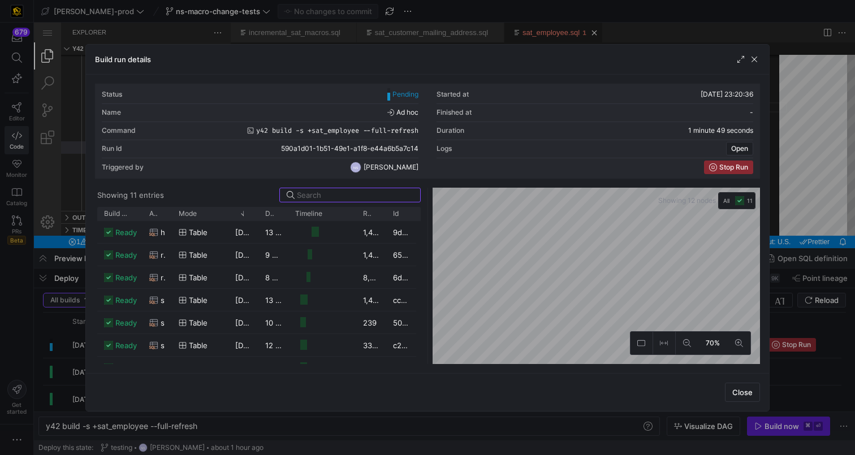
scroll to position [53, 0]
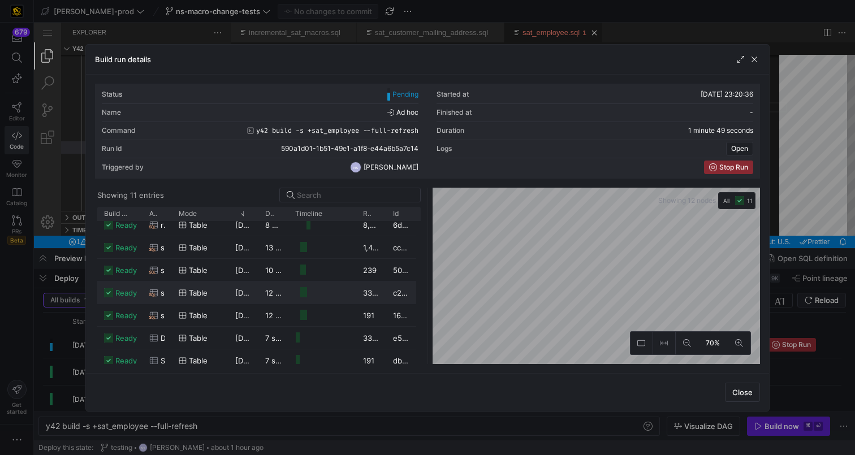
click at [794, 204] on div at bounding box center [427, 227] width 855 height 455
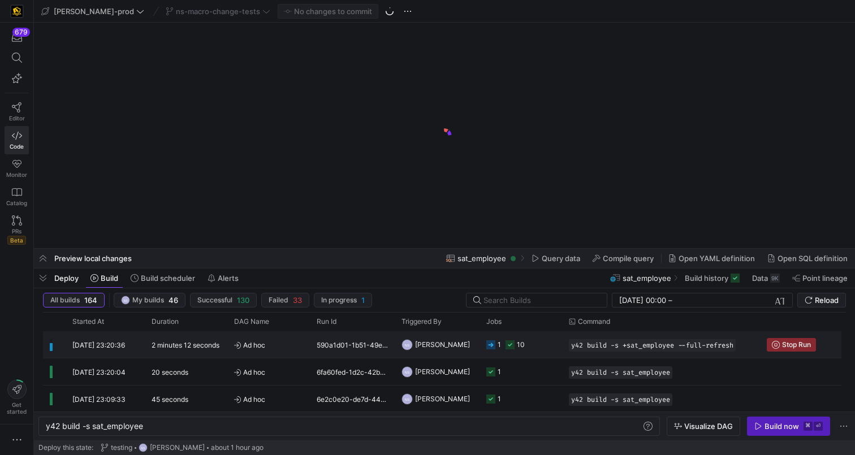
click at [545, 350] on y42-job-status-cell-renderer "1 10" at bounding box center [521, 344] width 69 height 25
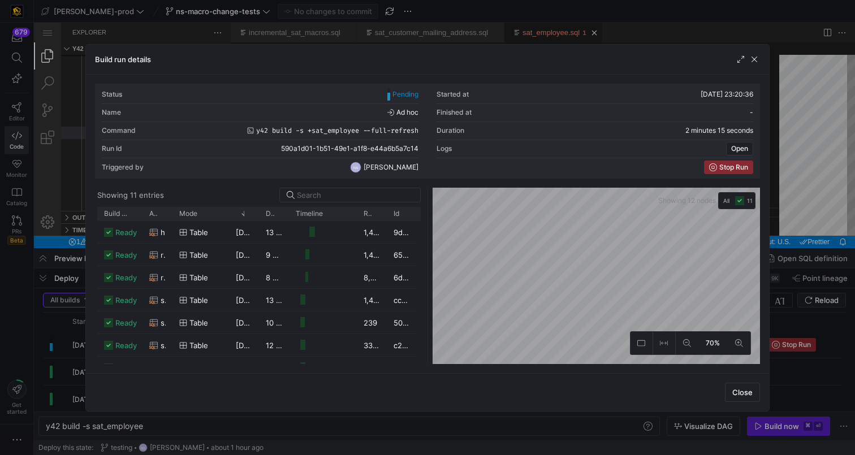
click at [797, 226] on div at bounding box center [427, 227] width 855 height 455
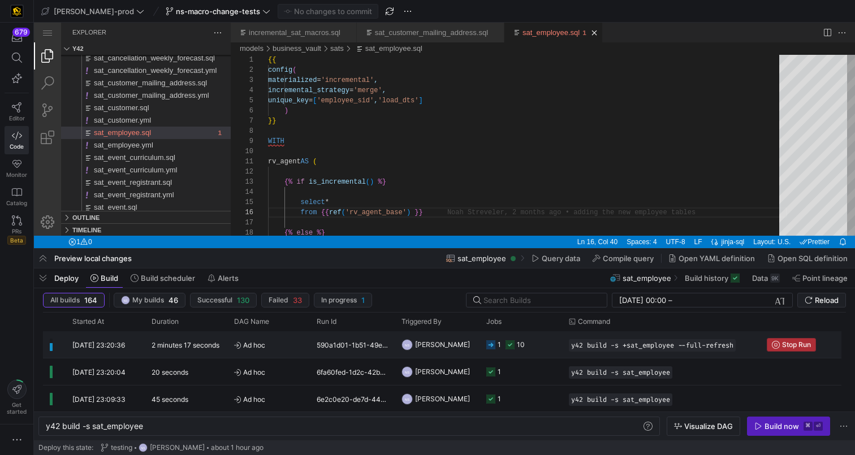
click at [791, 344] on span "Stop Run" at bounding box center [796, 345] width 29 height 8
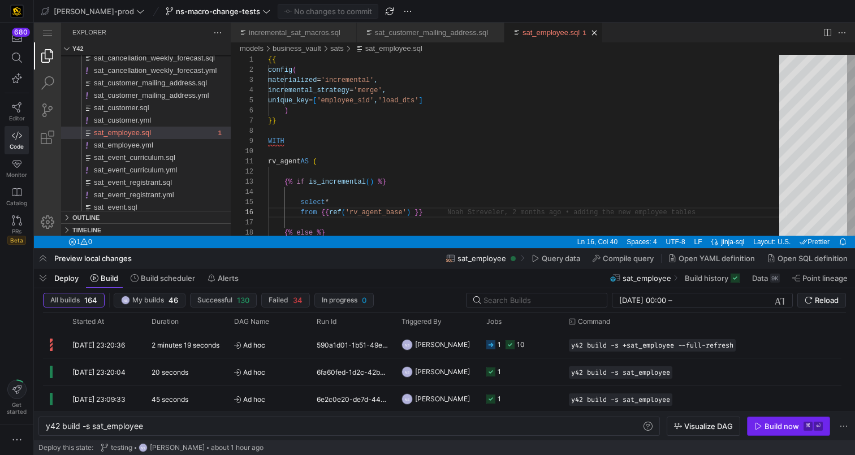
click at [793, 424] on div "Build now" at bounding box center [782, 426] width 35 height 9
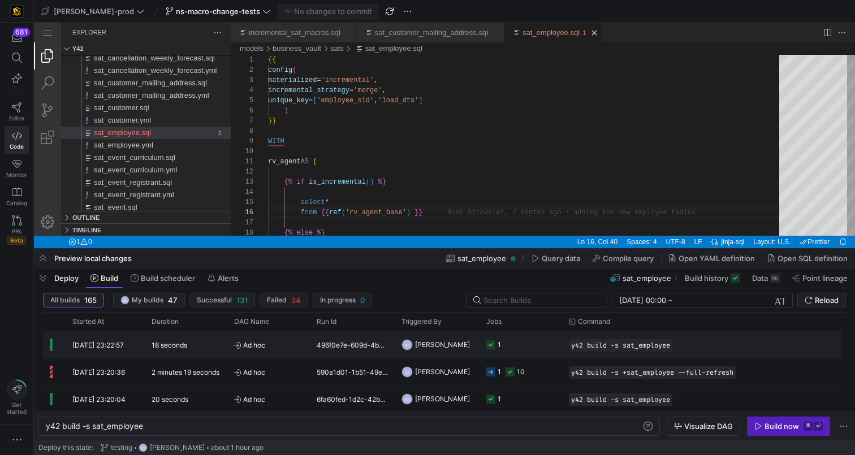
click at [519, 343] on y42-job-status-cell-renderer "1" at bounding box center [521, 344] width 69 height 25
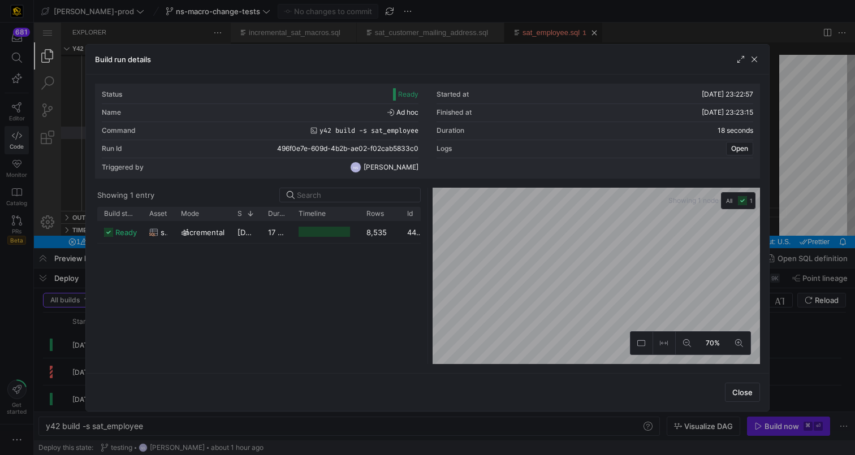
drag, startPoint x: 388, startPoint y: 217, endPoint x: 398, endPoint y: 216, distance: 9.7
click at [398, 216] on div at bounding box center [400, 214] width 5 height 14
click at [810, 205] on div at bounding box center [427, 227] width 855 height 455
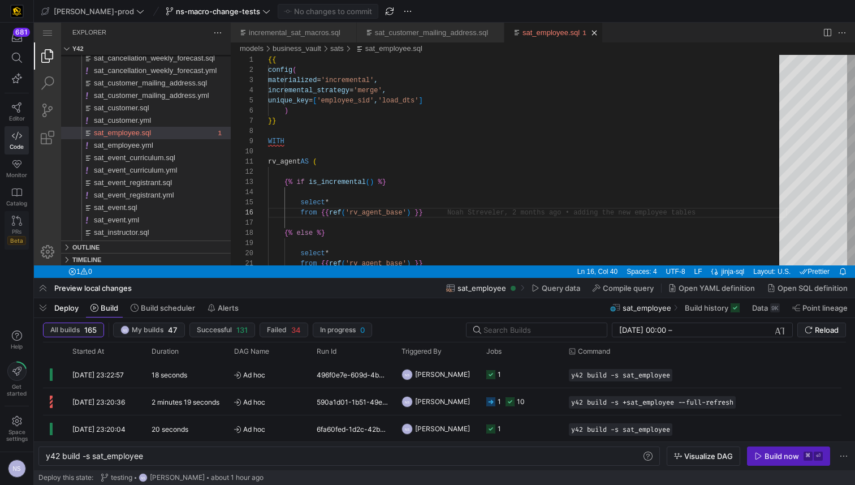
click at [20, 227] on link "PRs Beta" at bounding box center [17, 230] width 24 height 38
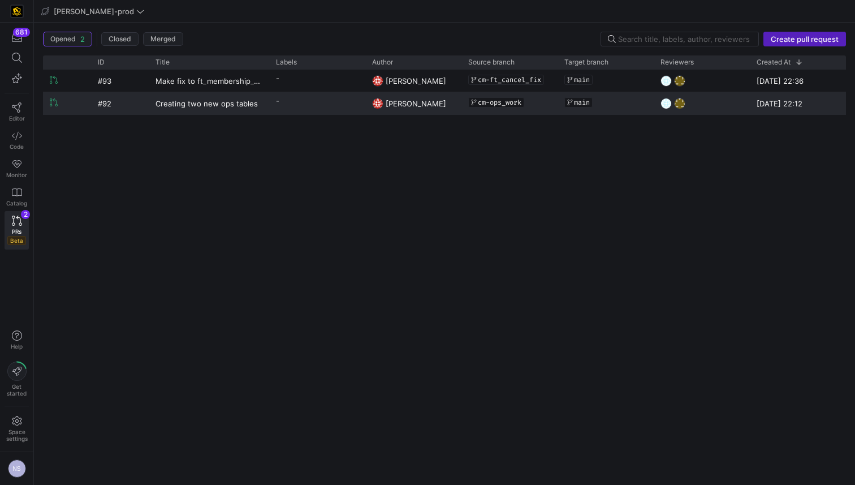
click at [322, 106] on y42-pull-request-list-view-label-cell-renderer "-" at bounding box center [317, 101] width 83 height 16
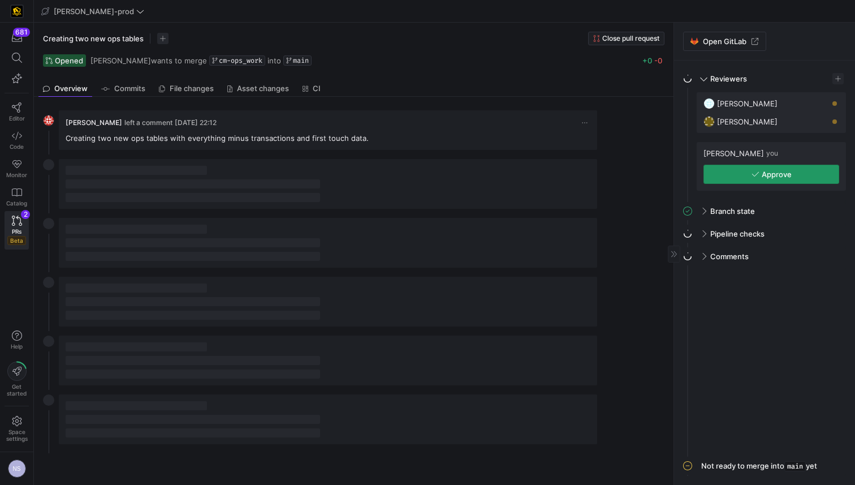
click at [755, 171] on icon "button" at bounding box center [756, 174] width 8 height 8
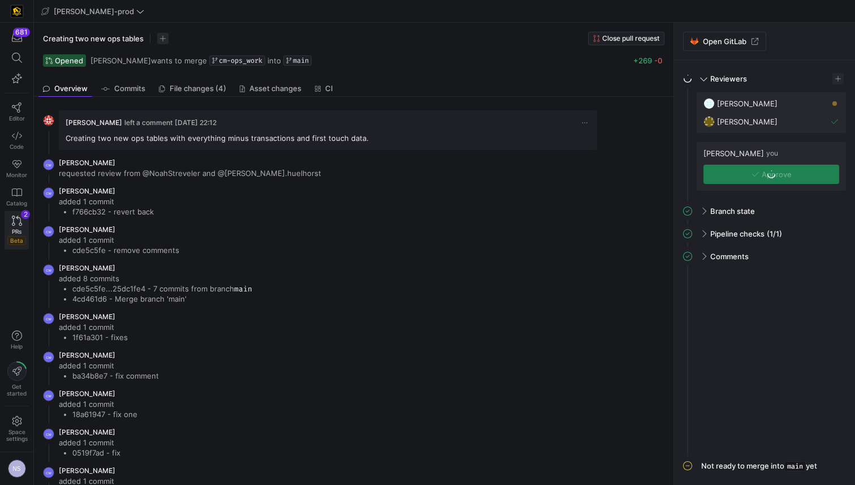
click at [22, 218] on link "PRs Beta 2" at bounding box center [17, 230] width 24 height 38
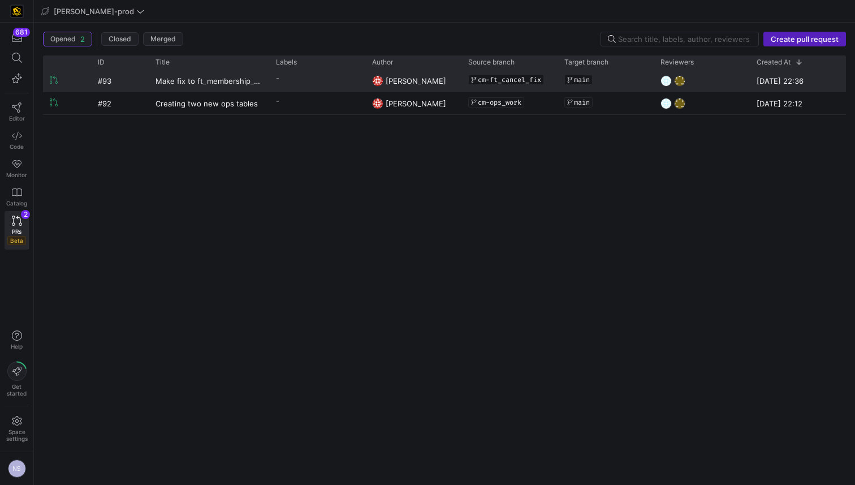
click at [425, 79] on span "[PERSON_NAME]" at bounding box center [416, 80] width 61 height 9
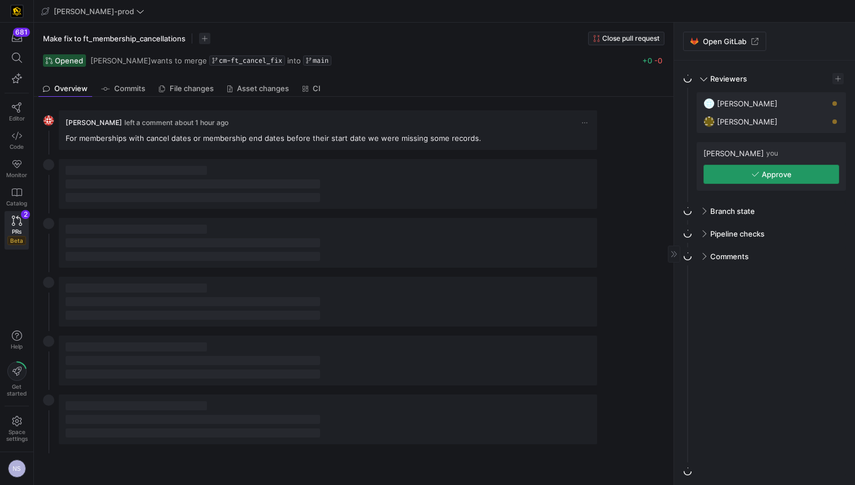
click at [771, 175] on span "Approve" at bounding box center [777, 174] width 30 height 9
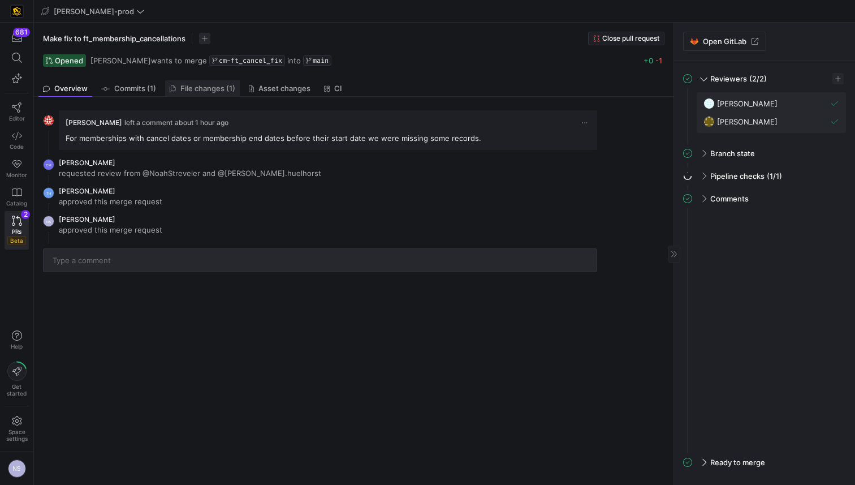
click at [222, 85] on span "File changes (1)" at bounding box center [207, 88] width 55 height 7
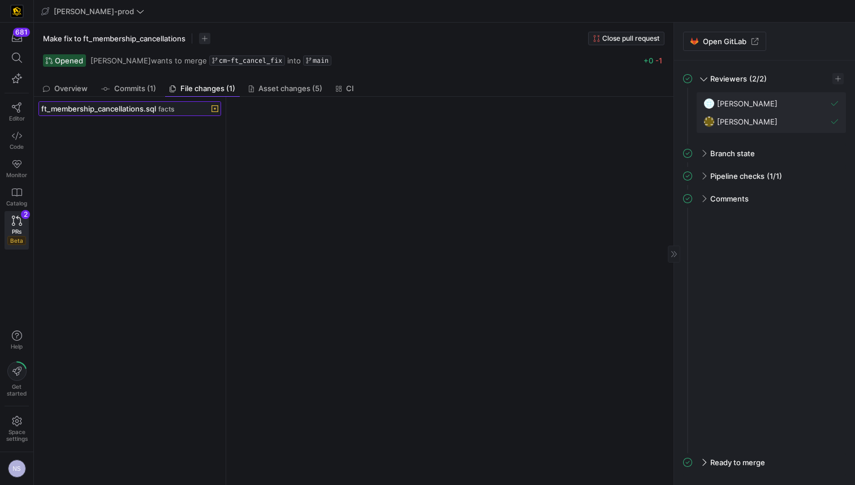
click at [126, 104] on span at bounding box center [130, 109] width 182 height 14
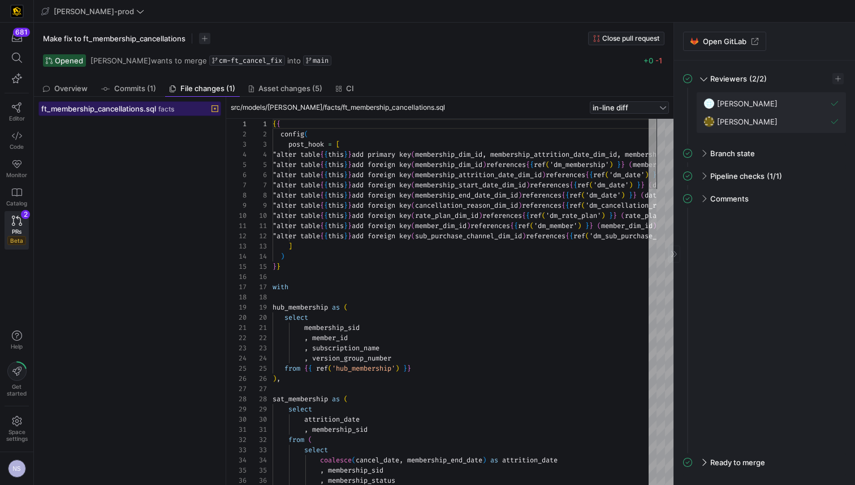
scroll to position [51, 0]
